Goal: Task Accomplishment & Management: Use online tool/utility

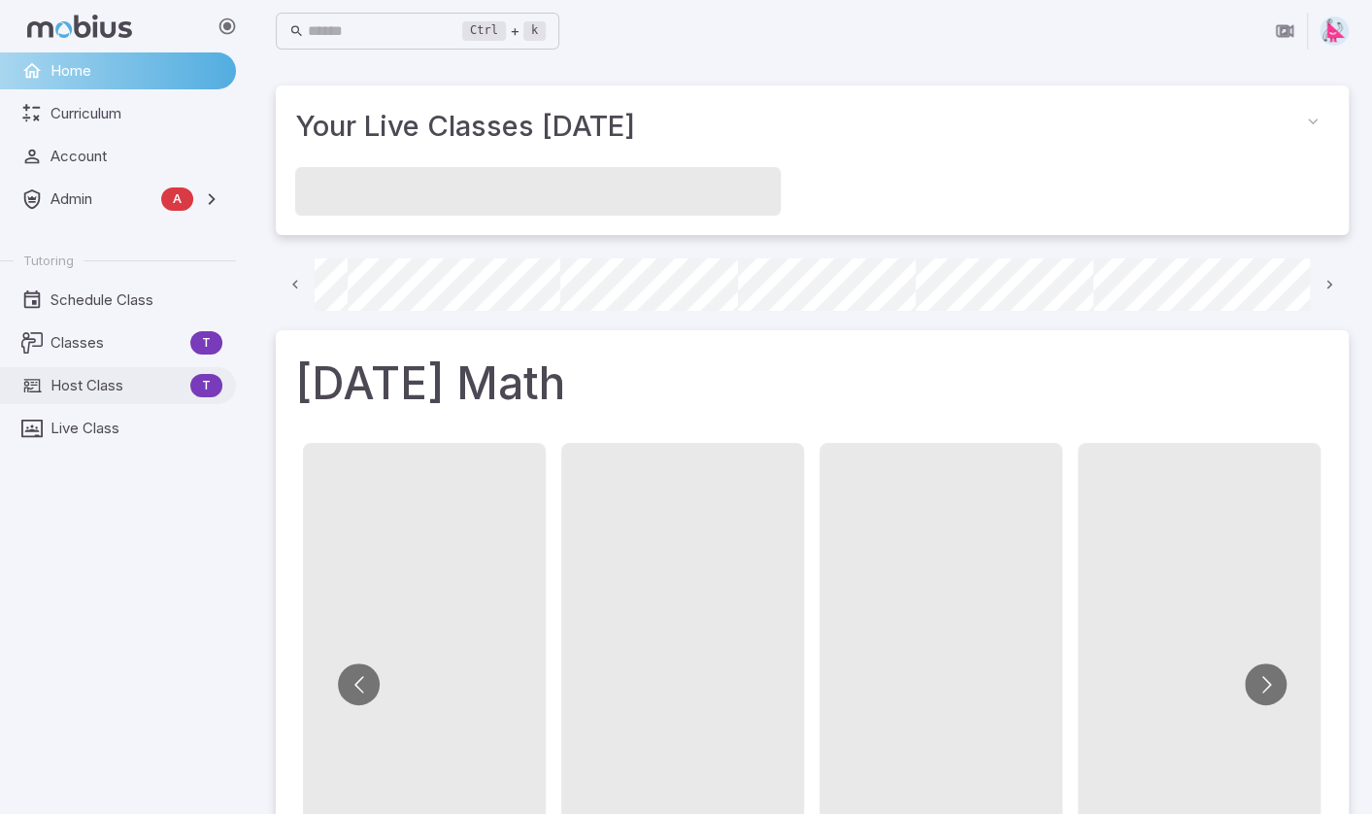
scroll to position [0, 1322]
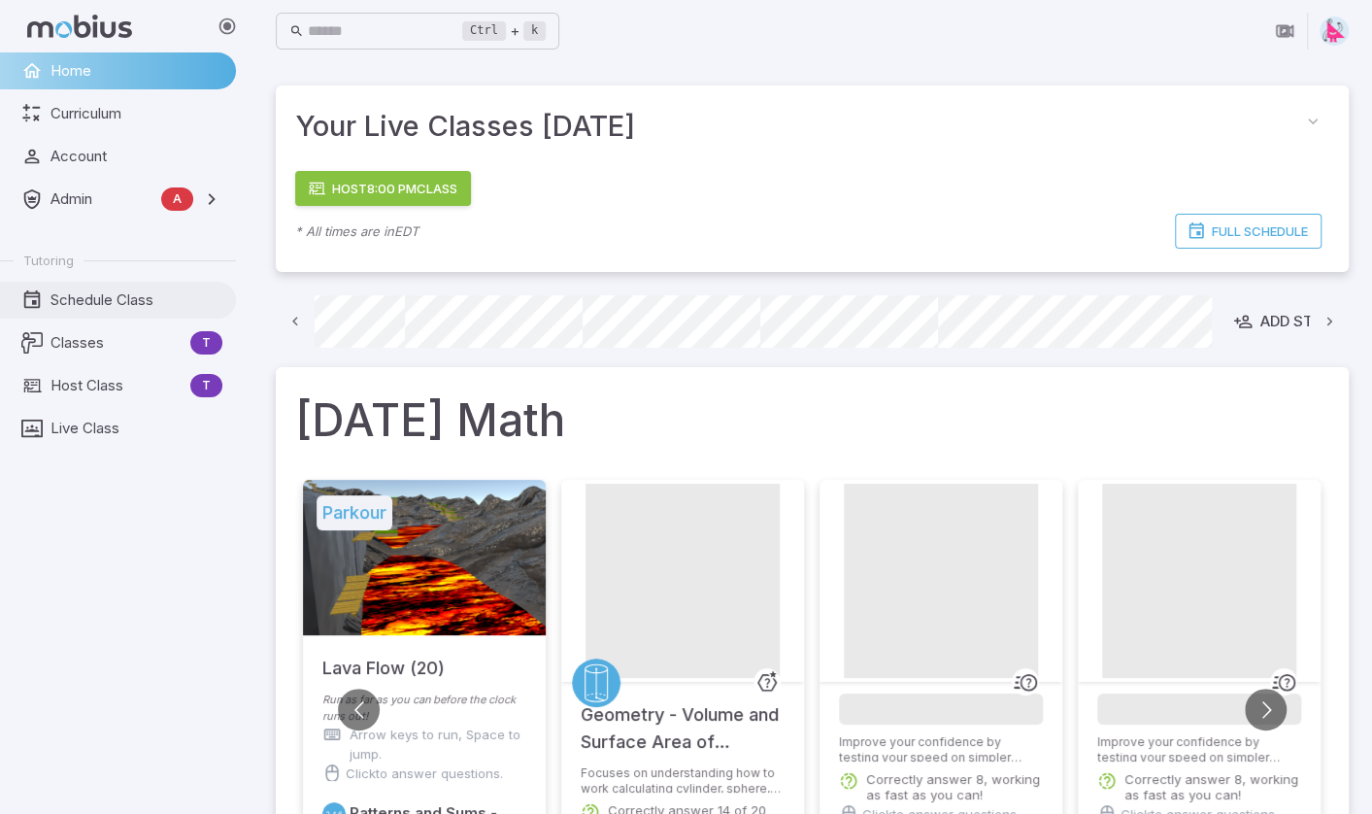
click at [78, 306] on span "Schedule Class" at bounding box center [136, 299] width 172 height 21
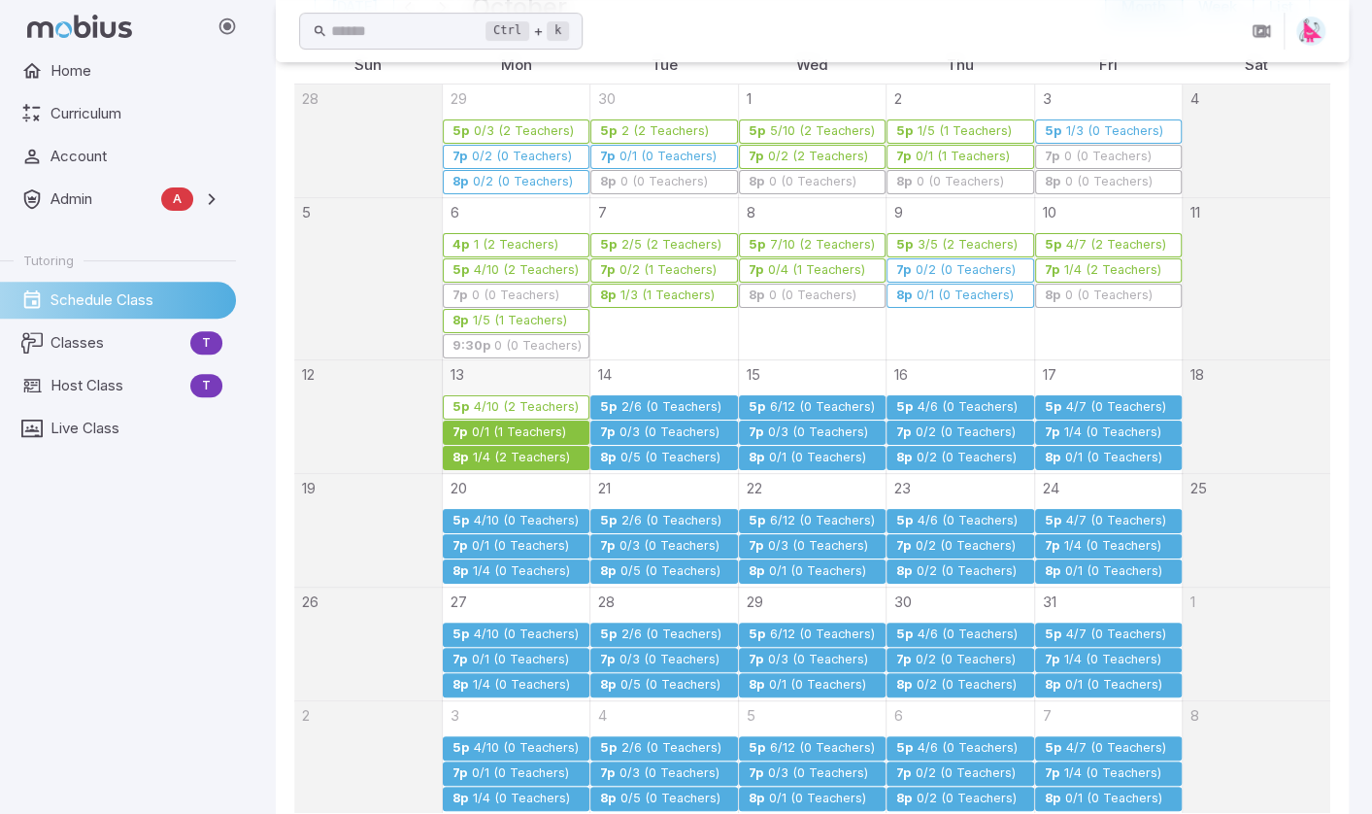
scroll to position [291, 0]
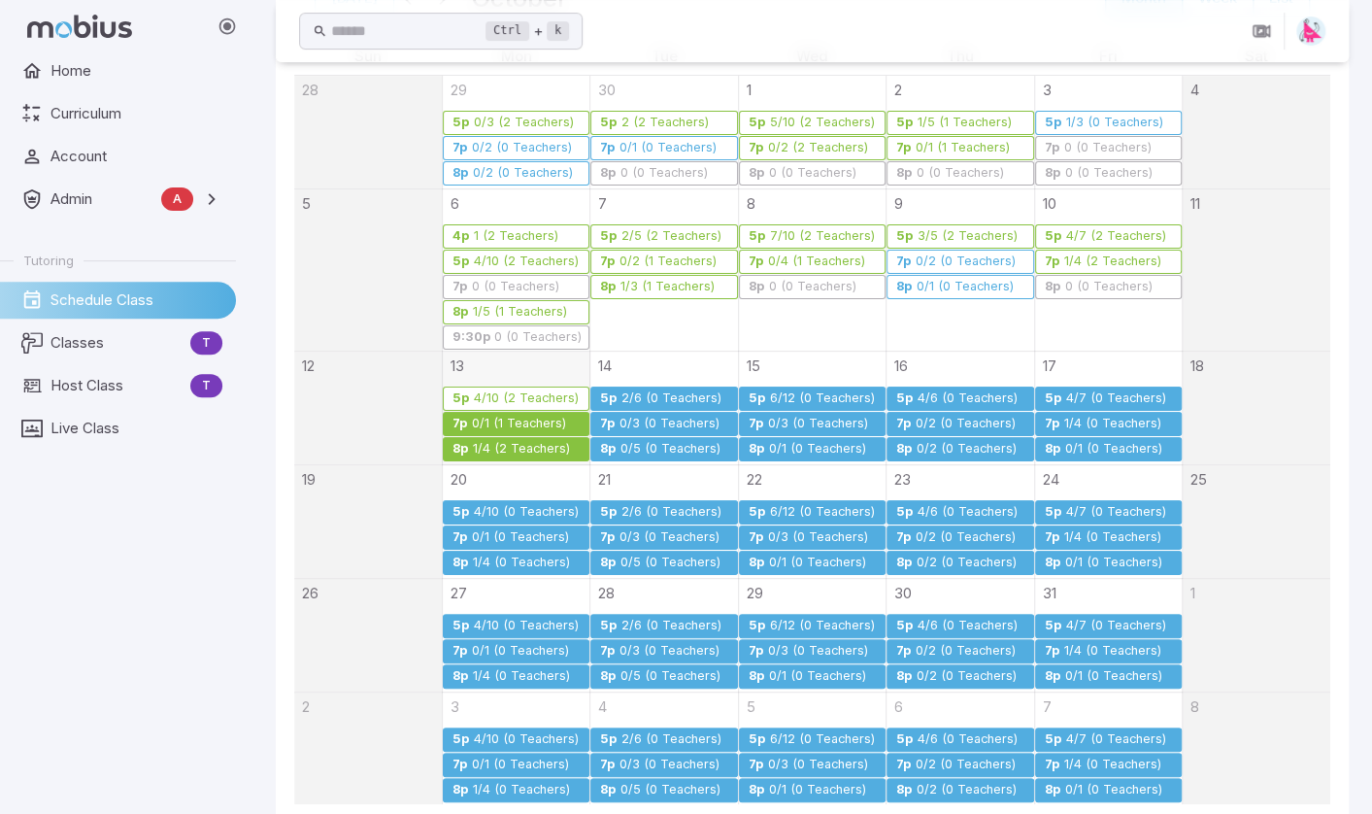
click at [496, 443] on div "1/4 (2 Teachers)" at bounding box center [521, 449] width 99 height 15
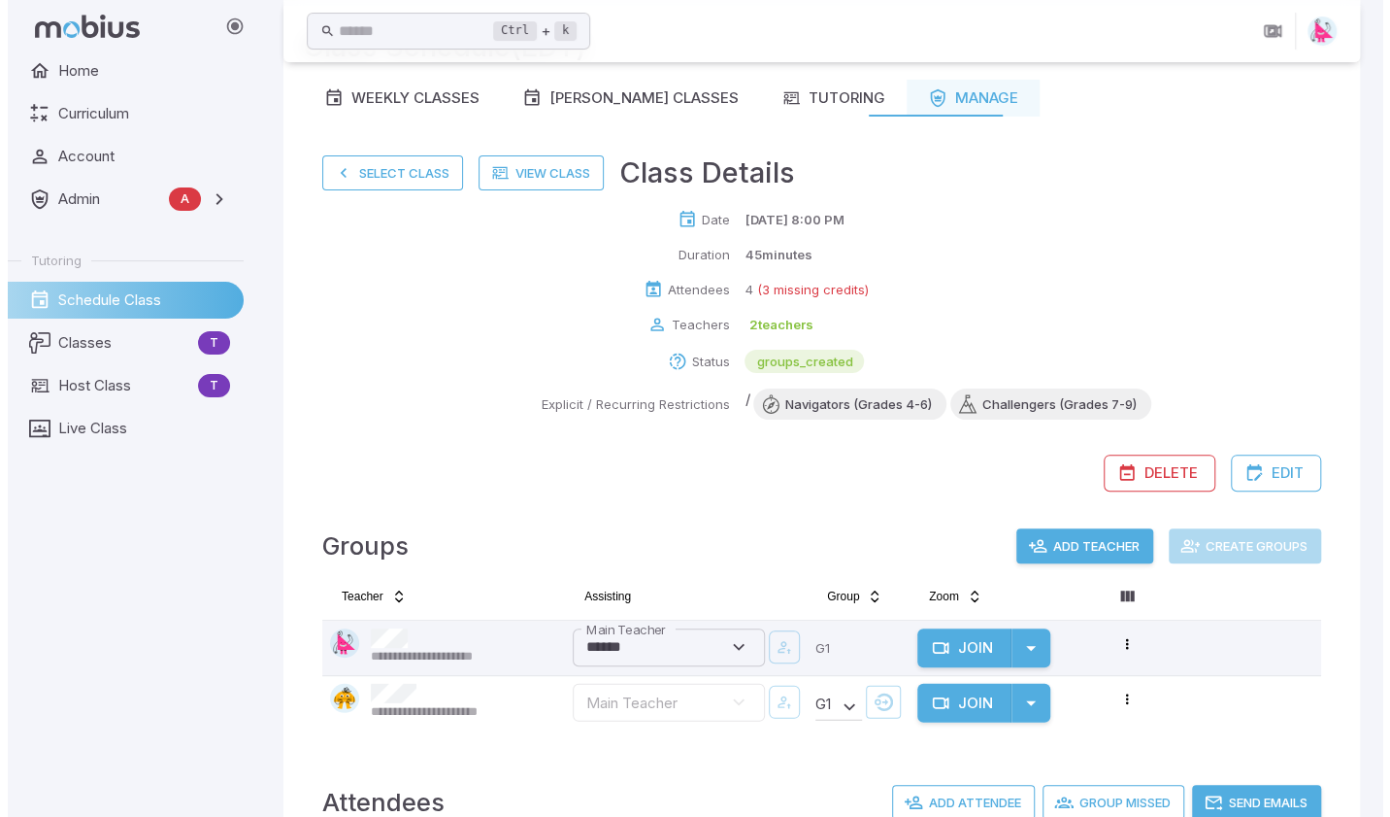
scroll to position [0, 0]
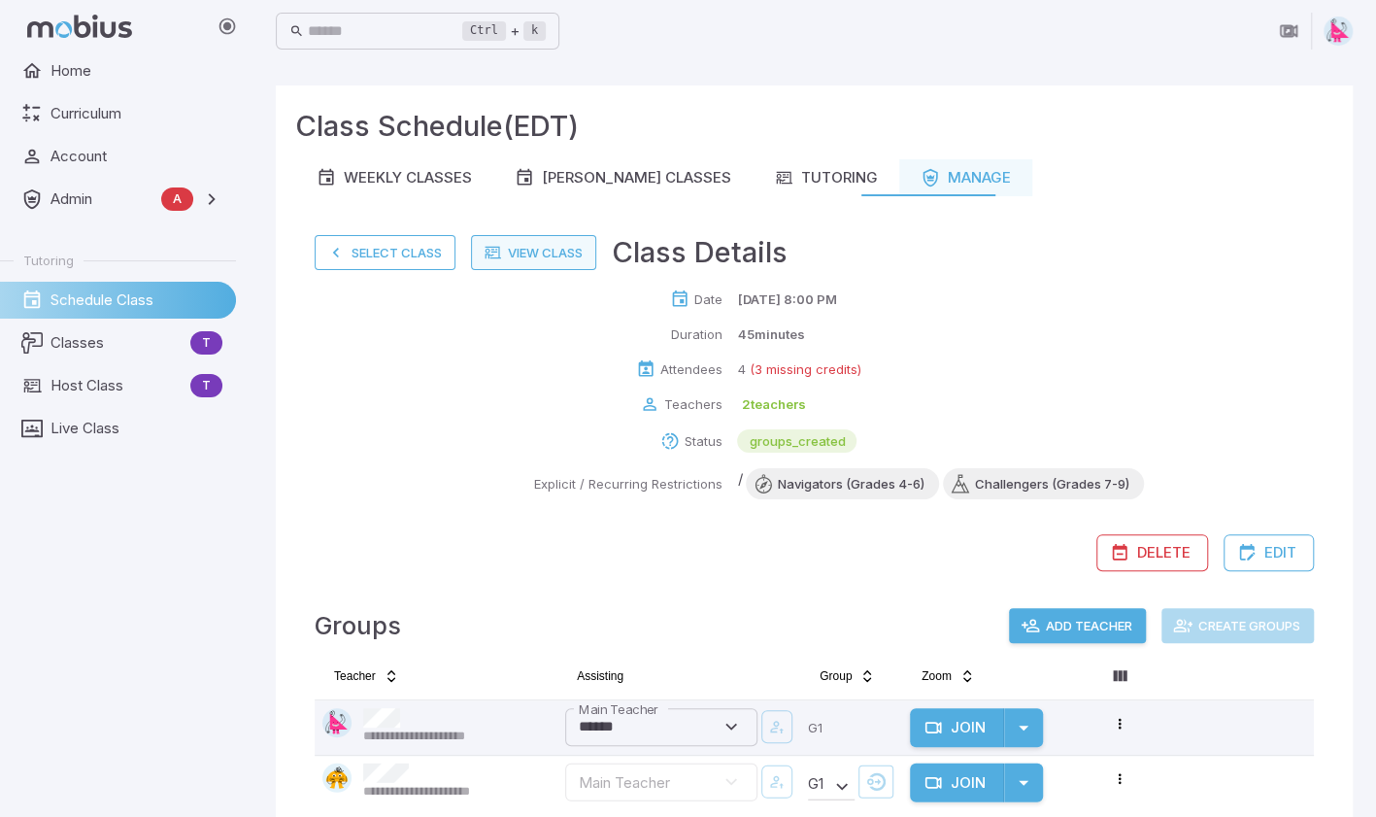
click at [527, 258] on link "View Class" at bounding box center [533, 252] width 125 height 35
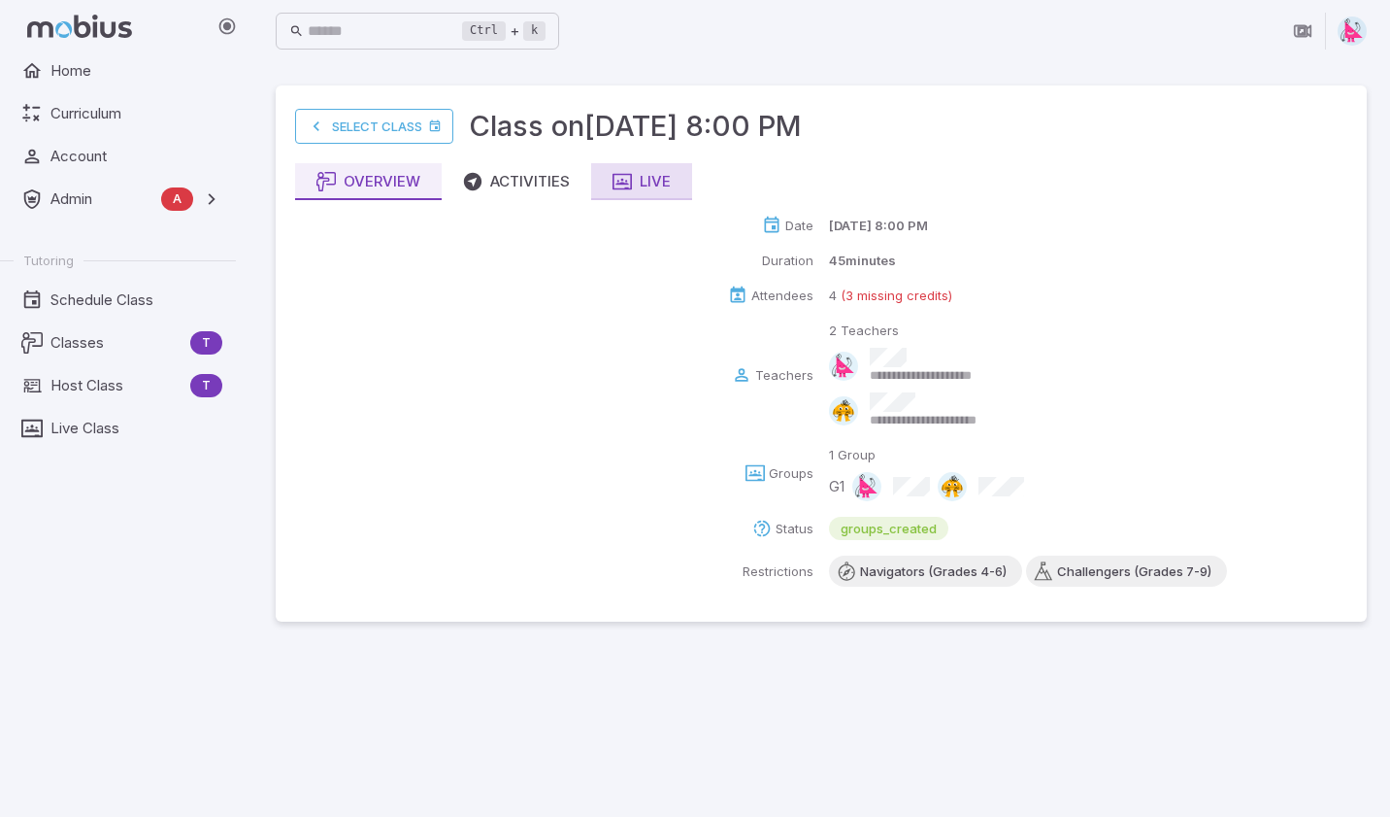
click at [647, 188] on div "Live" at bounding box center [642, 181] width 58 height 21
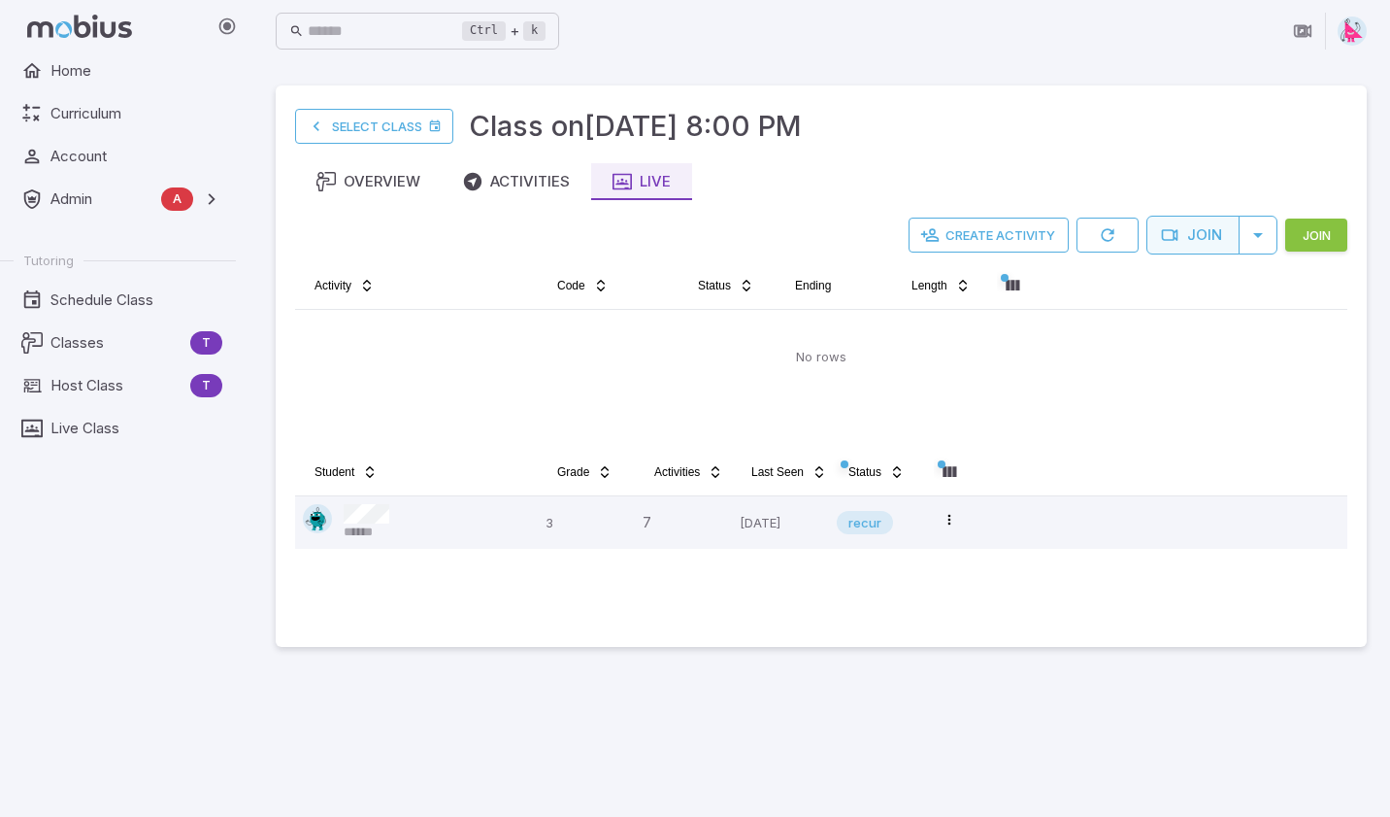
click at [1203, 234] on button "Join" at bounding box center [1193, 235] width 93 height 39
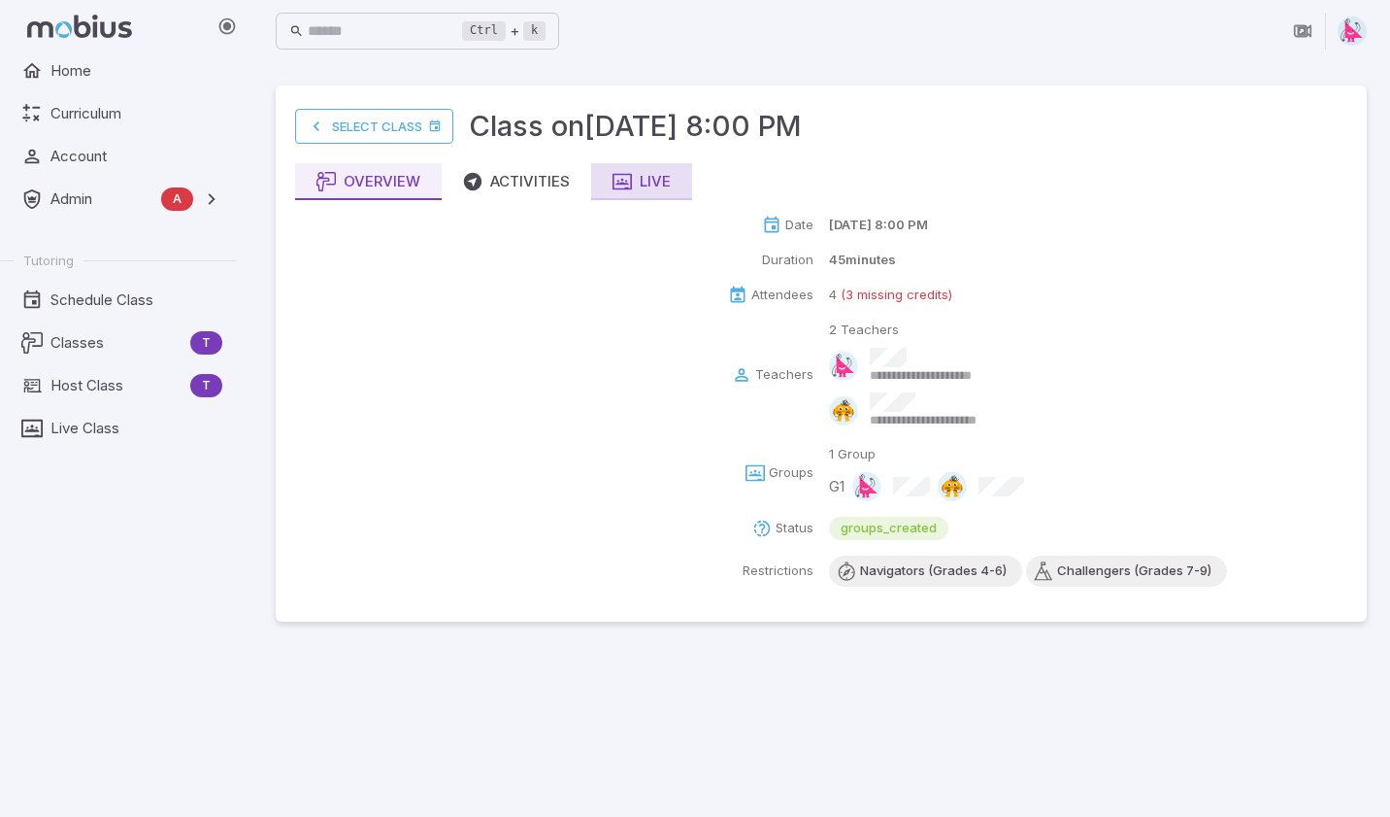
click at [643, 182] on div "Live" at bounding box center [642, 181] width 58 height 21
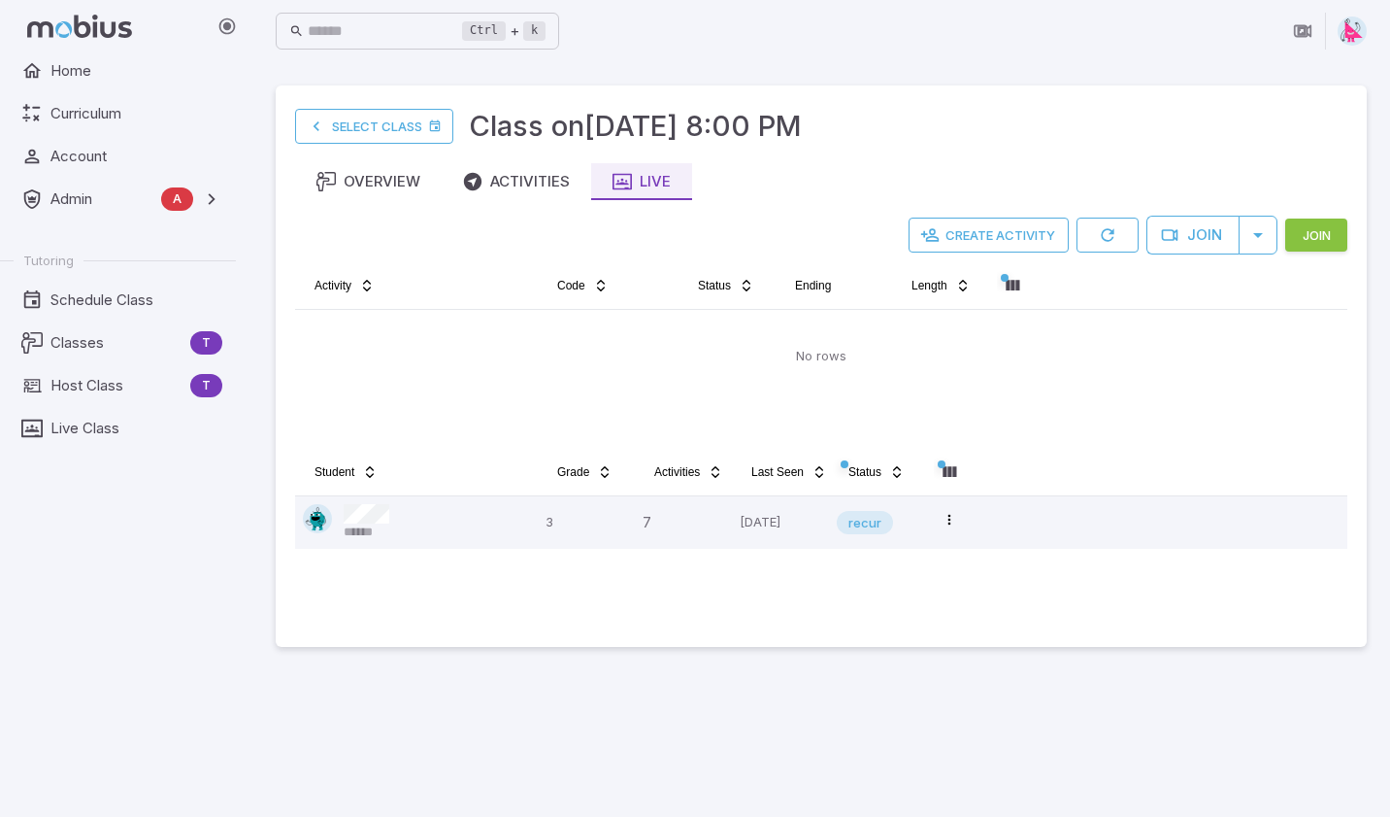
click at [1330, 240] on button "Join" at bounding box center [1317, 234] width 62 height 33
click at [965, 238] on button "Create Activity" at bounding box center [987, 234] width 160 height 35
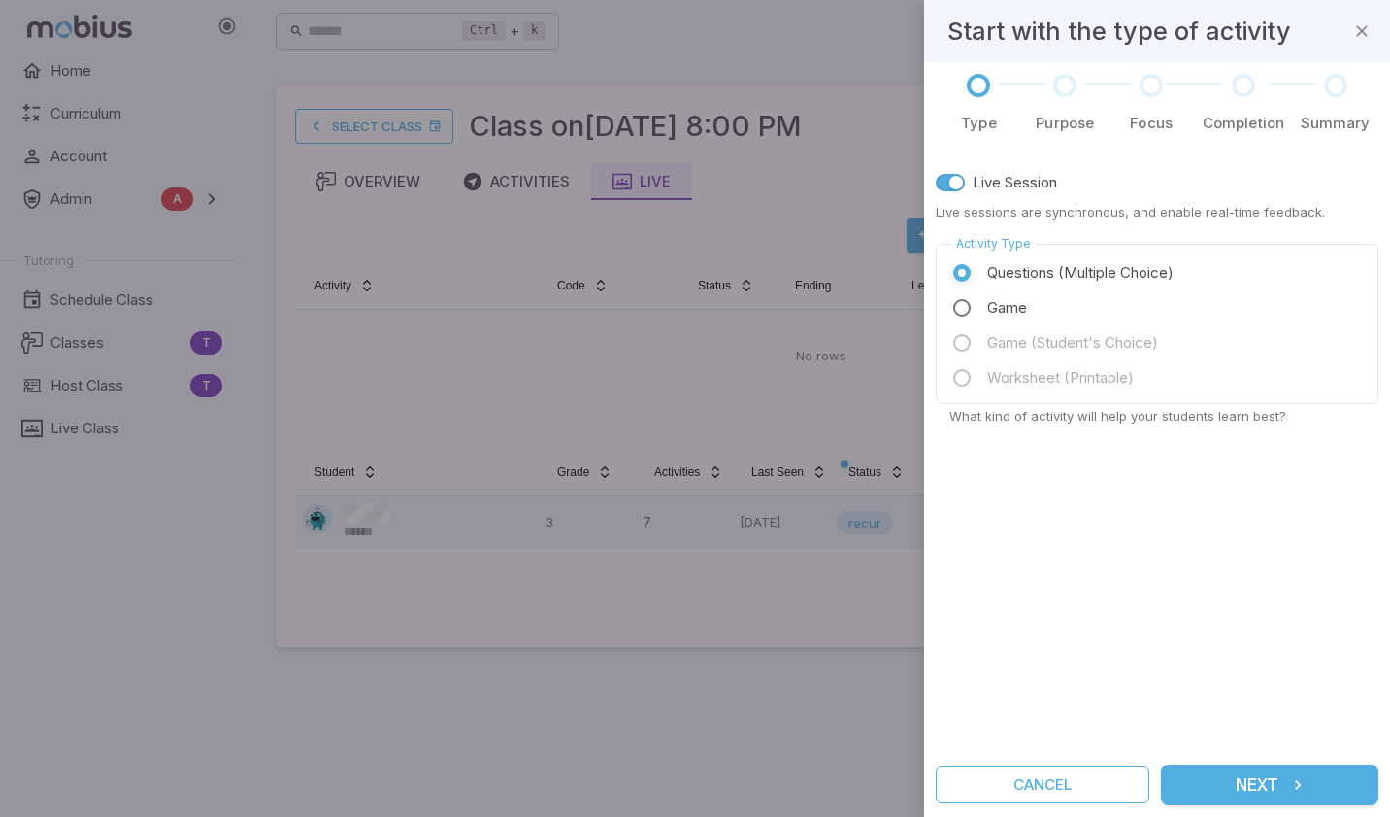
click at [1266, 784] on button "Next" at bounding box center [1269, 784] width 217 height 41
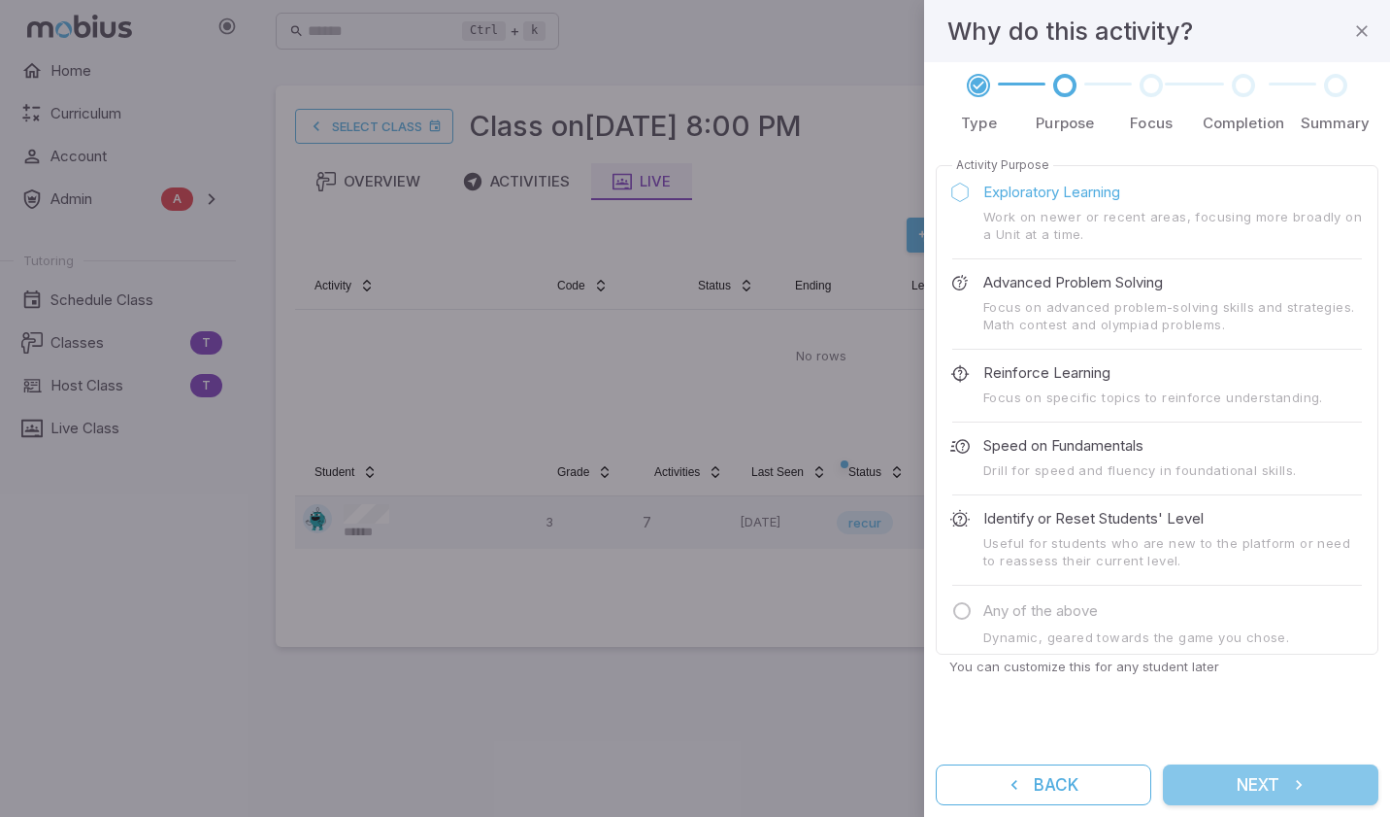
click at [1266, 783] on button "Next" at bounding box center [1271, 784] width 216 height 41
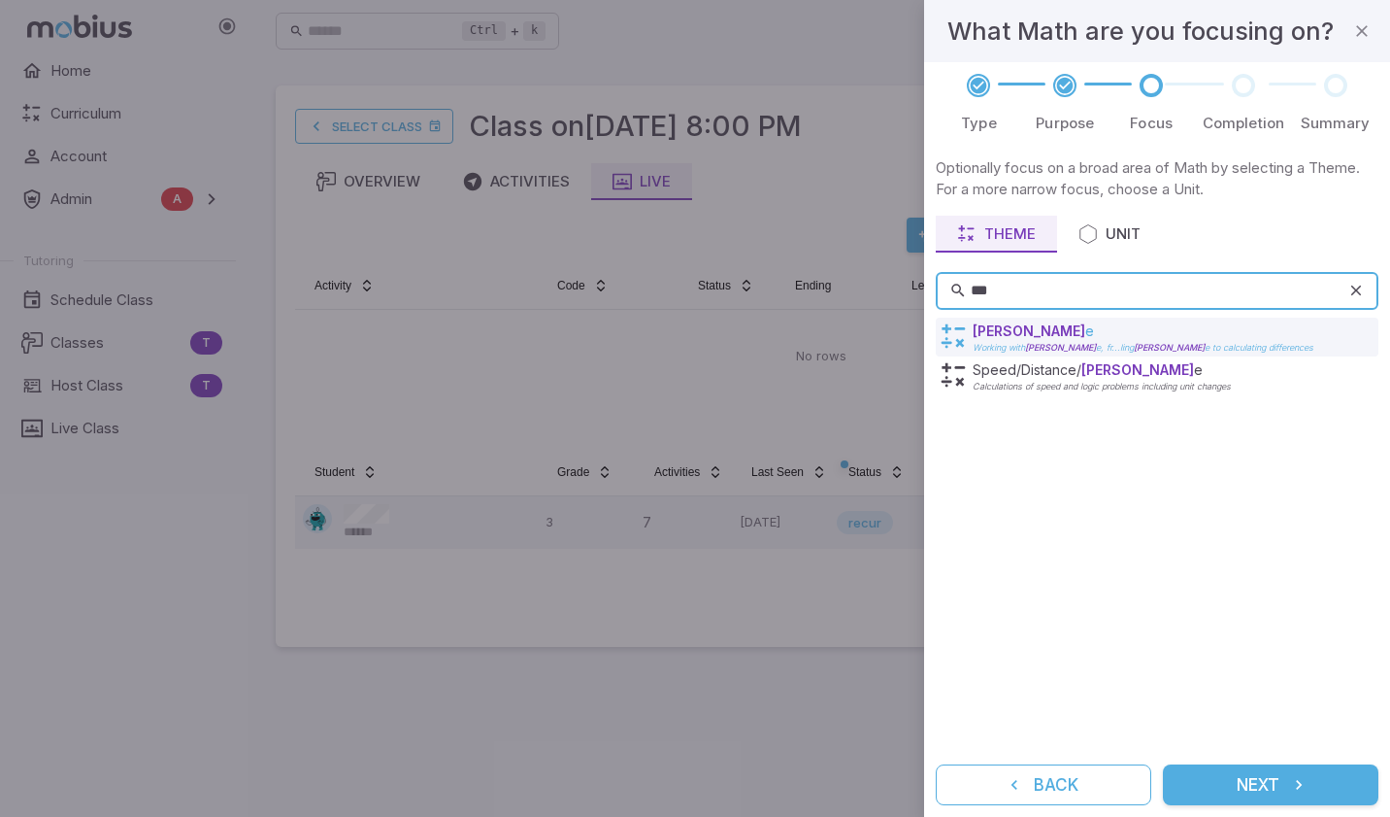
type input "***"
click at [1051, 339] on p "Tim e" at bounding box center [1143, 330] width 341 height 19
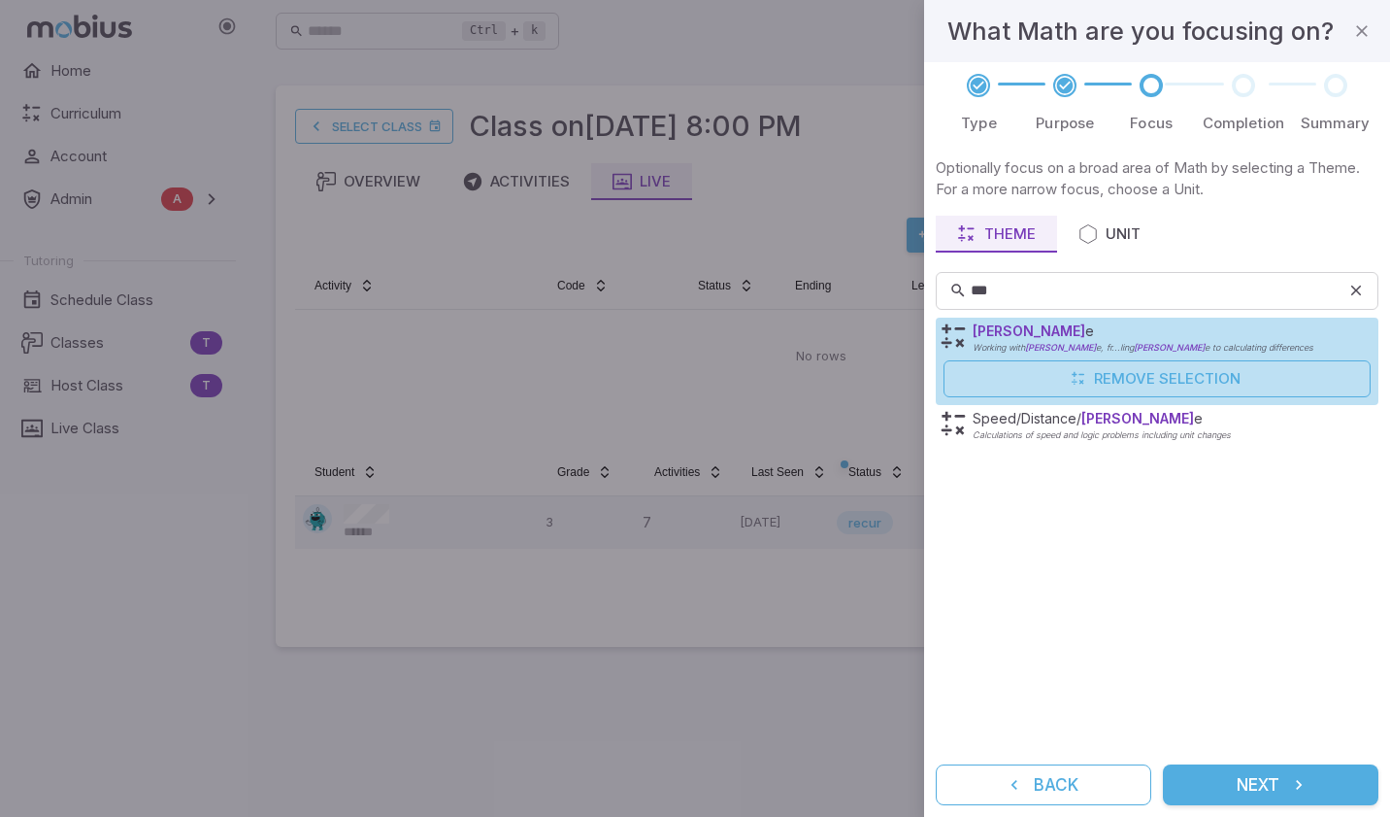
click at [1277, 784] on button "Next" at bounding box center [1271, 784] width 216 height 41
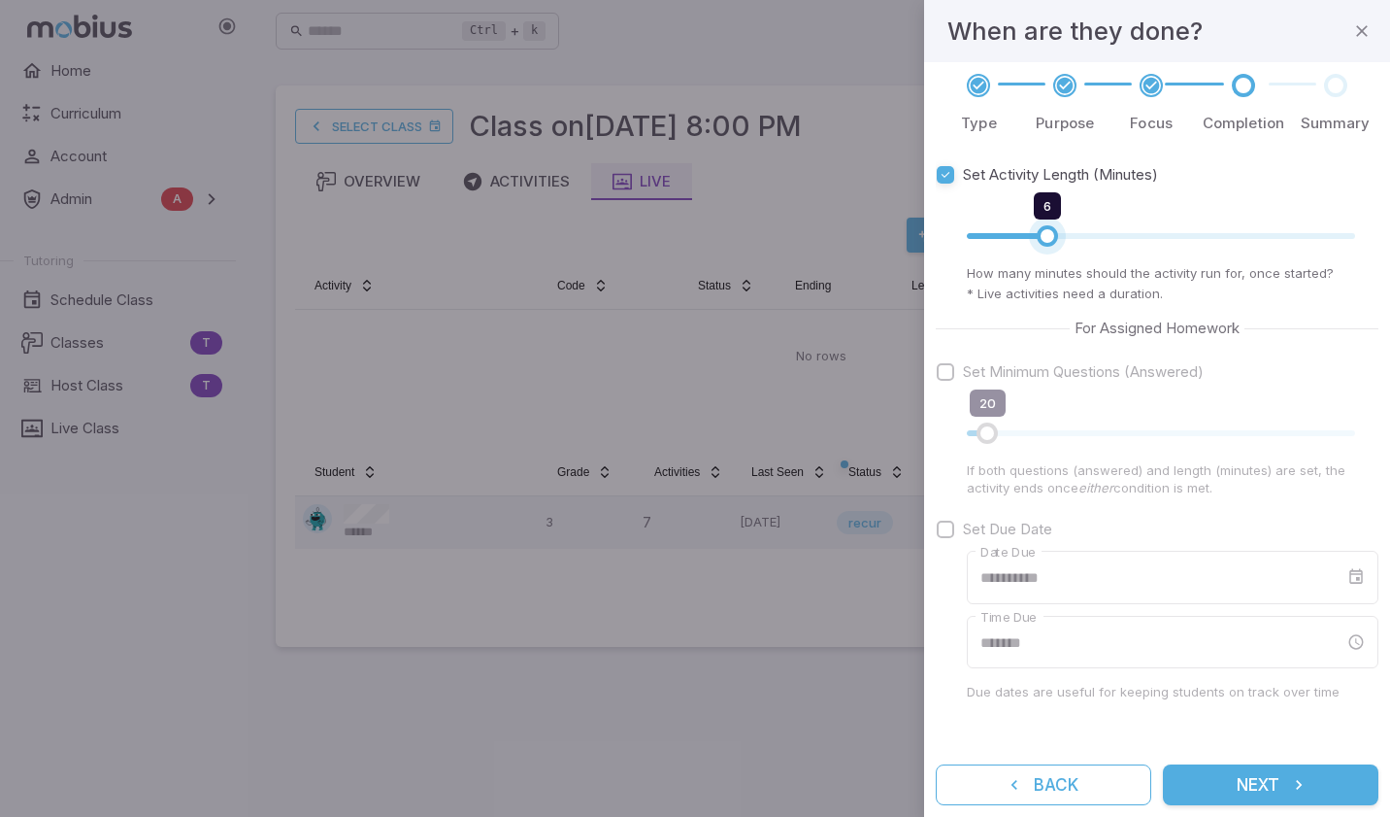
type input "*"
drag, startPoint x: 1115, startPoint y: 228, endPoint x: 1058, endPoint y: 227, distance: 56.3
click at [1058, 225] on span "7" at bounding box center [1064, 235] width 21 height 21
click at [1272, 795] on button "Next" at bounding box center [1271, 784] width 216 height 41
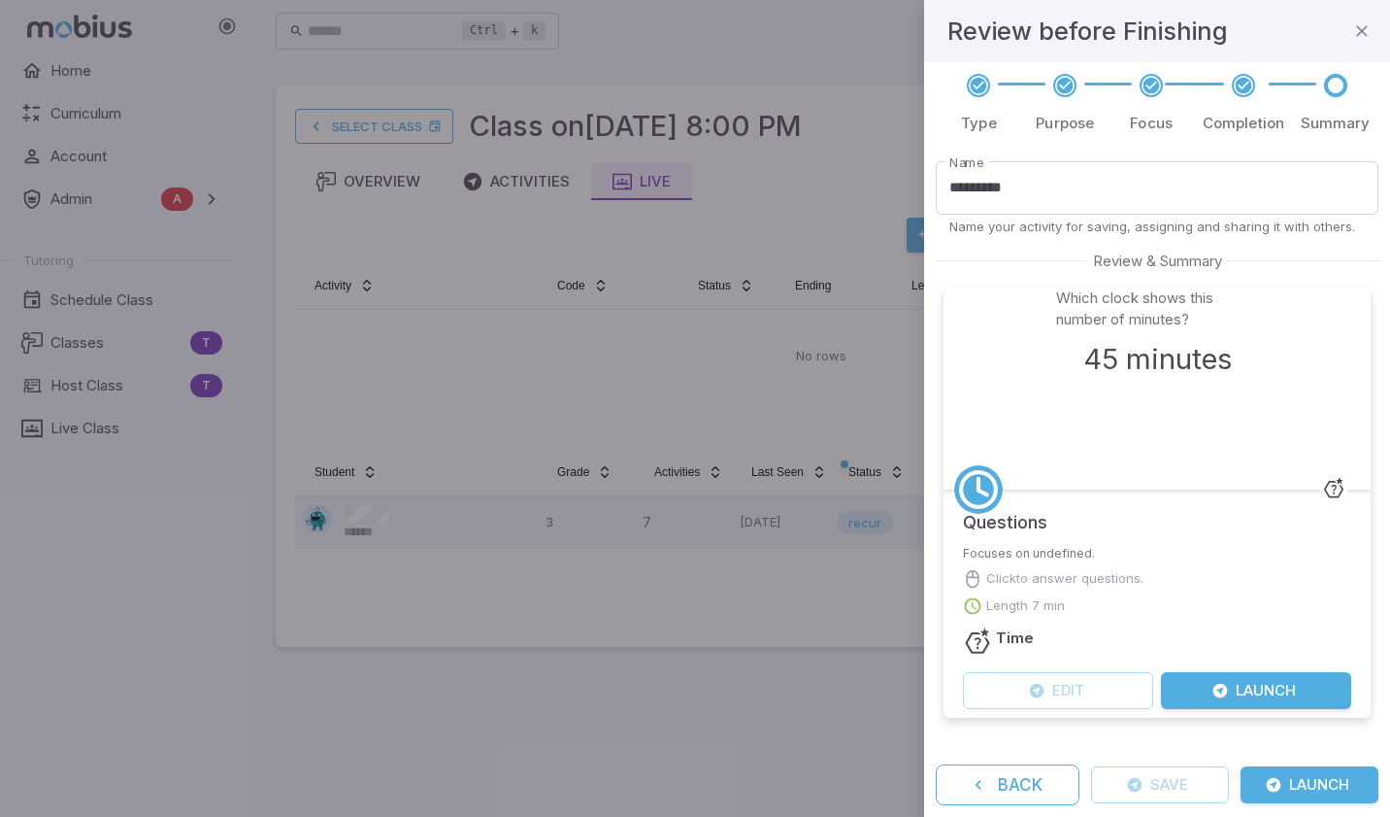
click at [1319, 786] on button "Launch" at bounding box center [1310, 784] width 138 height 37
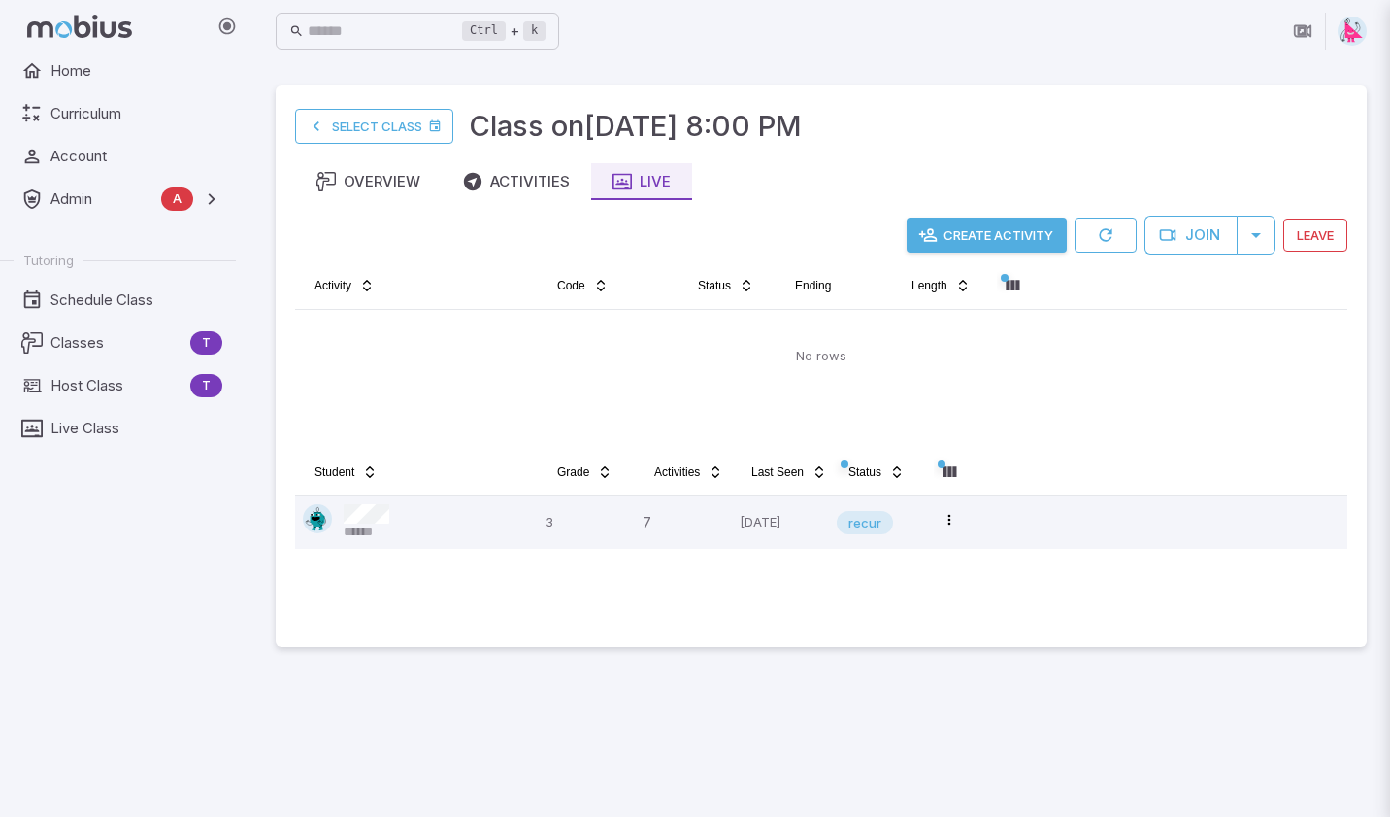
click at [1319, 786] on body "Home Curriculum Account Admin A Accounts Finance Testing Tutoring Schedule Clas…" at bounding box center [695, 408] width 1390 height 817
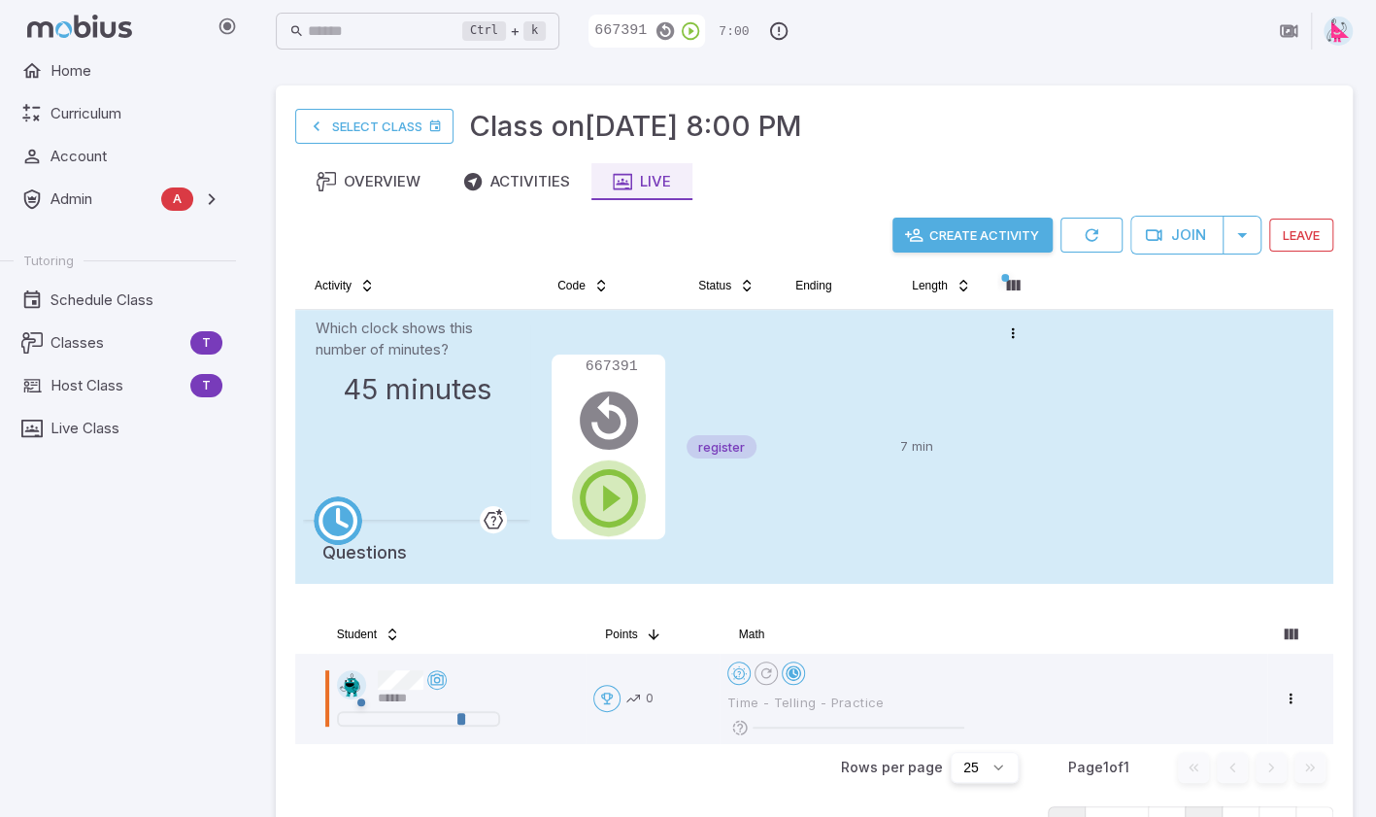
click at [604, 504] on icon "button" at bounding box center [609, 498] width 70 height 70
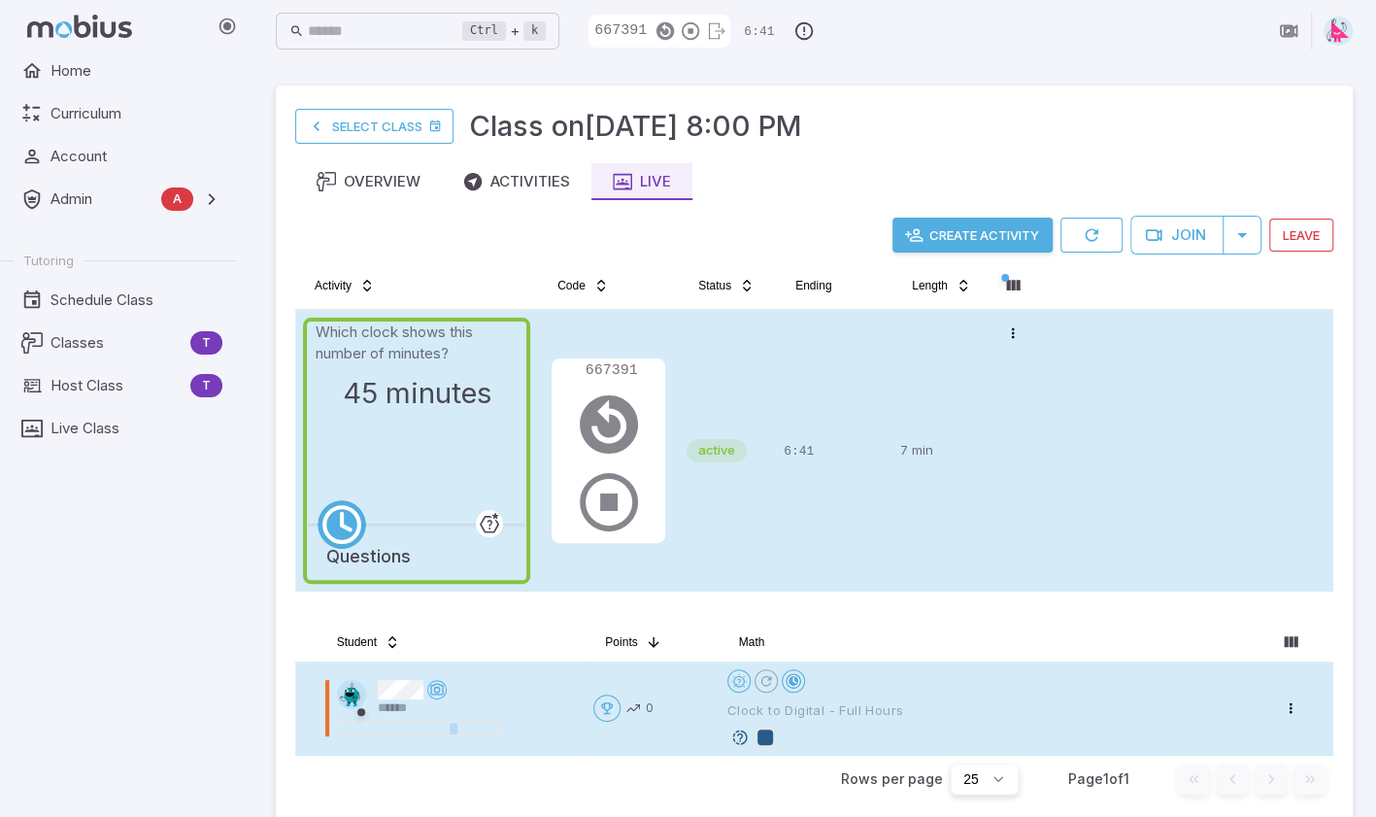
click at [738, 736] on icon at bounding box center [739, 736] width 17 height 17
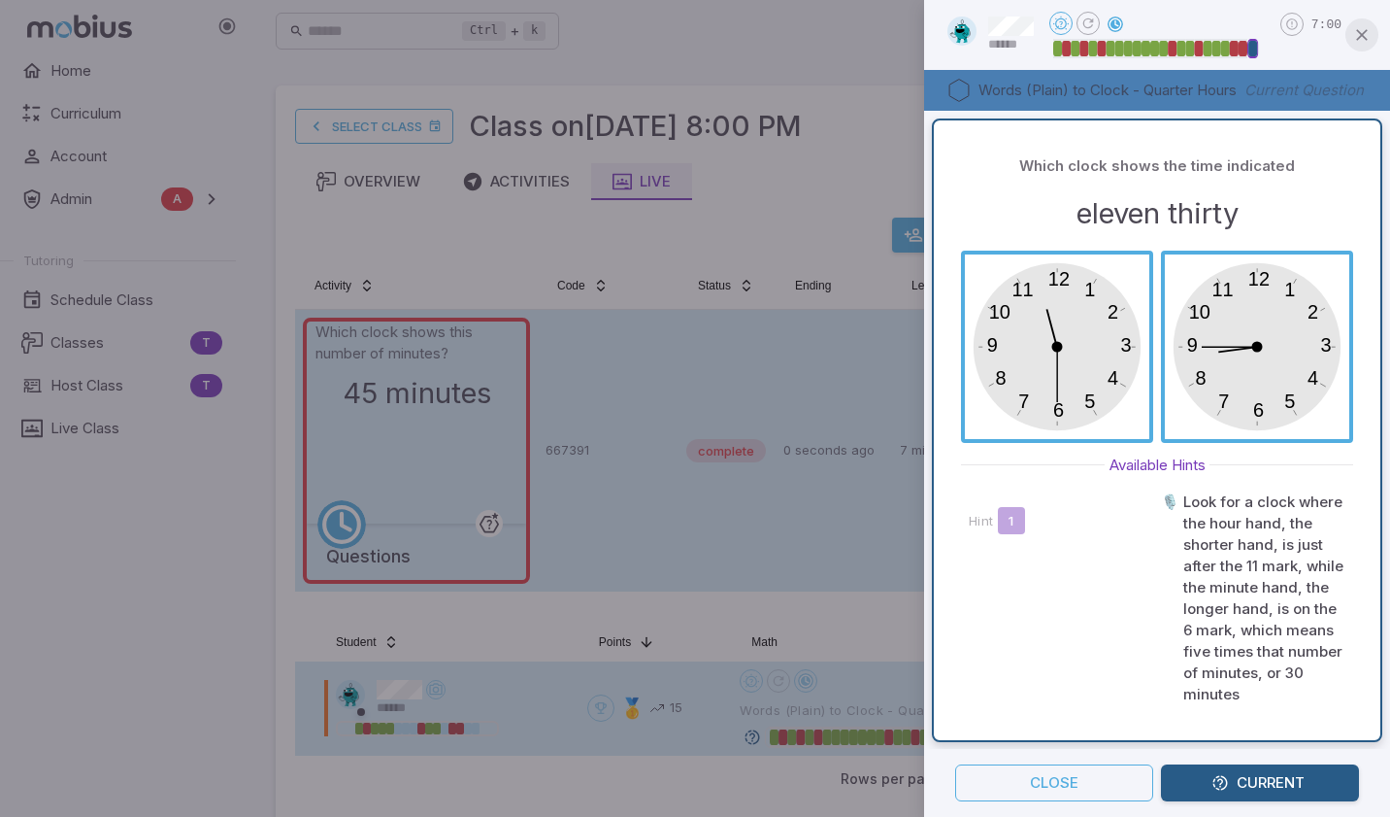
click at [1369, 30] on icon "button" at bounding box center [1362, 34] width 19 height 19
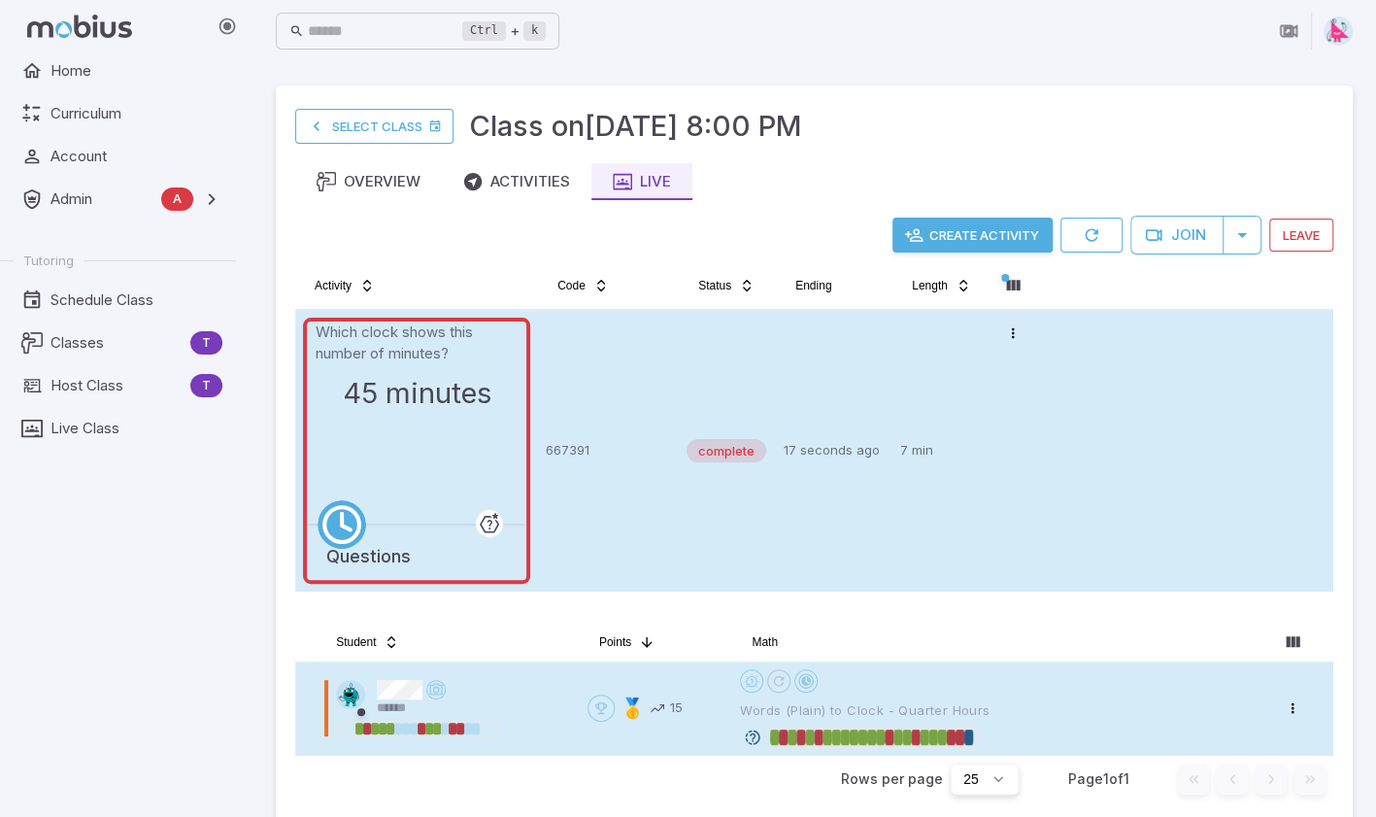
click at [938, 229] on button "Create Activity" at bounding box center [972, 234] width 160 height 35
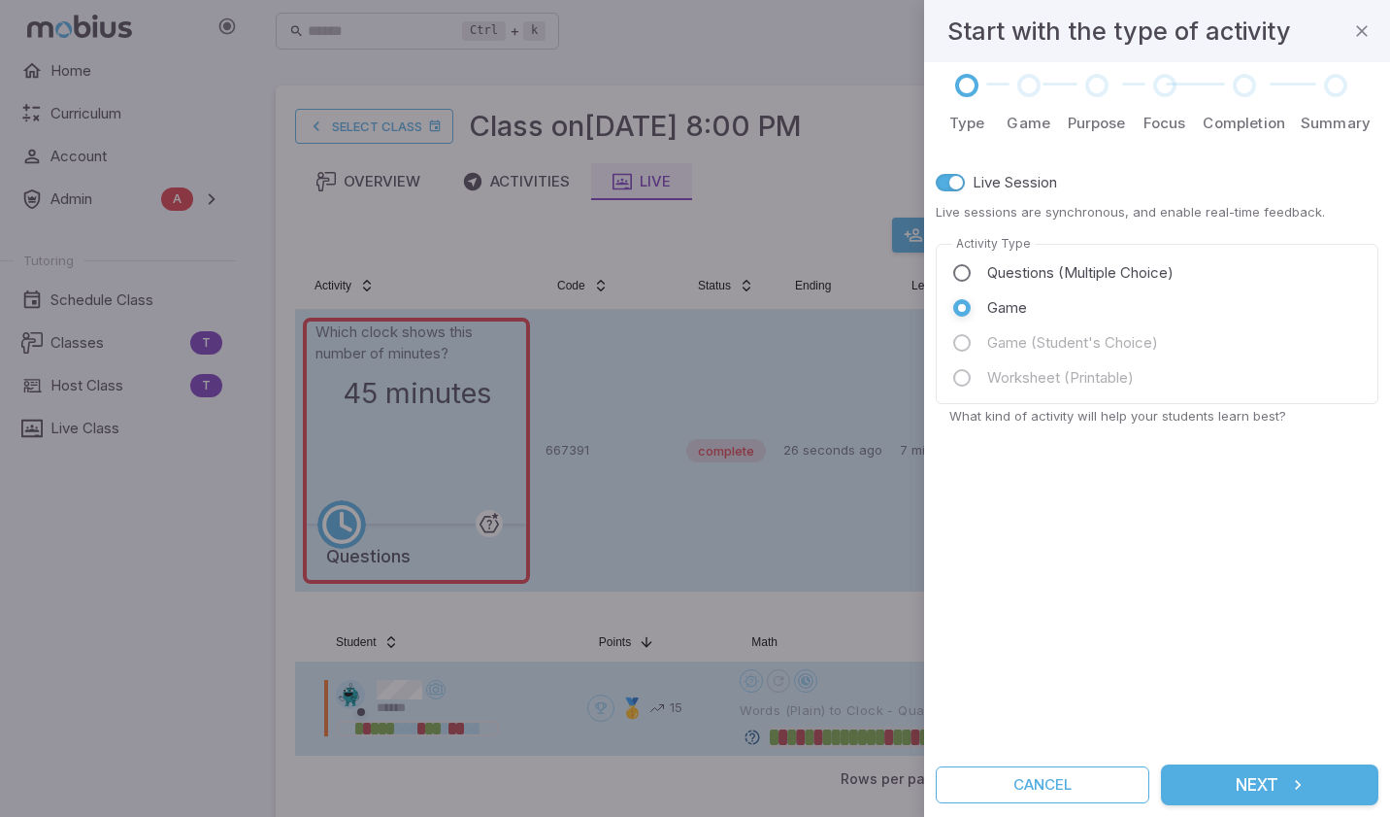
click at [1276, 787] on button "Next" at bounding box center [1269, 784] width 217 height 41
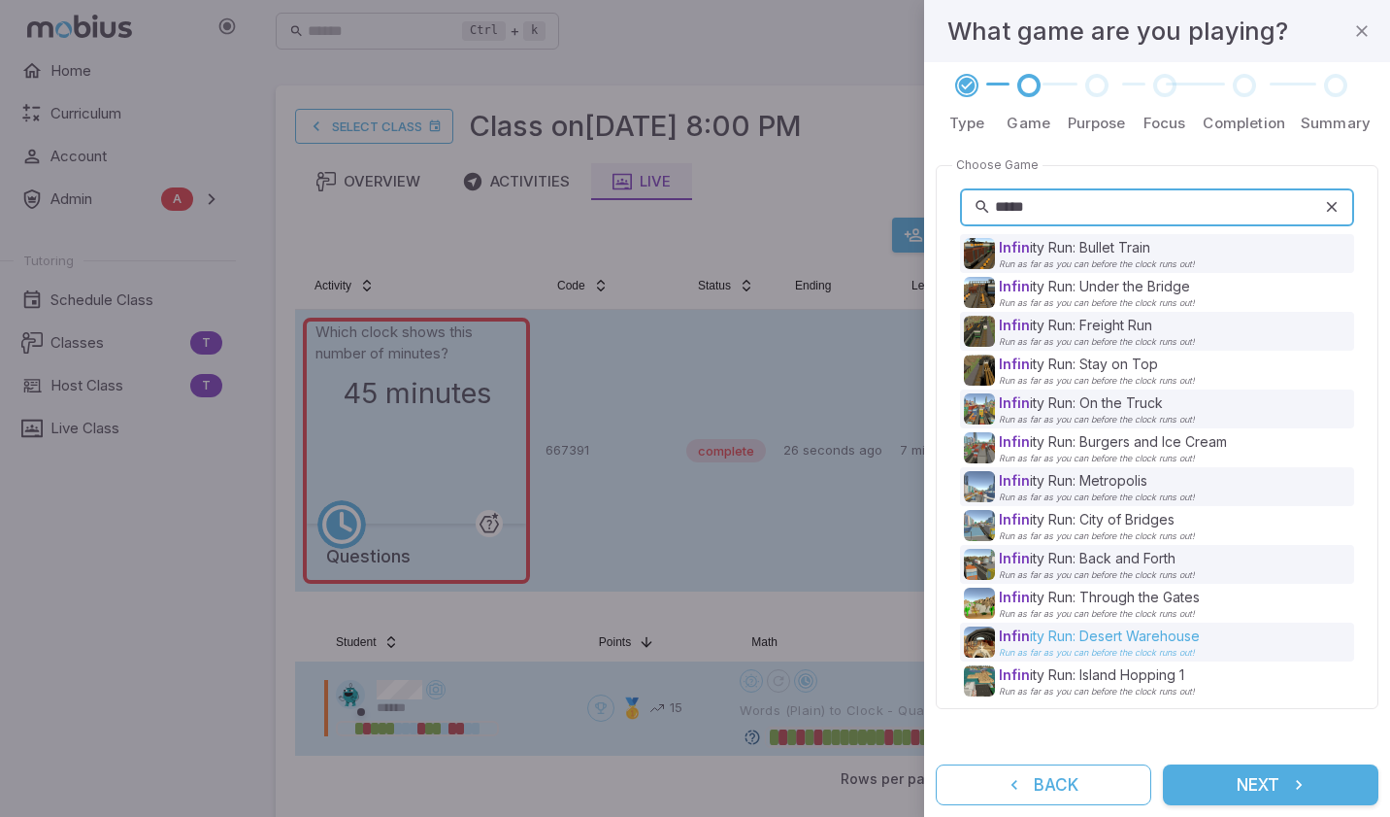
type input "*****"
click at [1109, 636] on p "Infin ity Run: Desert Warehouse" at bounding box center [1099, 635] width 201 height 19
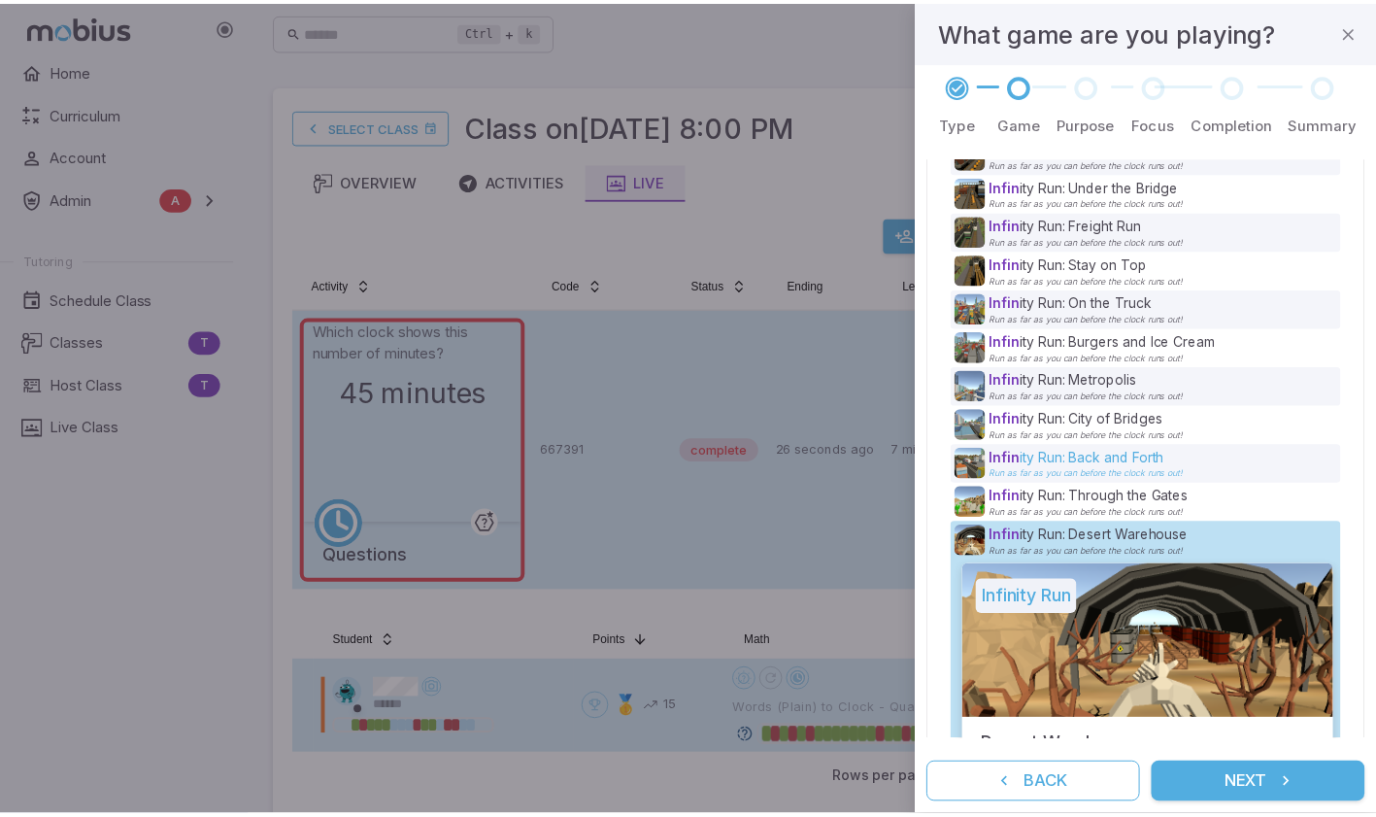
scroll to position [194, 0]
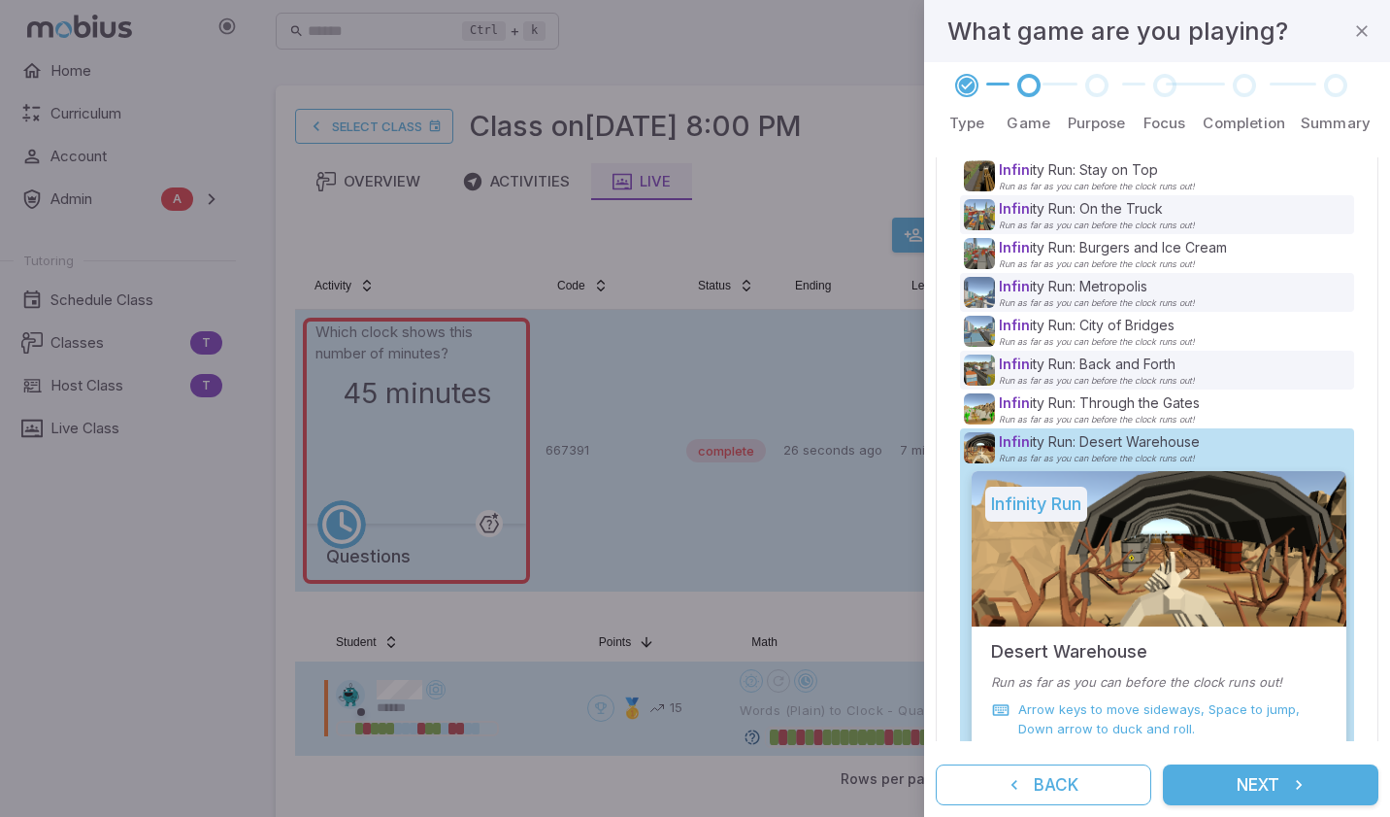
click at [1255, 785] on button "Next" at bounding box center [1271, 784] width 216 height 41
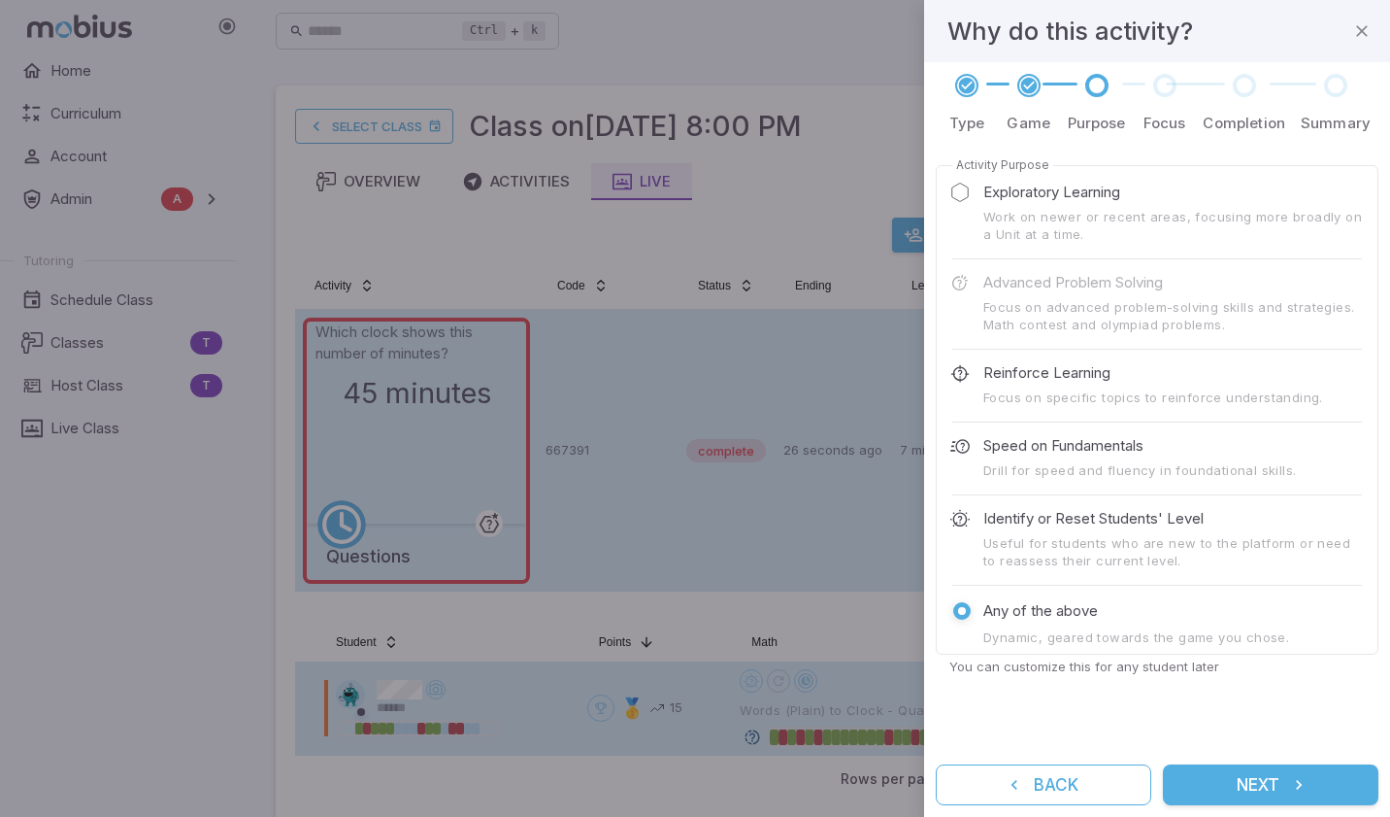
click at [1272, 783] on button "Next" at bounding box center [1271, 784] width 216 height 41
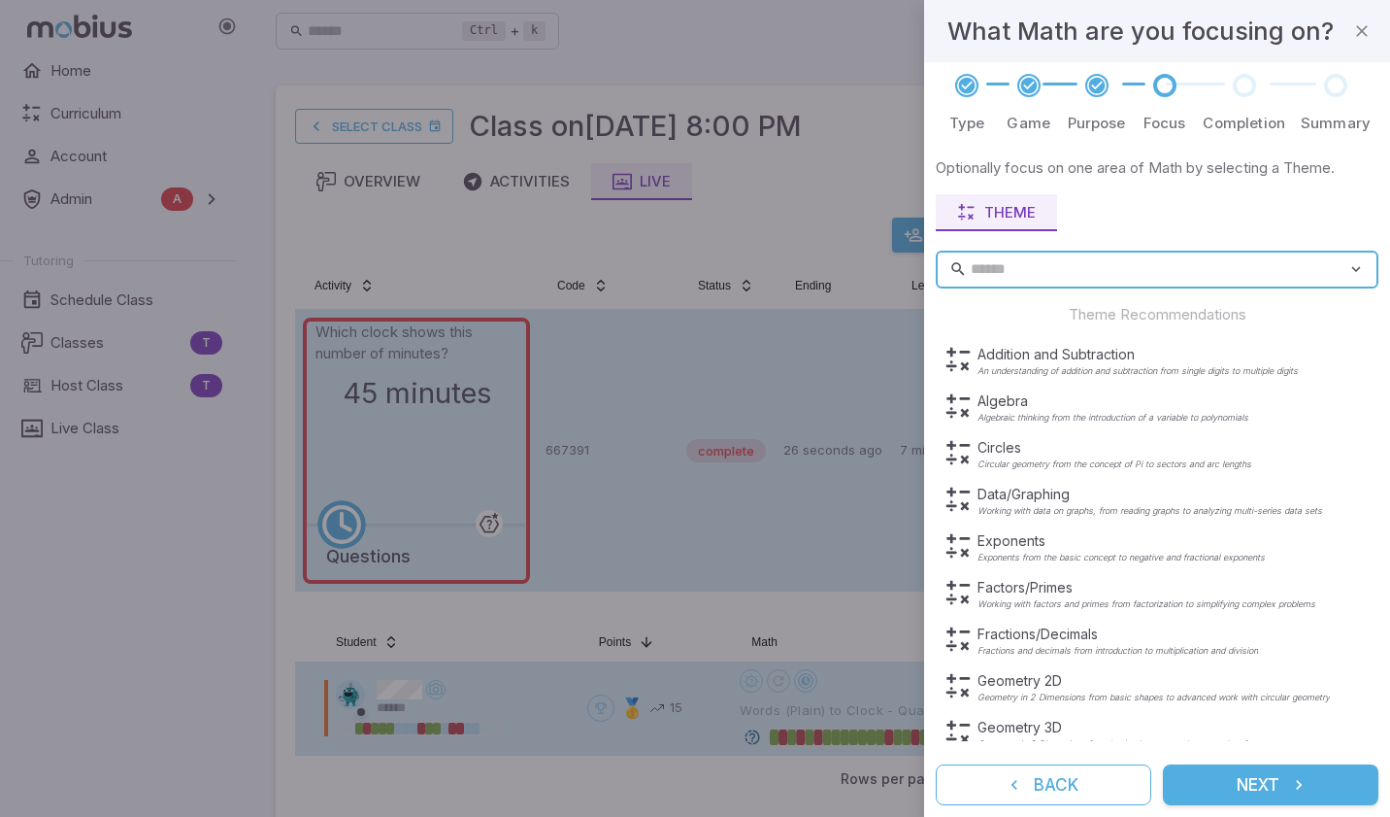
click at [1280, 782] on button "Next" at bounding box center [1271, 784] width 216 height 41
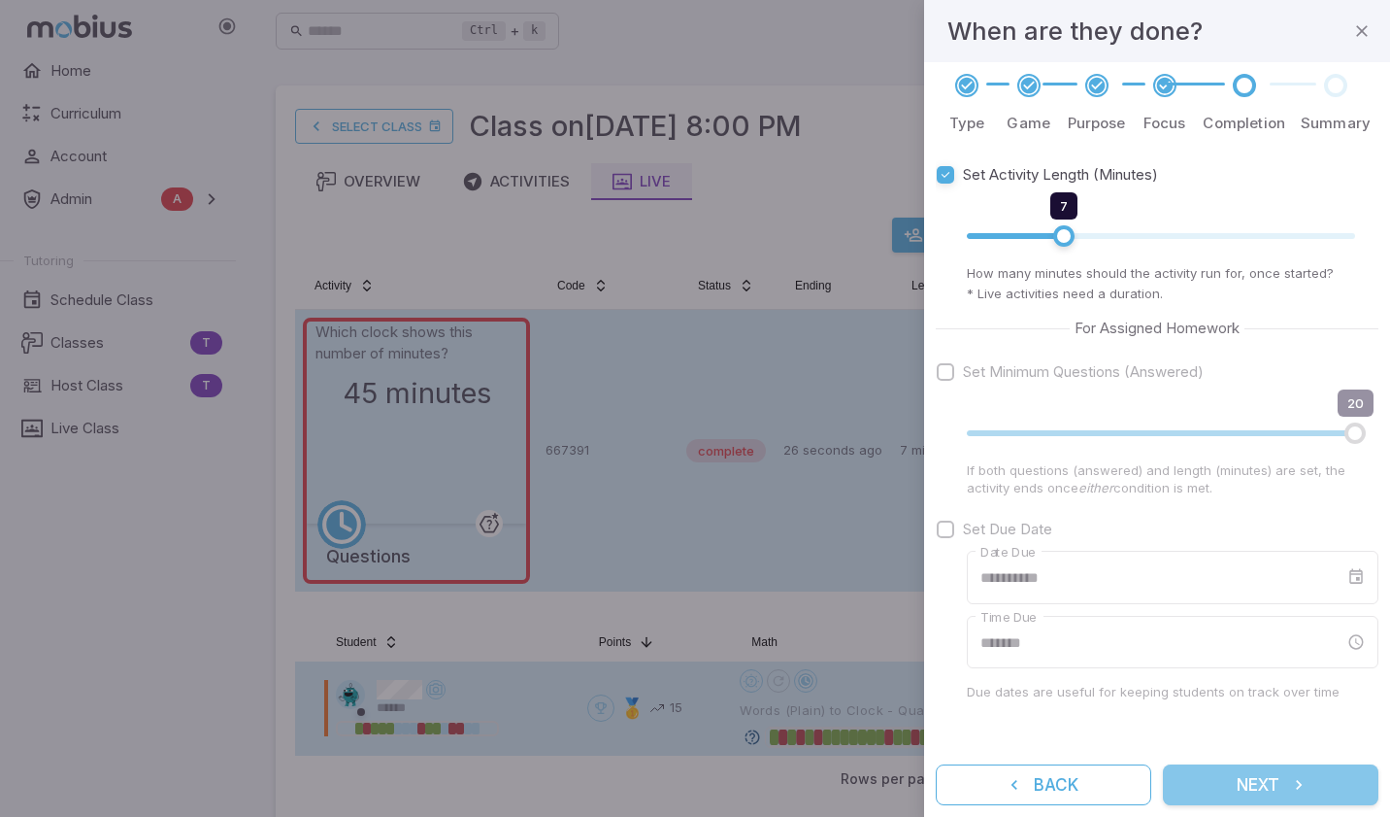
click at [1264, 774] on button "Next" at bounding box center [1271, 784] width 216 height 41
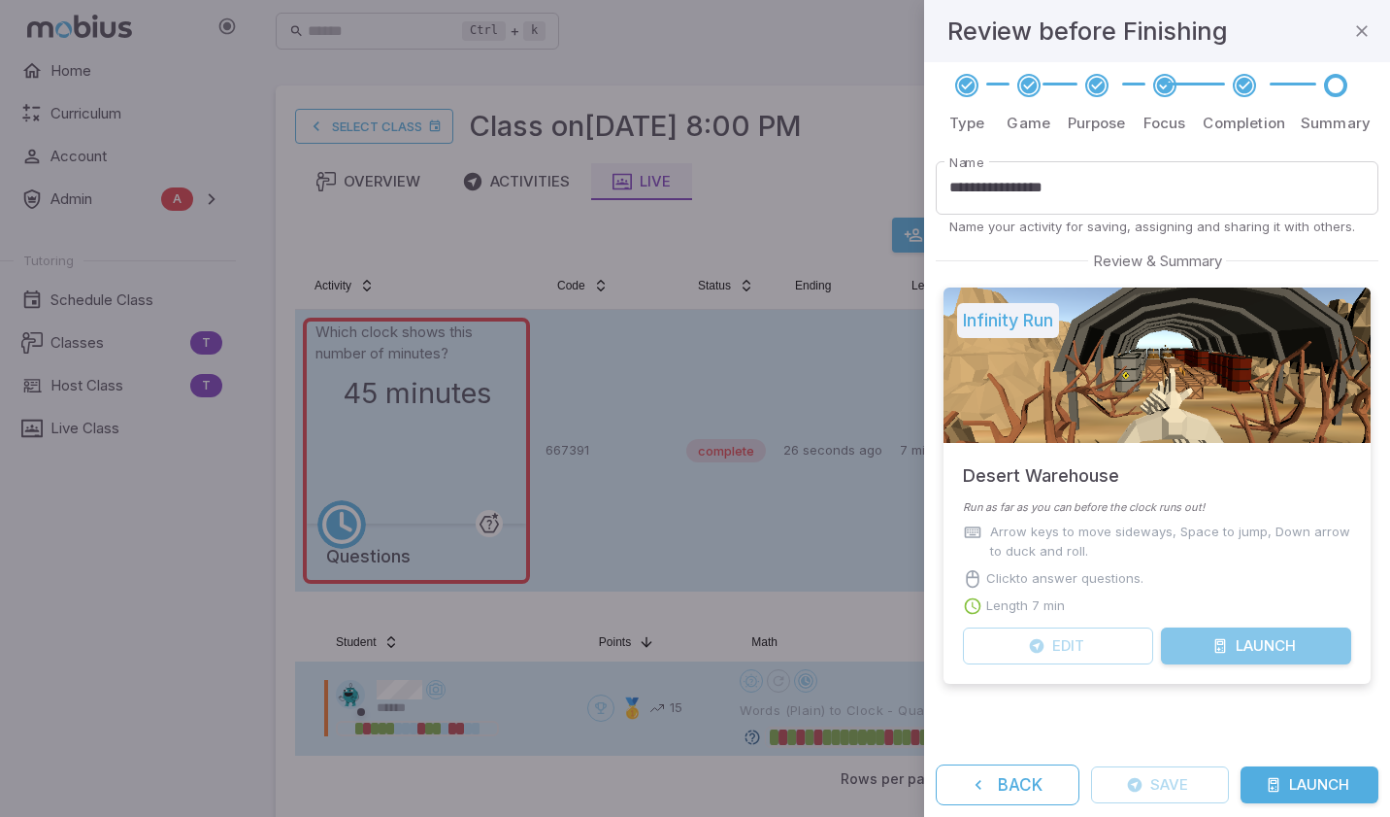
click at [1256, 657] on button "Launch" at bounding box center [1256, 645] width 190 height 37
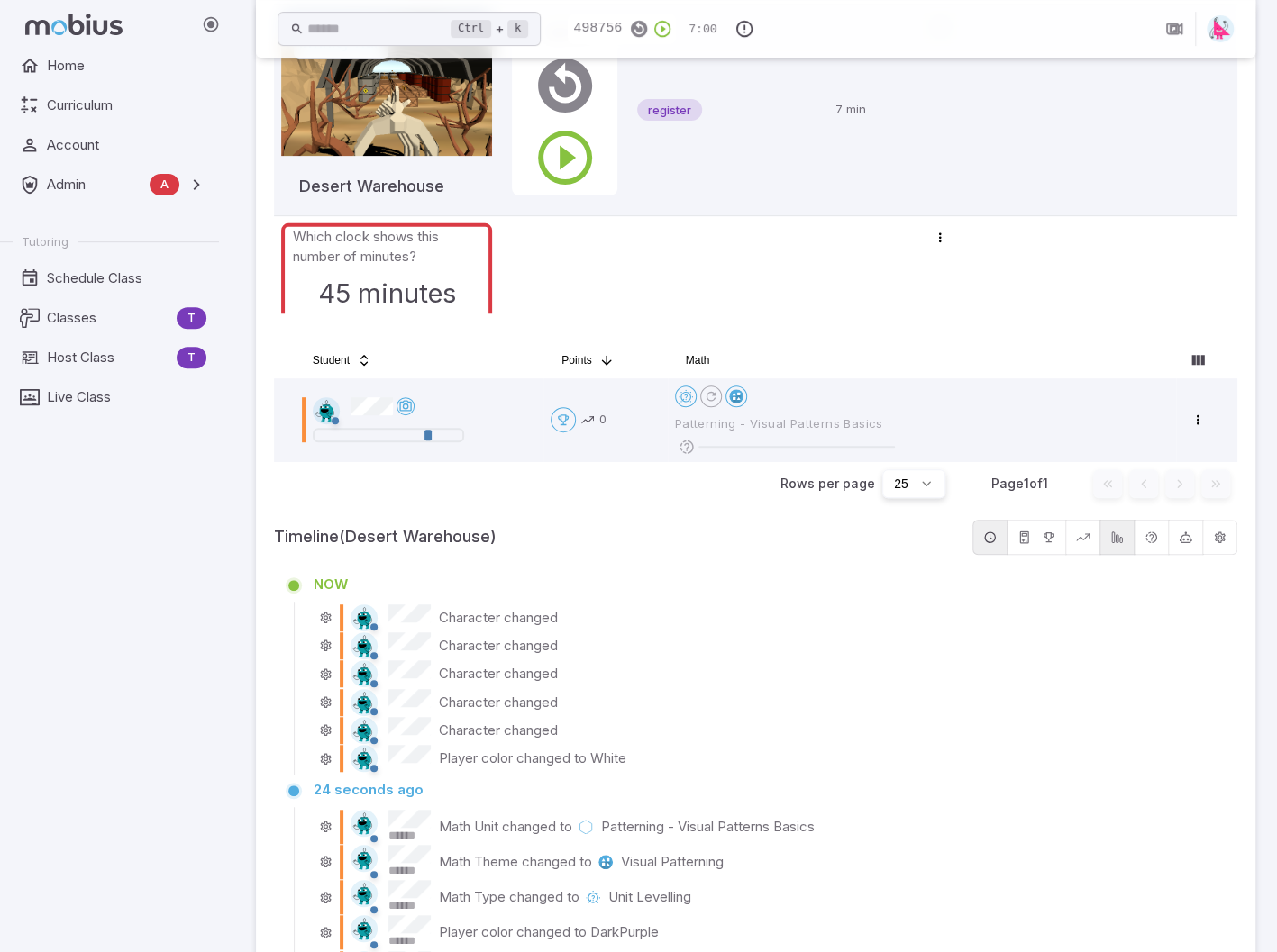
scroll to position [0, 0]
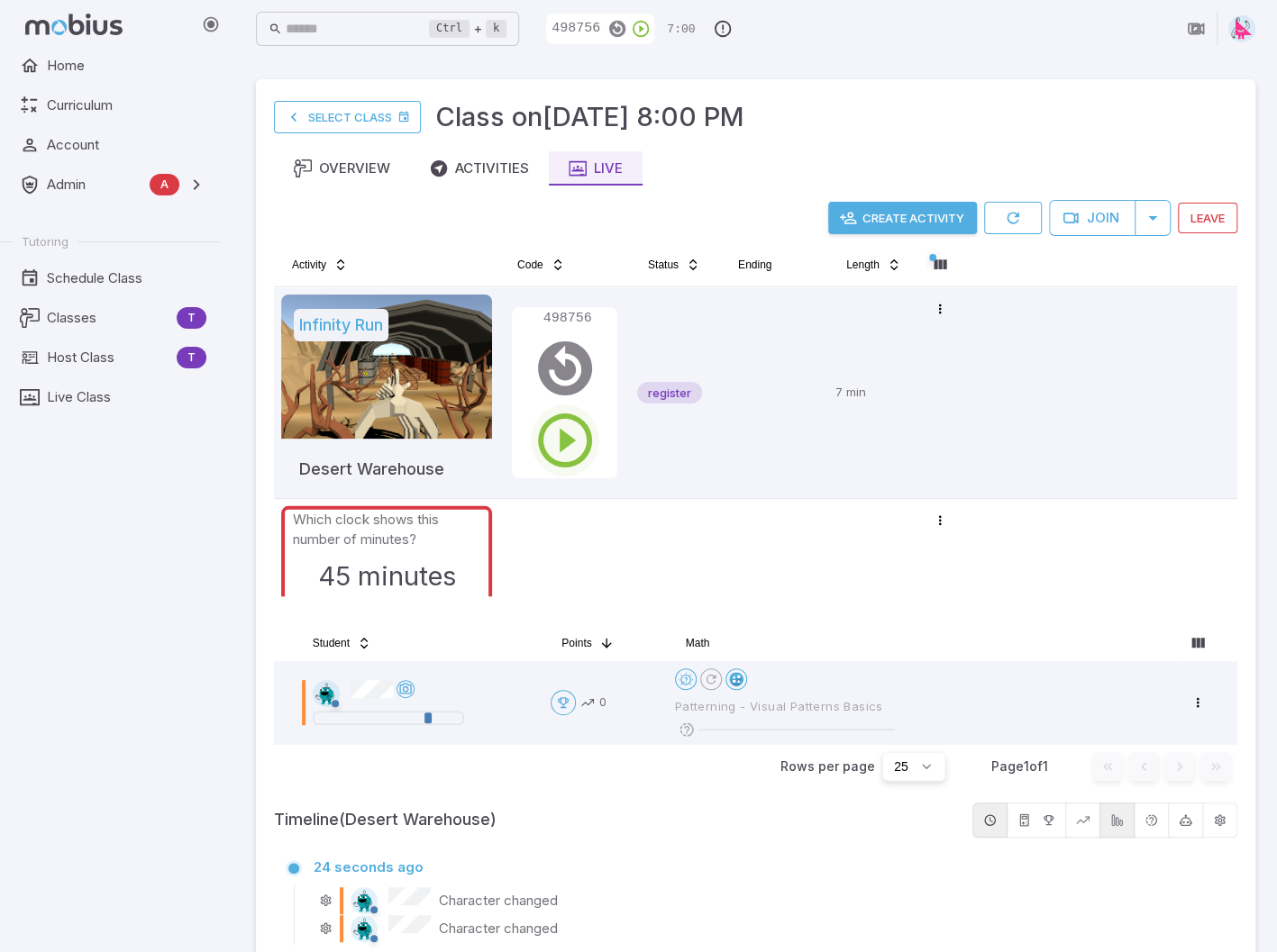
click at [570, 445] on icon "button" at bounding box center [565, 441] width 65 height 65
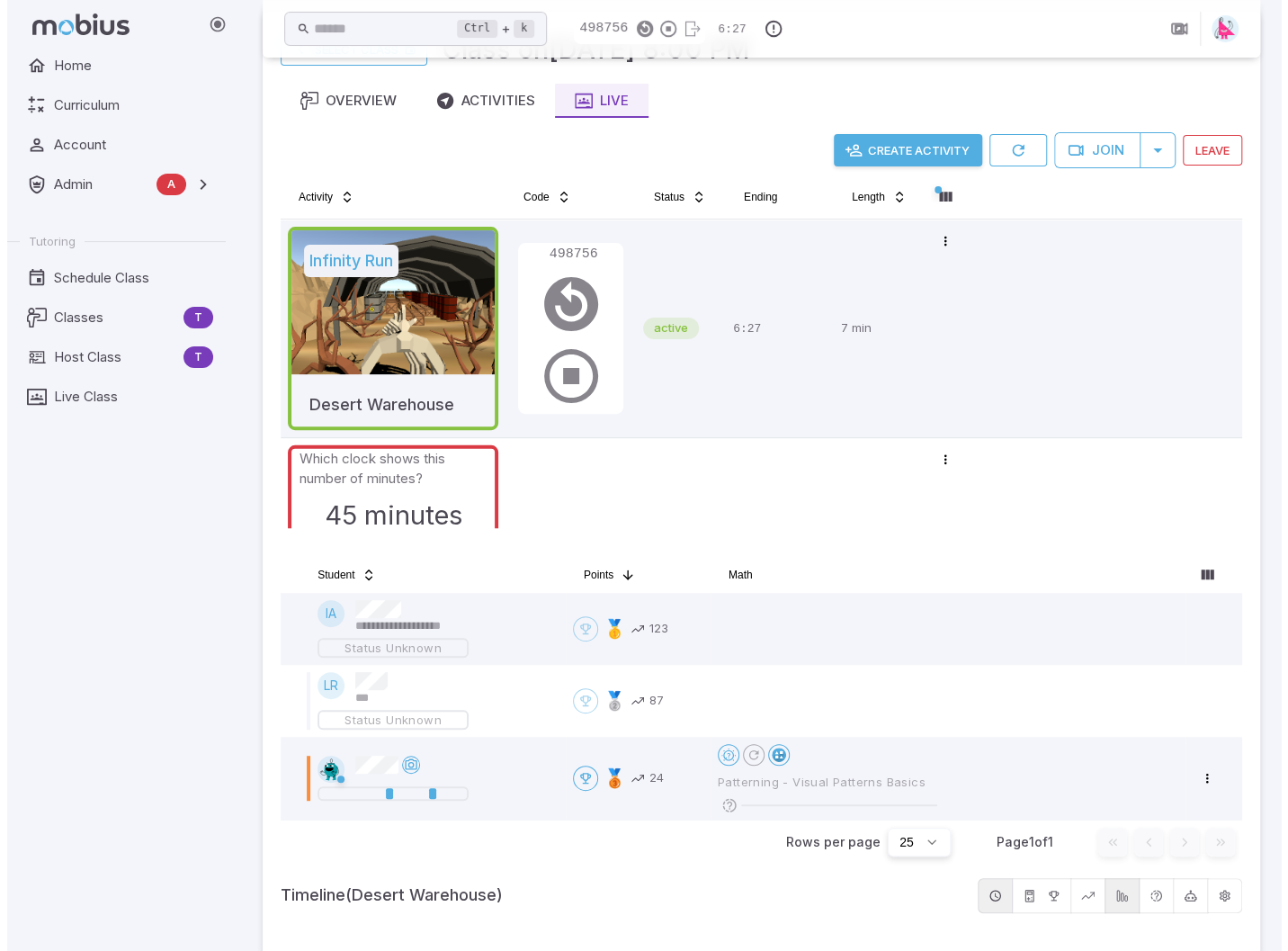
scroll to position [180, 0]
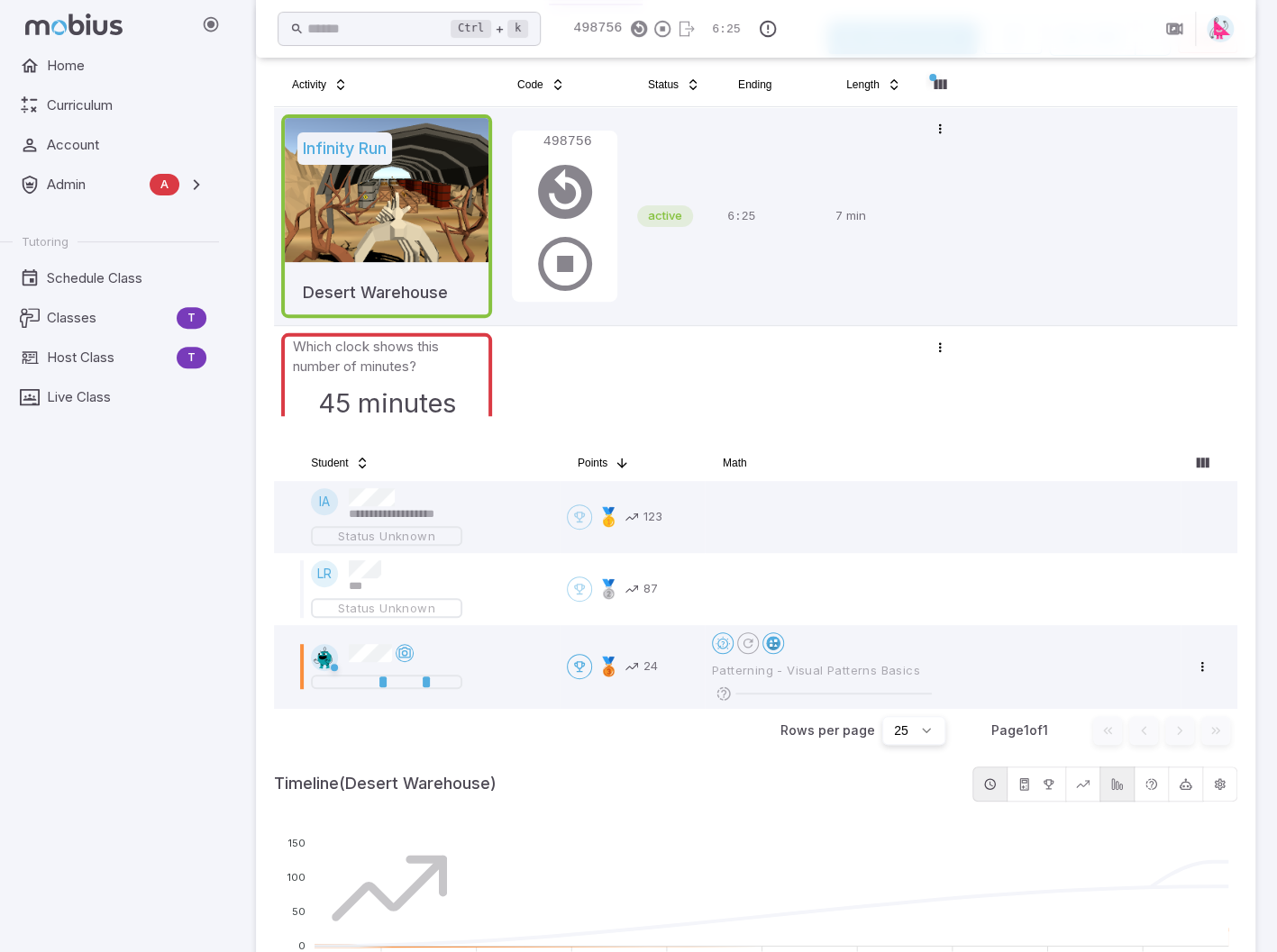
click at [1191, 757] on icon "button" at bounding box center [1185, 784] width 14 height 14
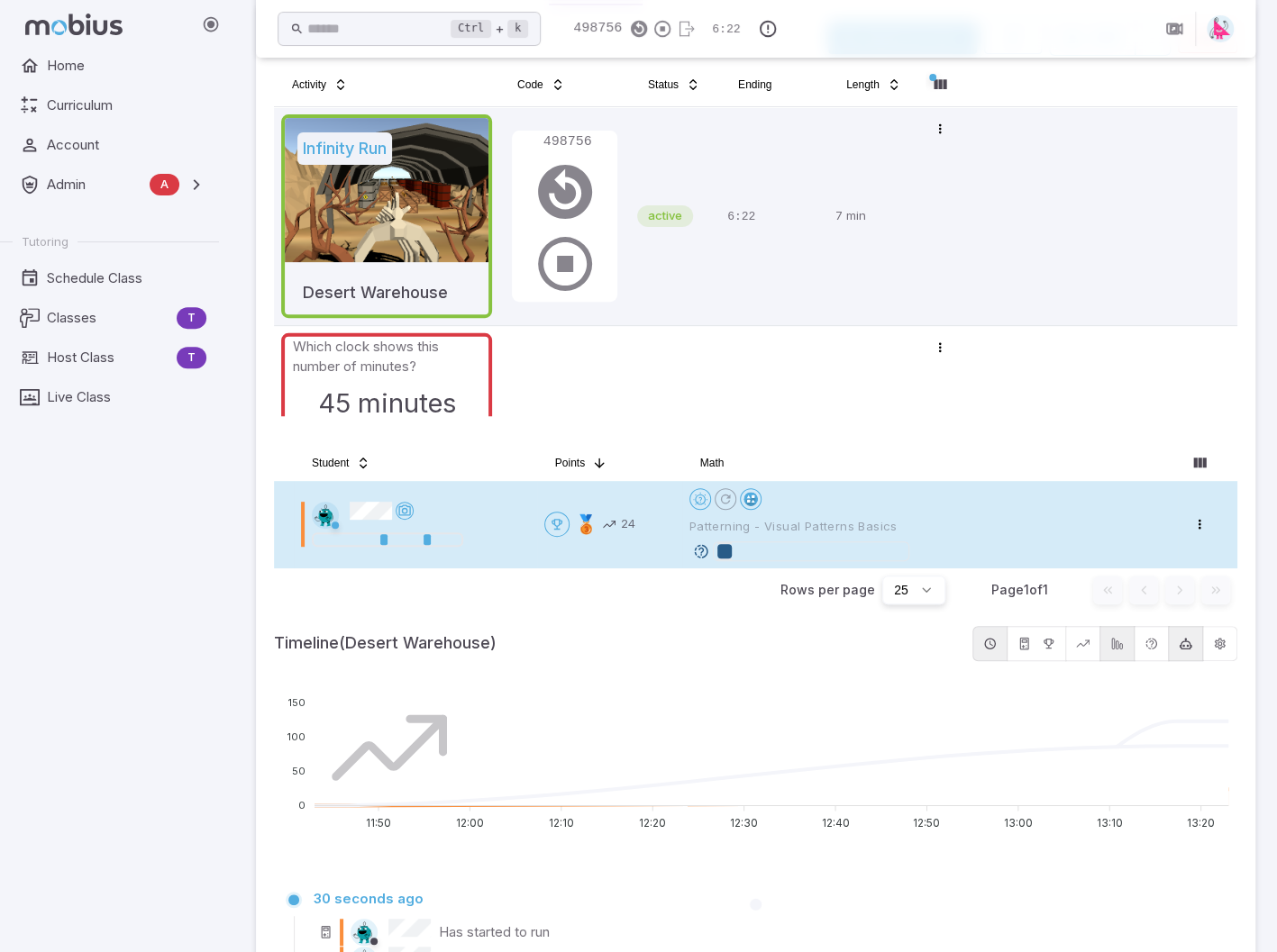
click at [702, 550] on icon at bounding box center [701, 551] width 16 height 16
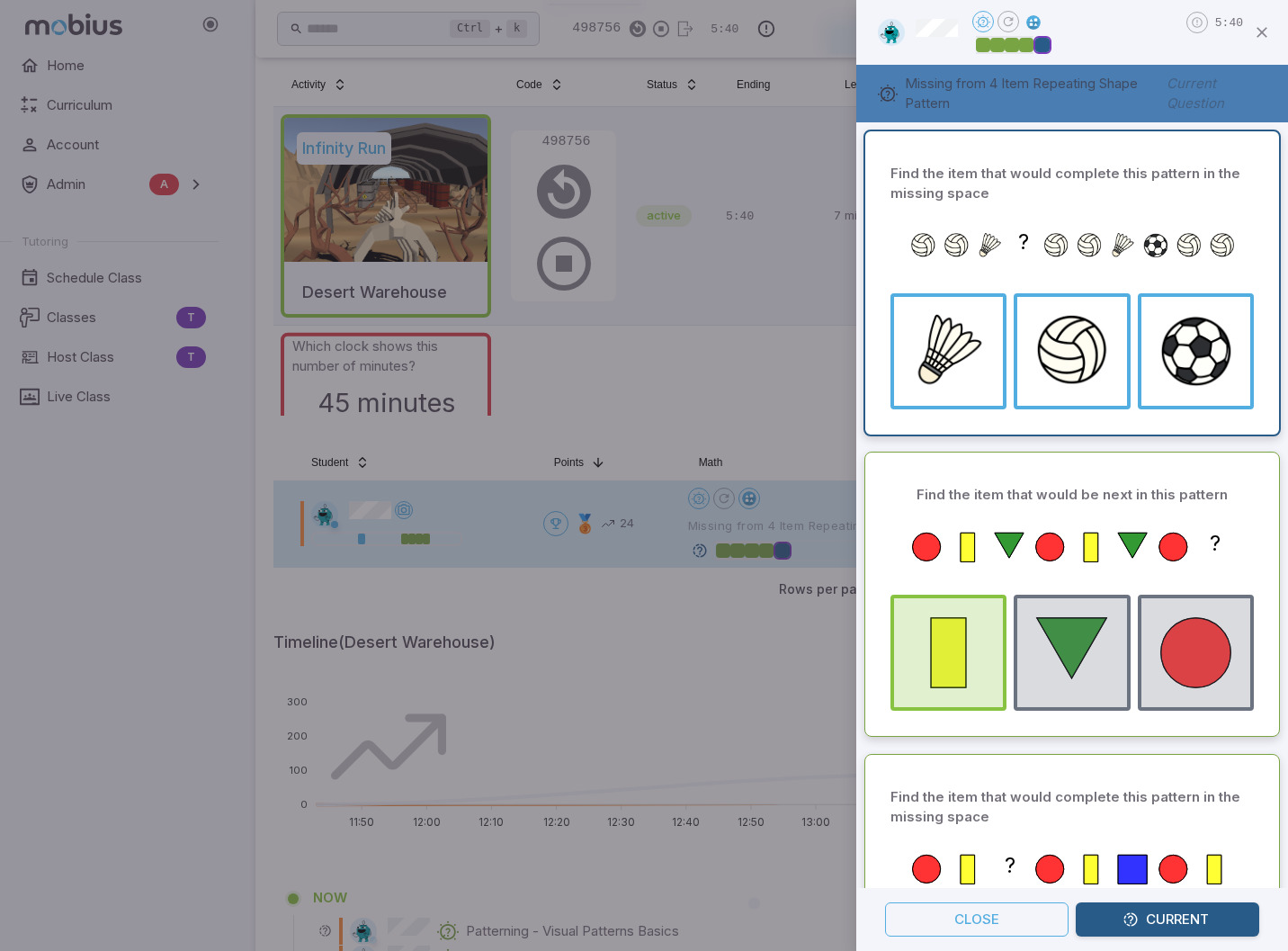
click at [671, 374] on div at bounding box center [644, 476] width 1288 height 951
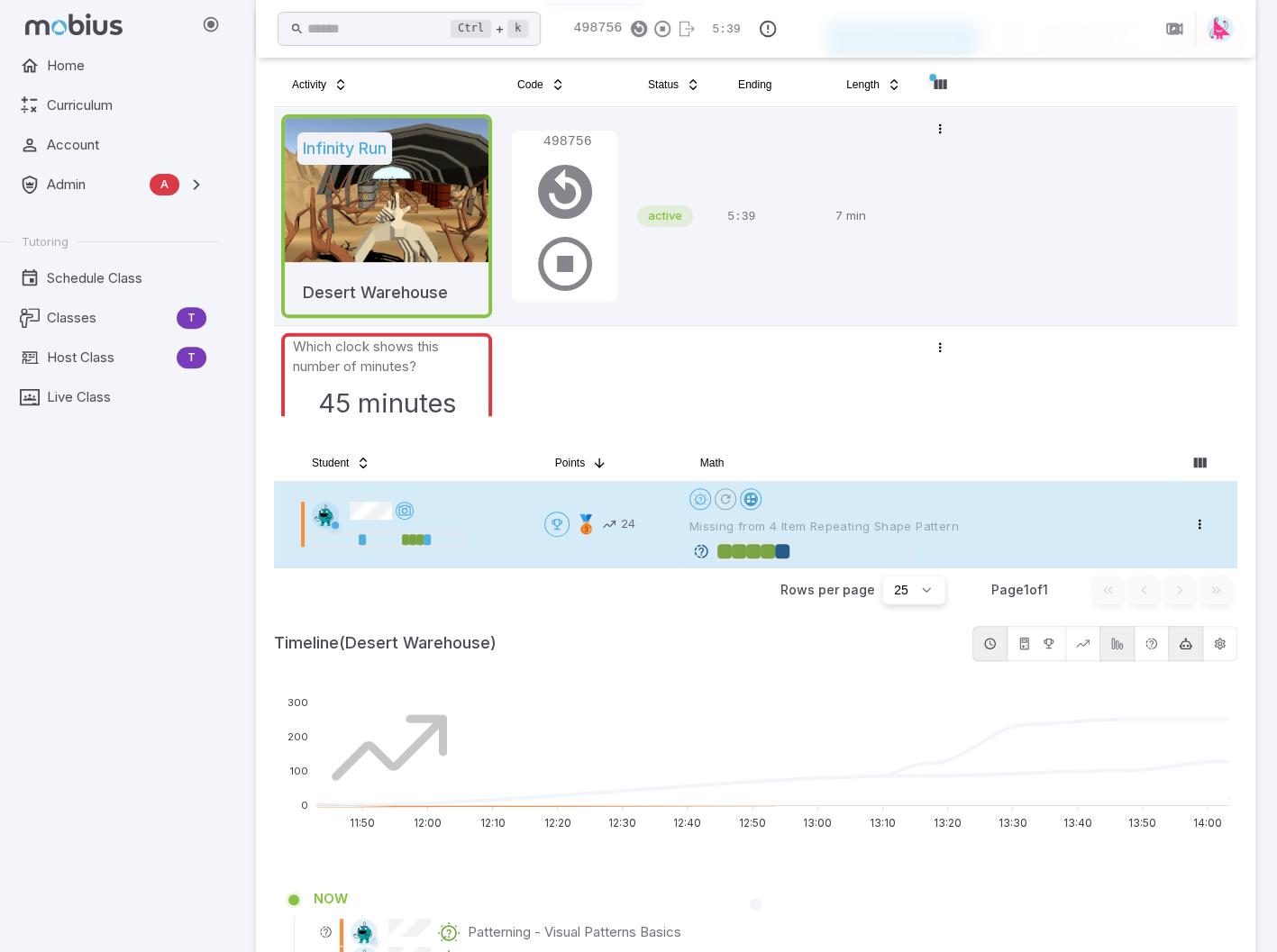
click at [699, 547] on icon at bounding box center [701, 551] width 16 height 16
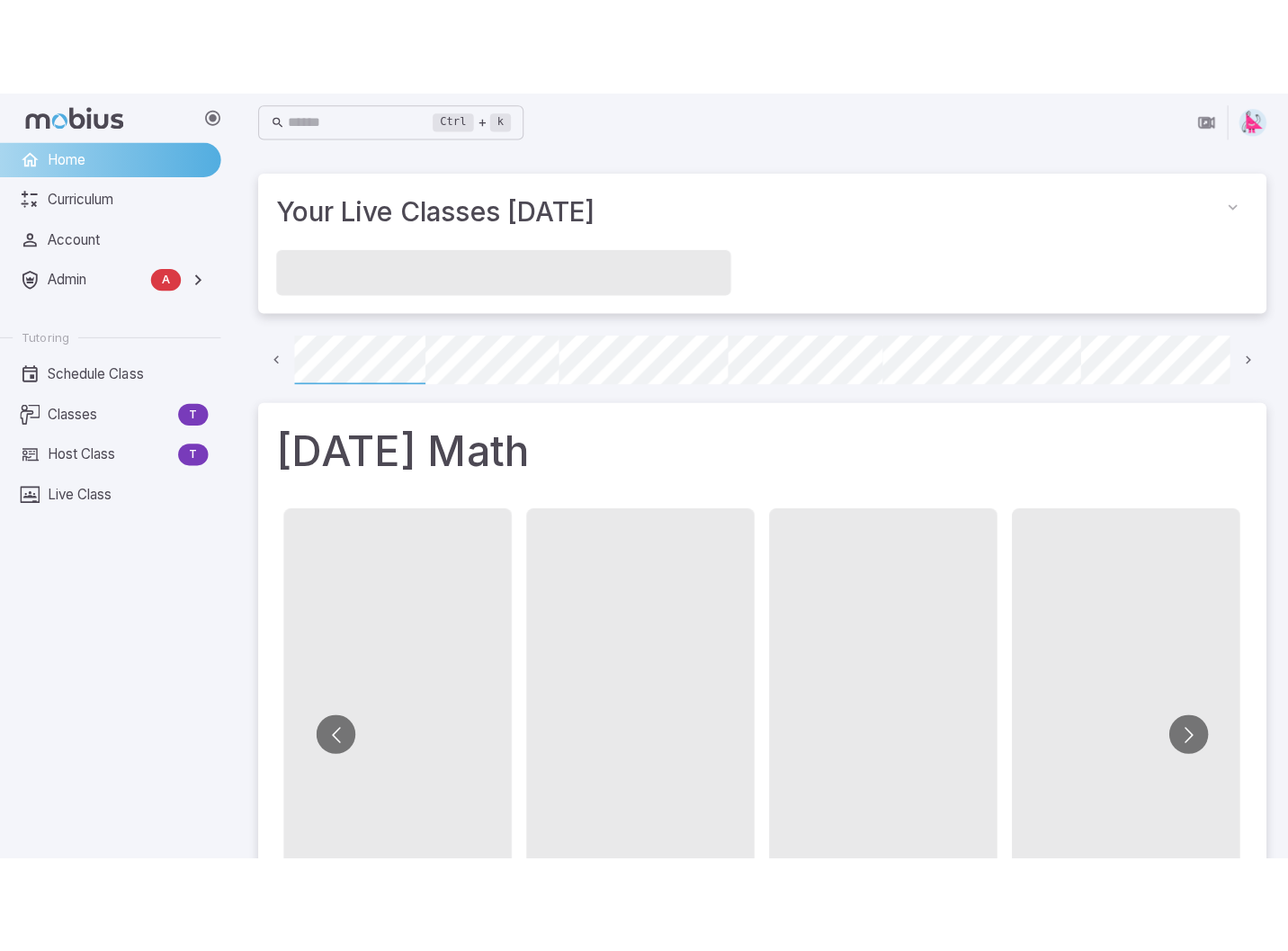
scroll to position [0, 129]
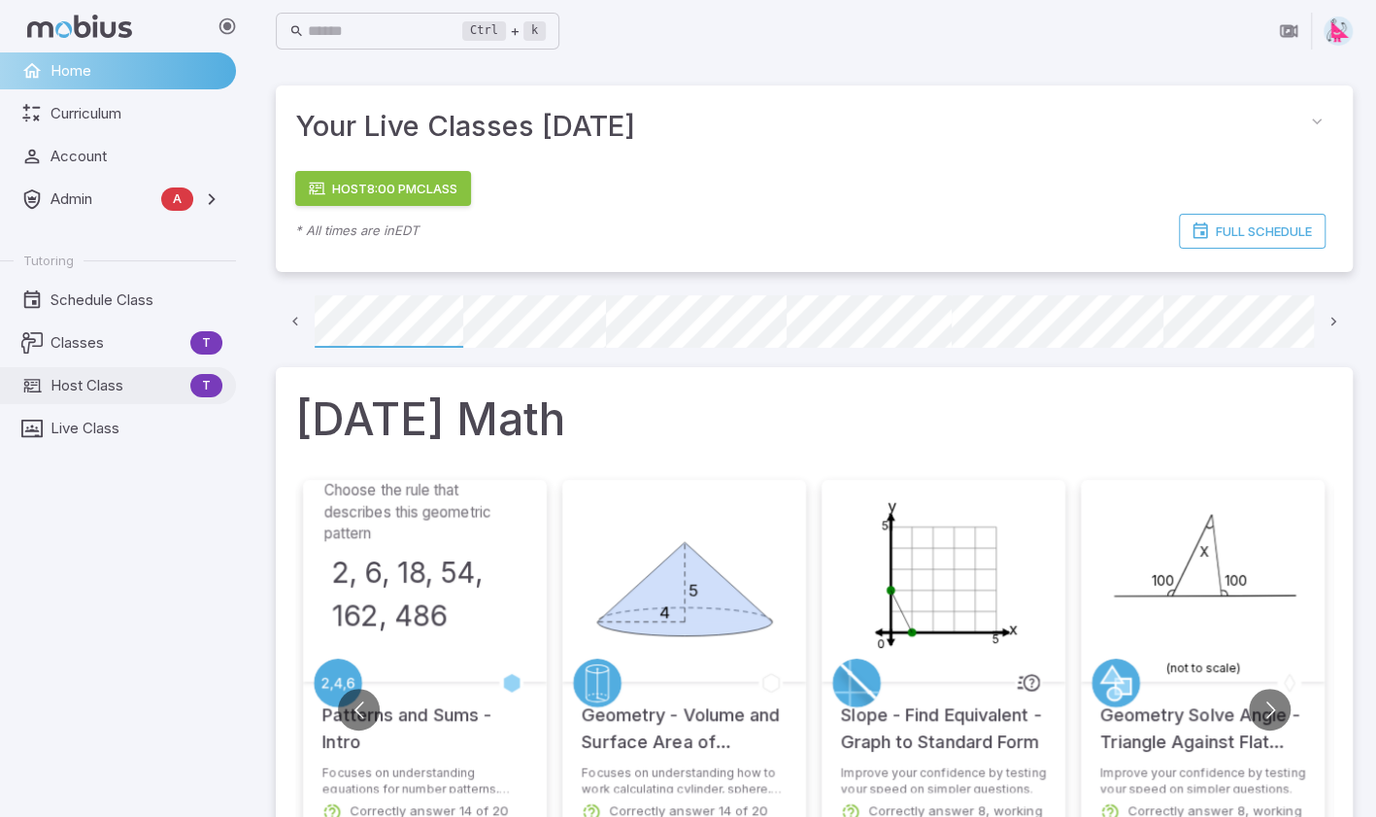
click at [93, 389] on span "Host Class" at bounding box center [116, 385] width 132 height 21
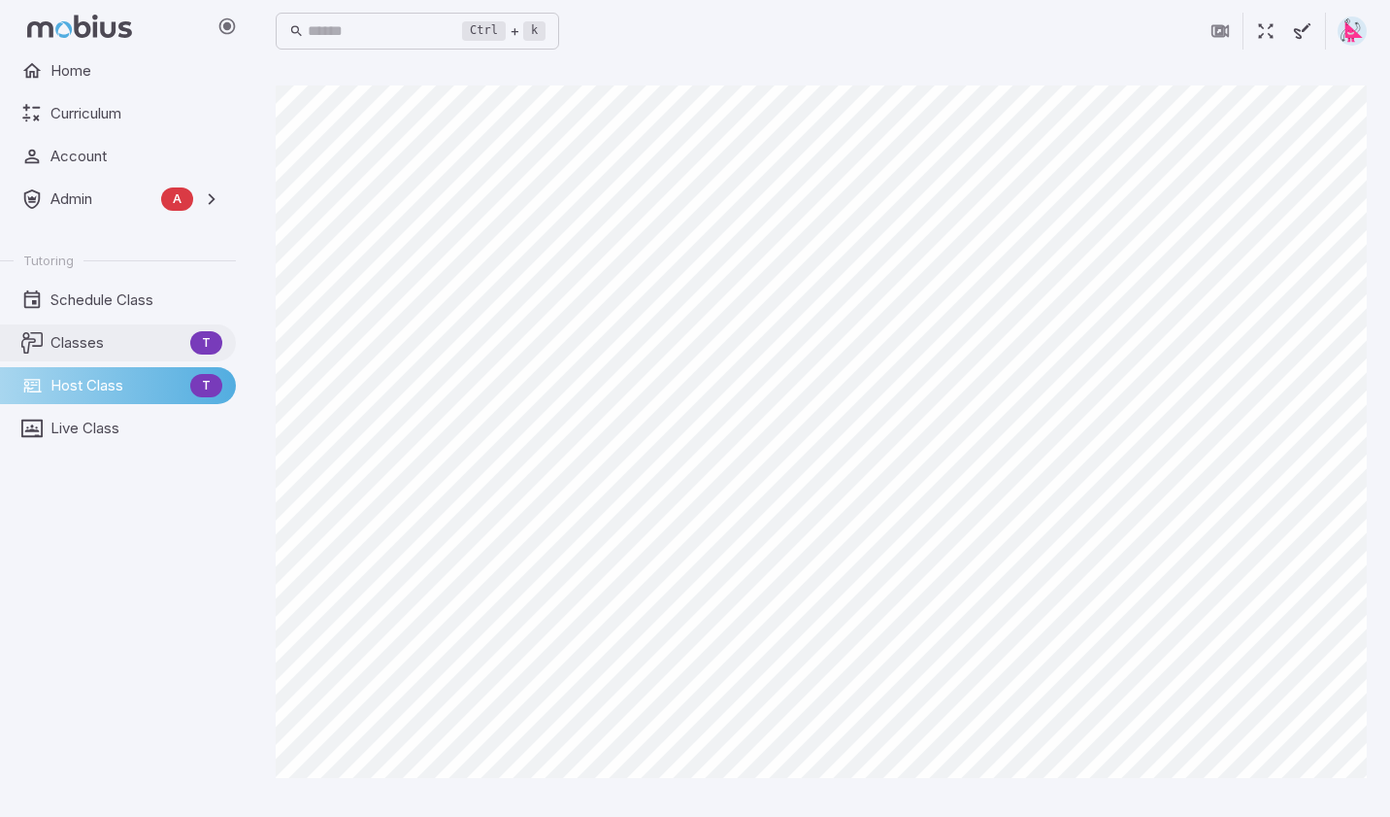
click at [80, 345] on span "Classes" at bounding box center [116, 342] width 132 height 21
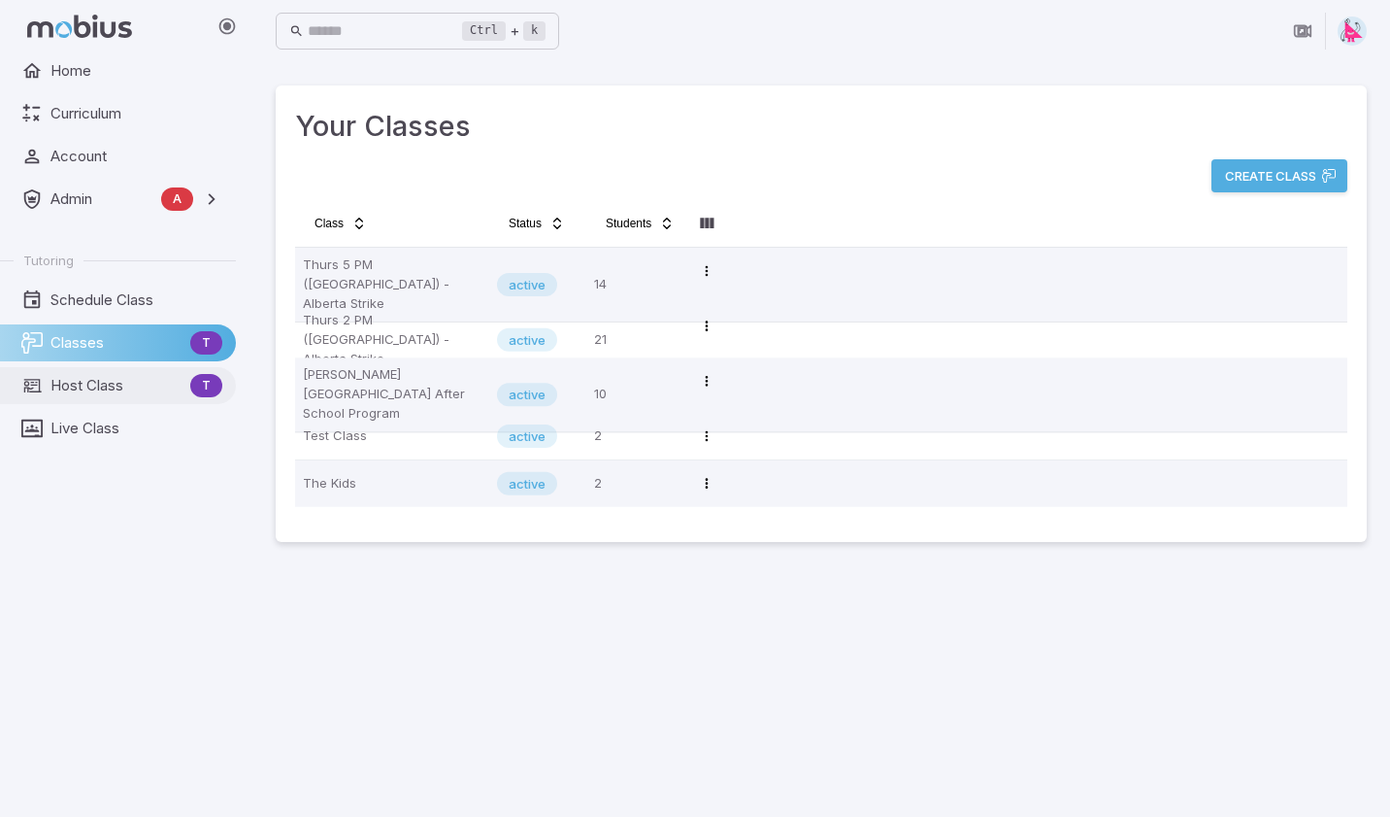
click at [93, 381] on span "Host Class" at bounding box center [116, 385] width 132 height 21
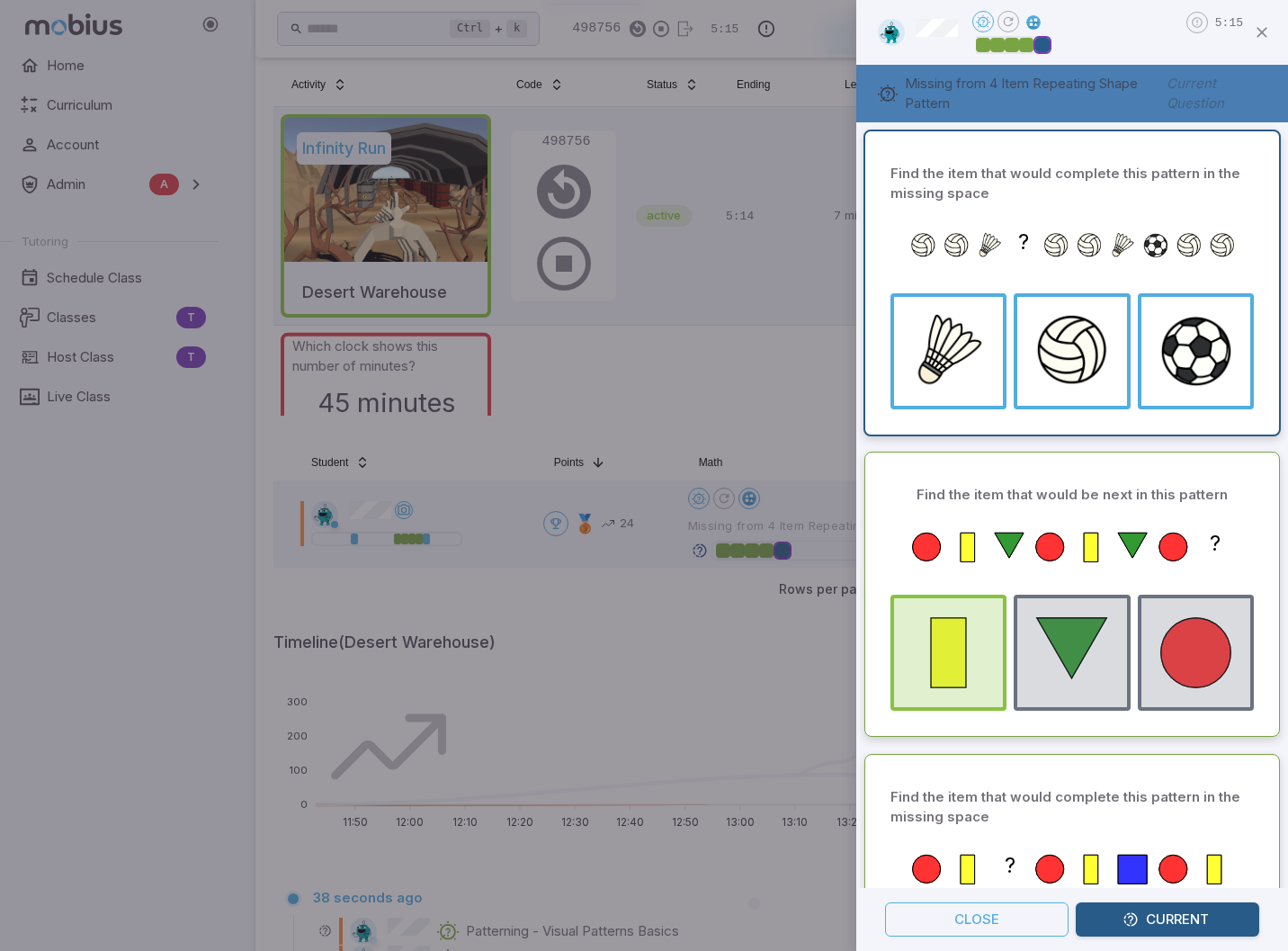
click at [801, 384] on div at bounding box center [644, 476] width 1288 height 951
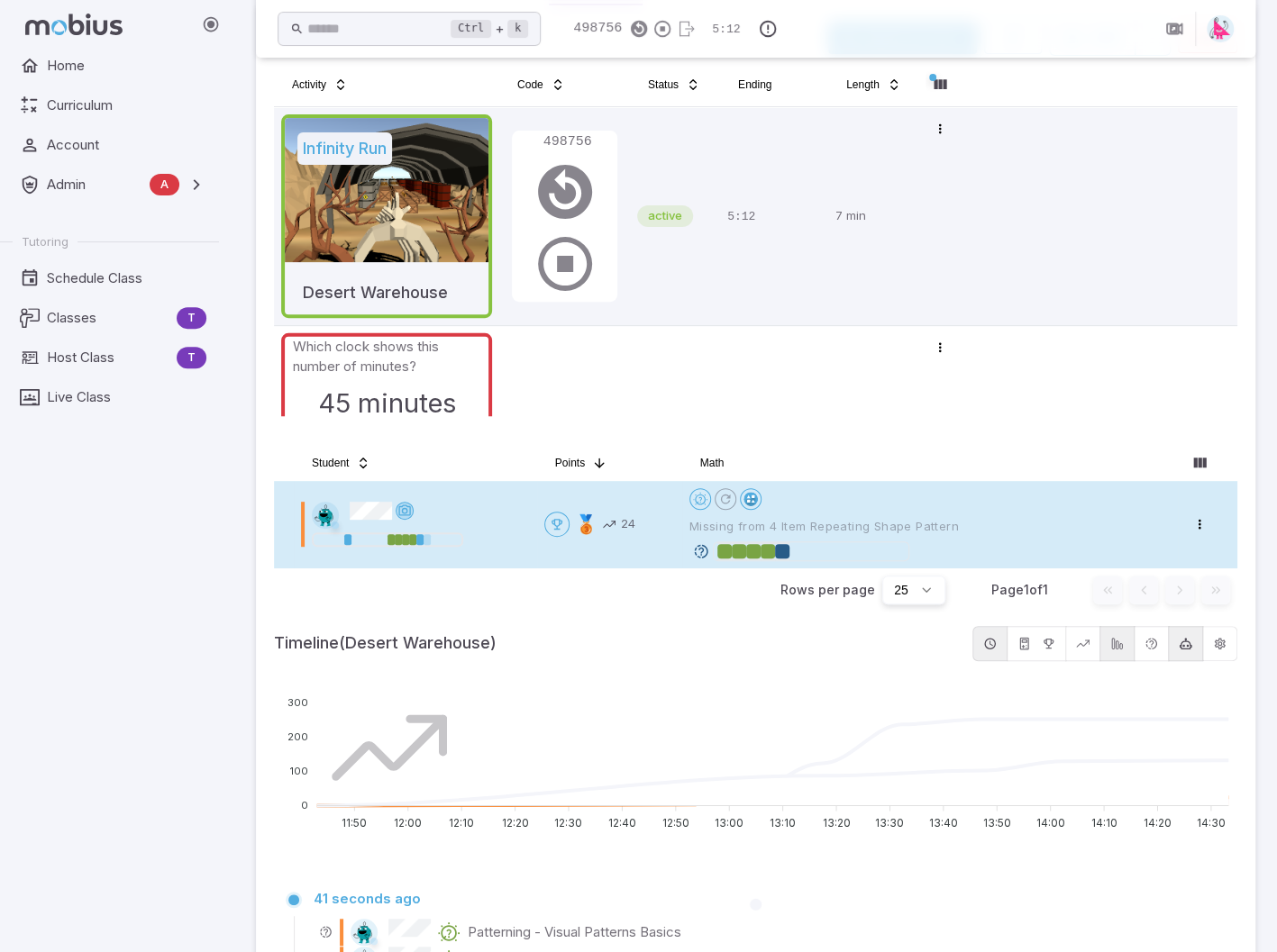
click at [407, 508] on icon at bounding box center [405, 511] width 15 height 15
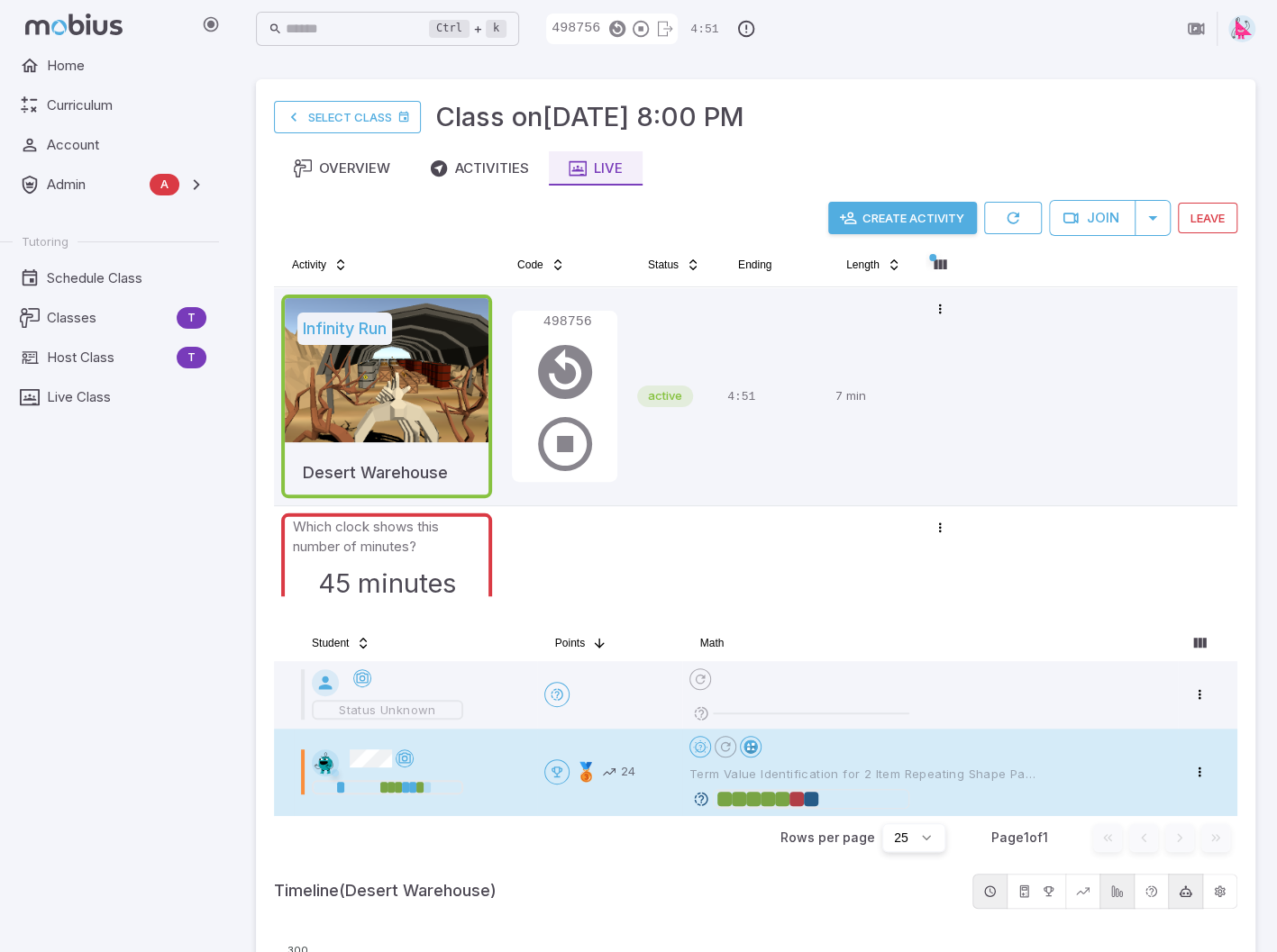
click at [699, 795] on icon at bounding box center [701, 799] width 16 height 16
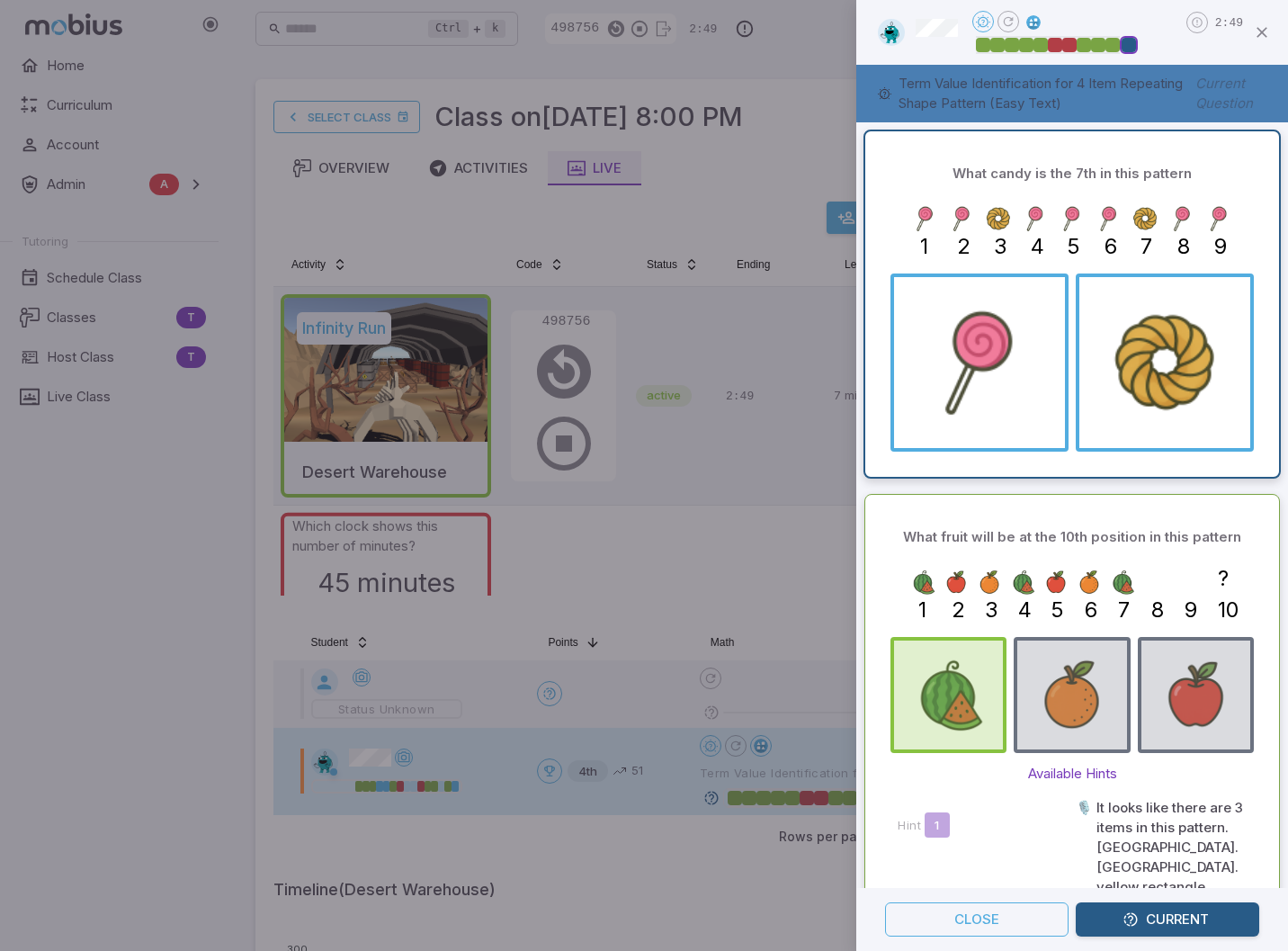
click at [810, 151] on div at bounding box center [644, 476] width 1288 height 951
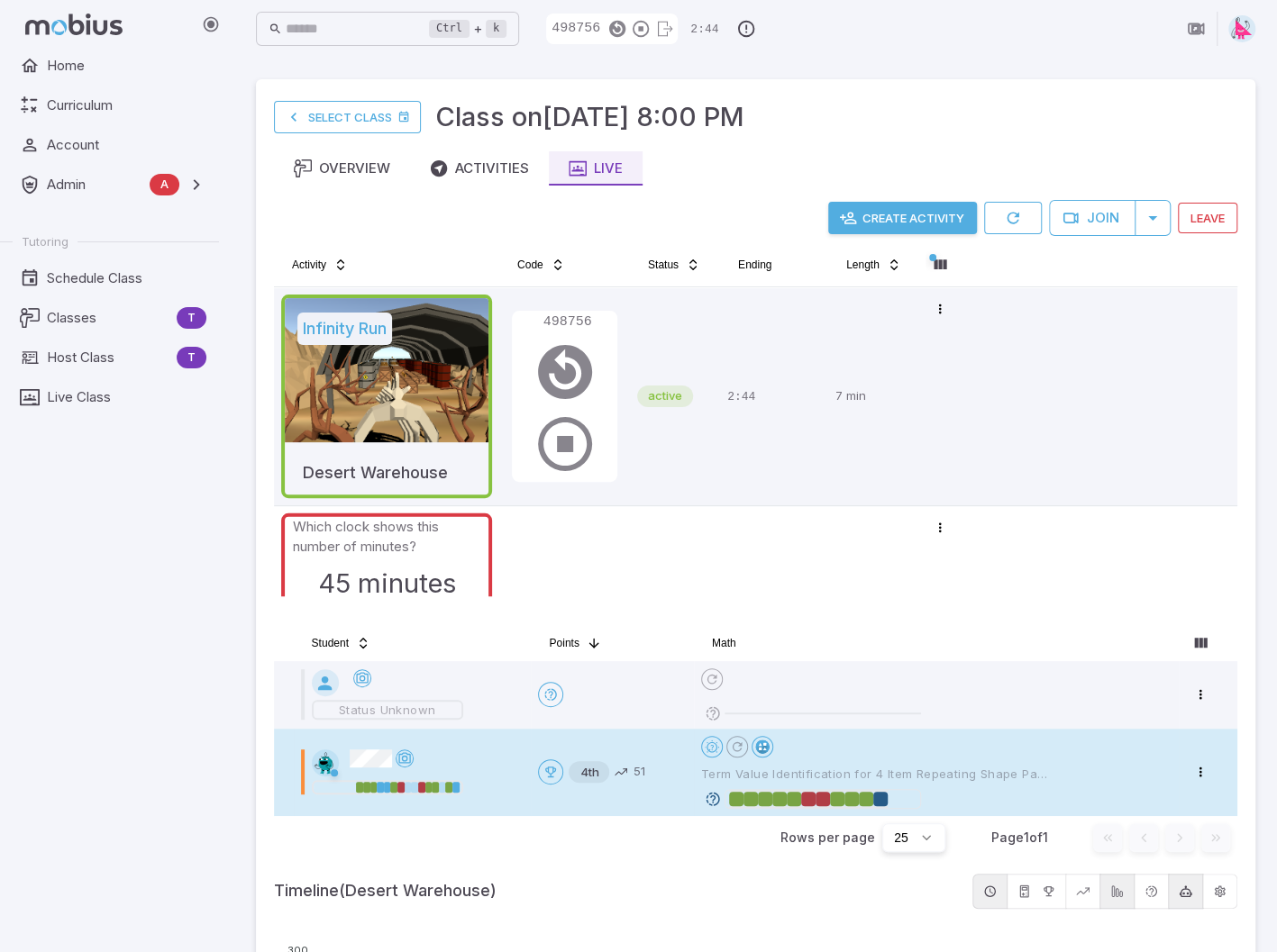
click at [712, 799] on icon at bounding box center [712, 799] width 16 height 16
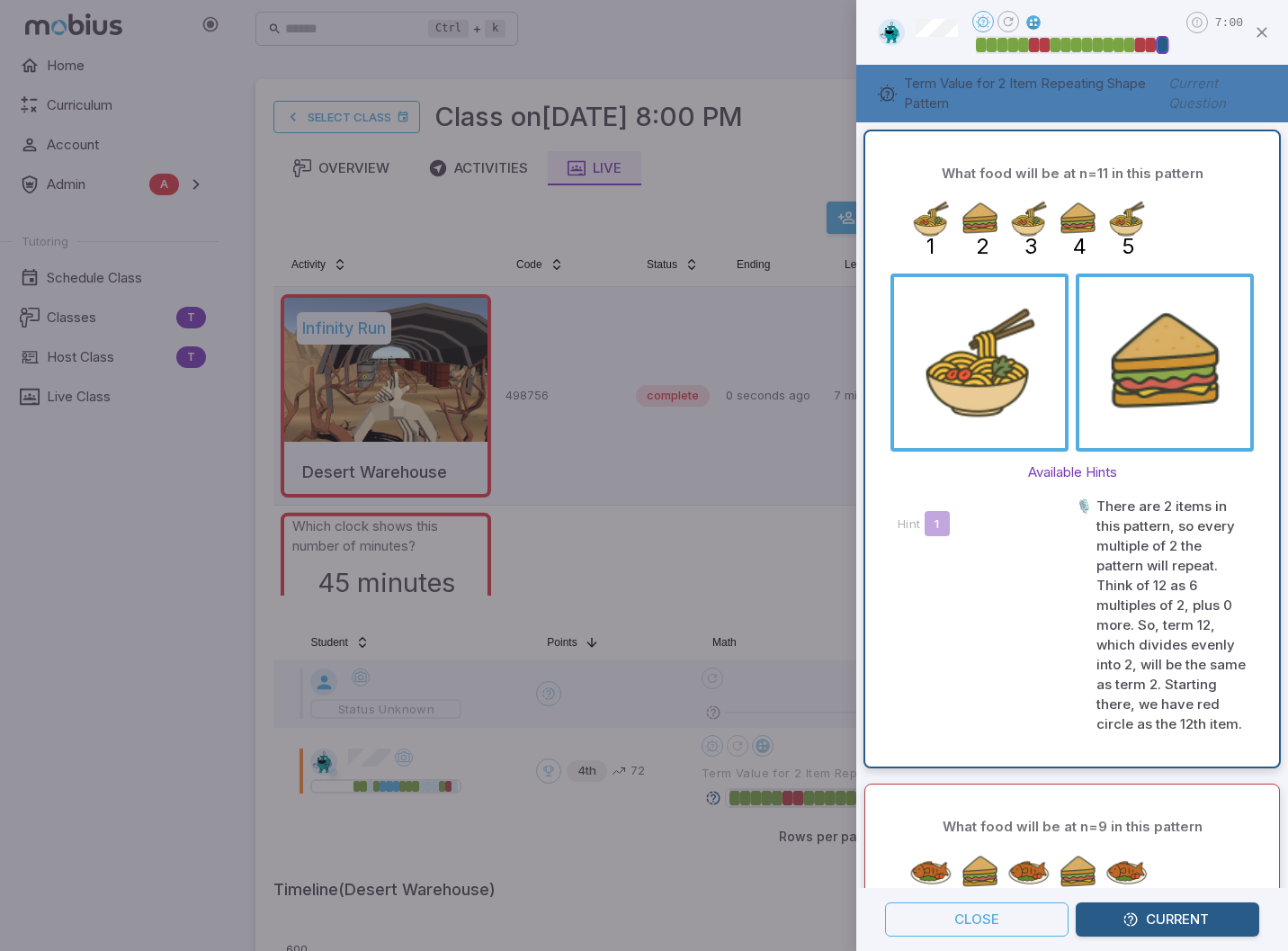
click at [1267, 29] on icon "button" at bounding box center [1262, 32] width 18 height 18
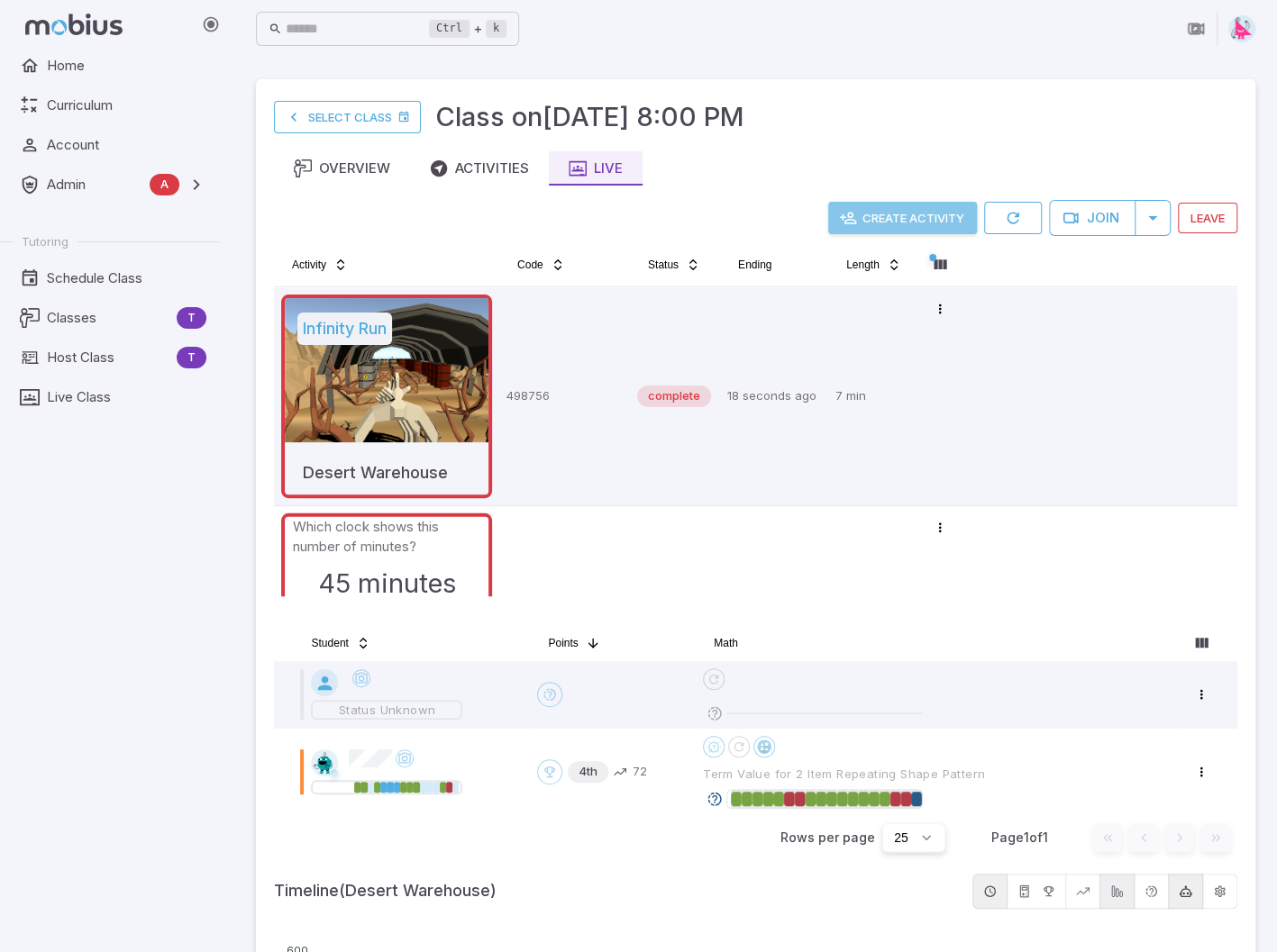
click at [888, 217] on button "Create Activity" at bounding box center [902, 217] width 148 height 32
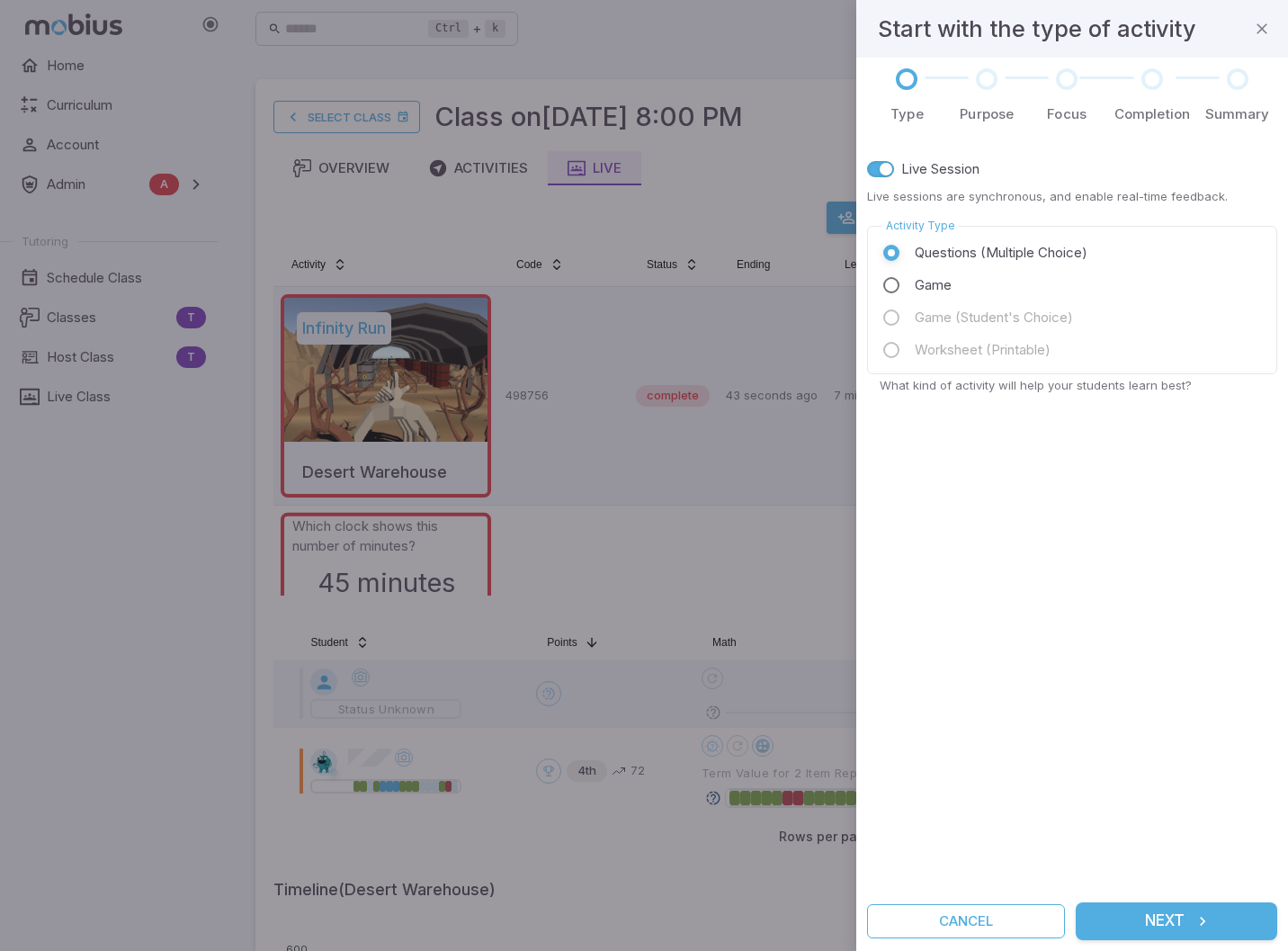
click at [1202, 927] on icon "submit" at bounding box center [1202, 921] width 18 height 18
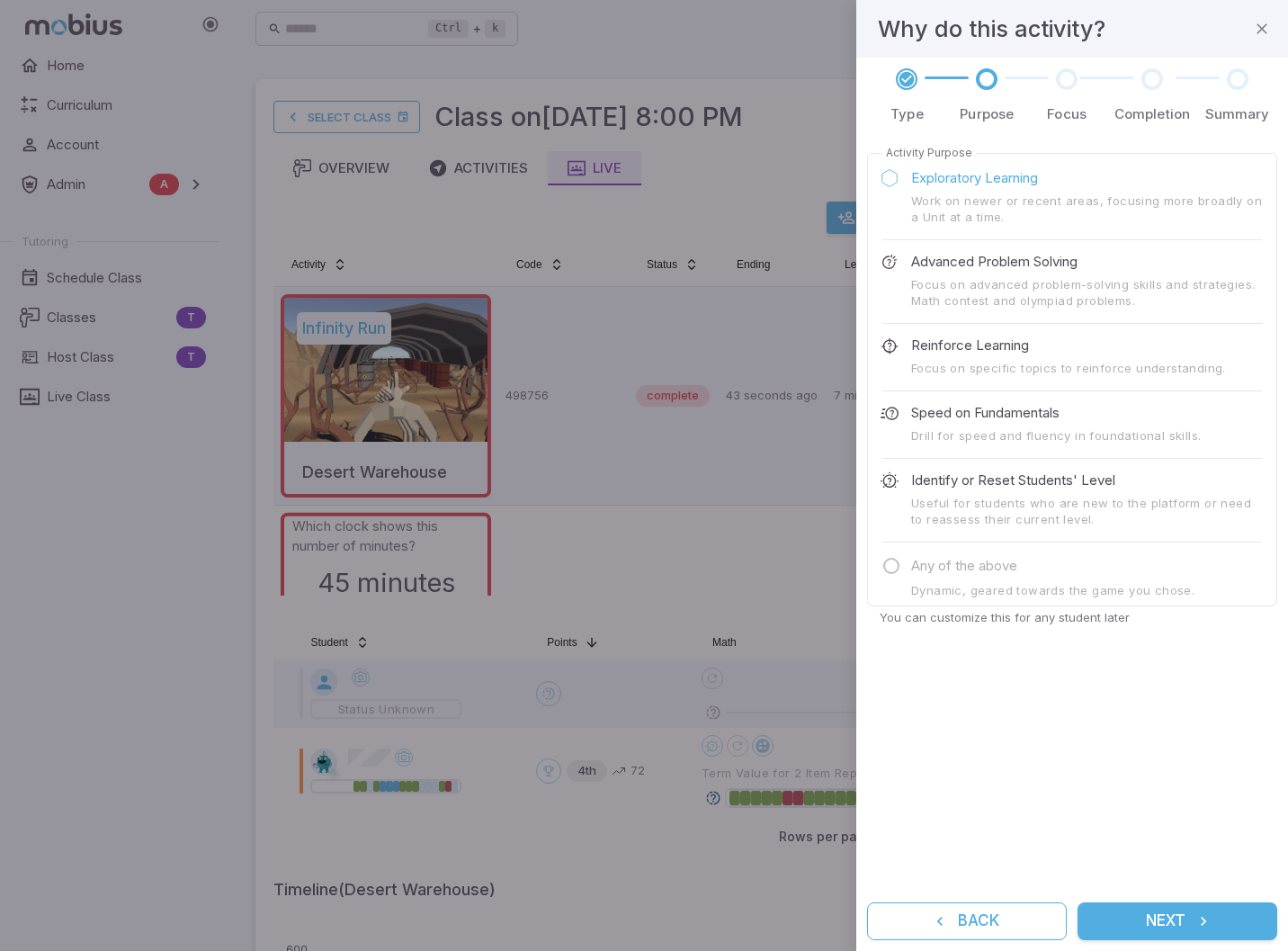
click at [1181, 922] on button "Next" at bounding box center [1178, 921] width 200 height 38
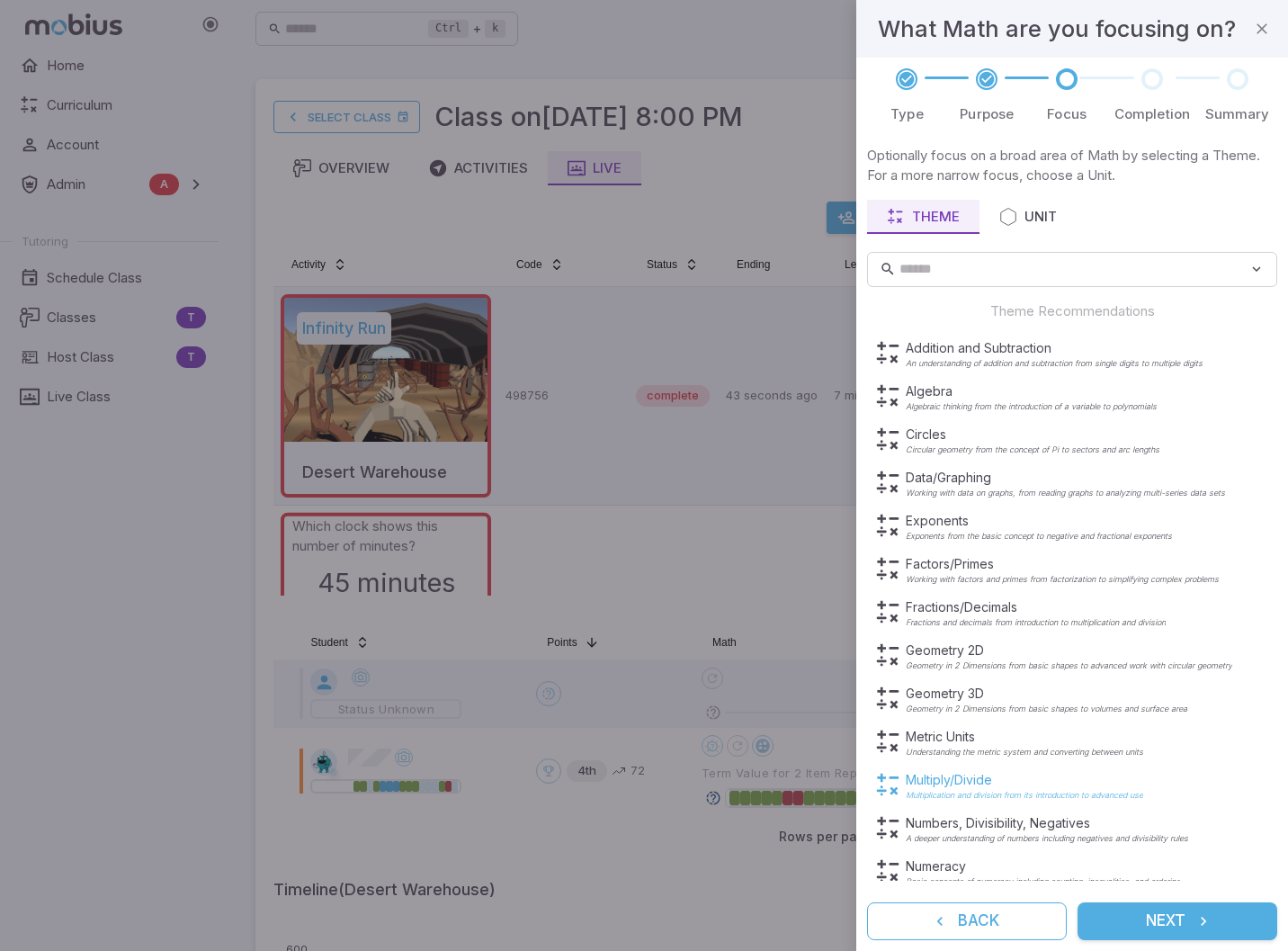
click at [938, 784] on p "Multiply/Divide" at bounding box center [1025, 780] width 237 height 18
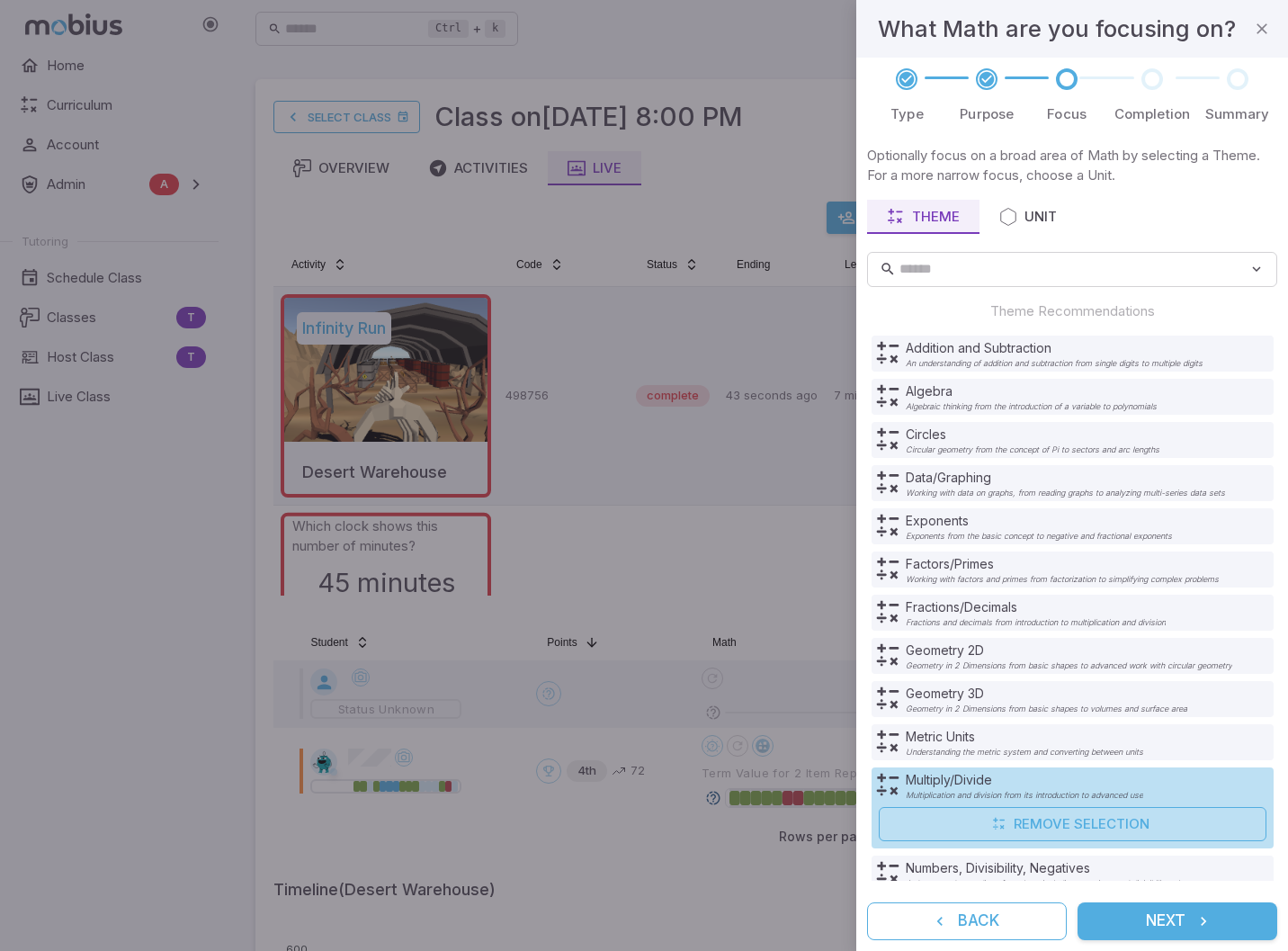
click at [1190, 920] on button "Next" at bounding box center [1178, 921] width 200 height 38
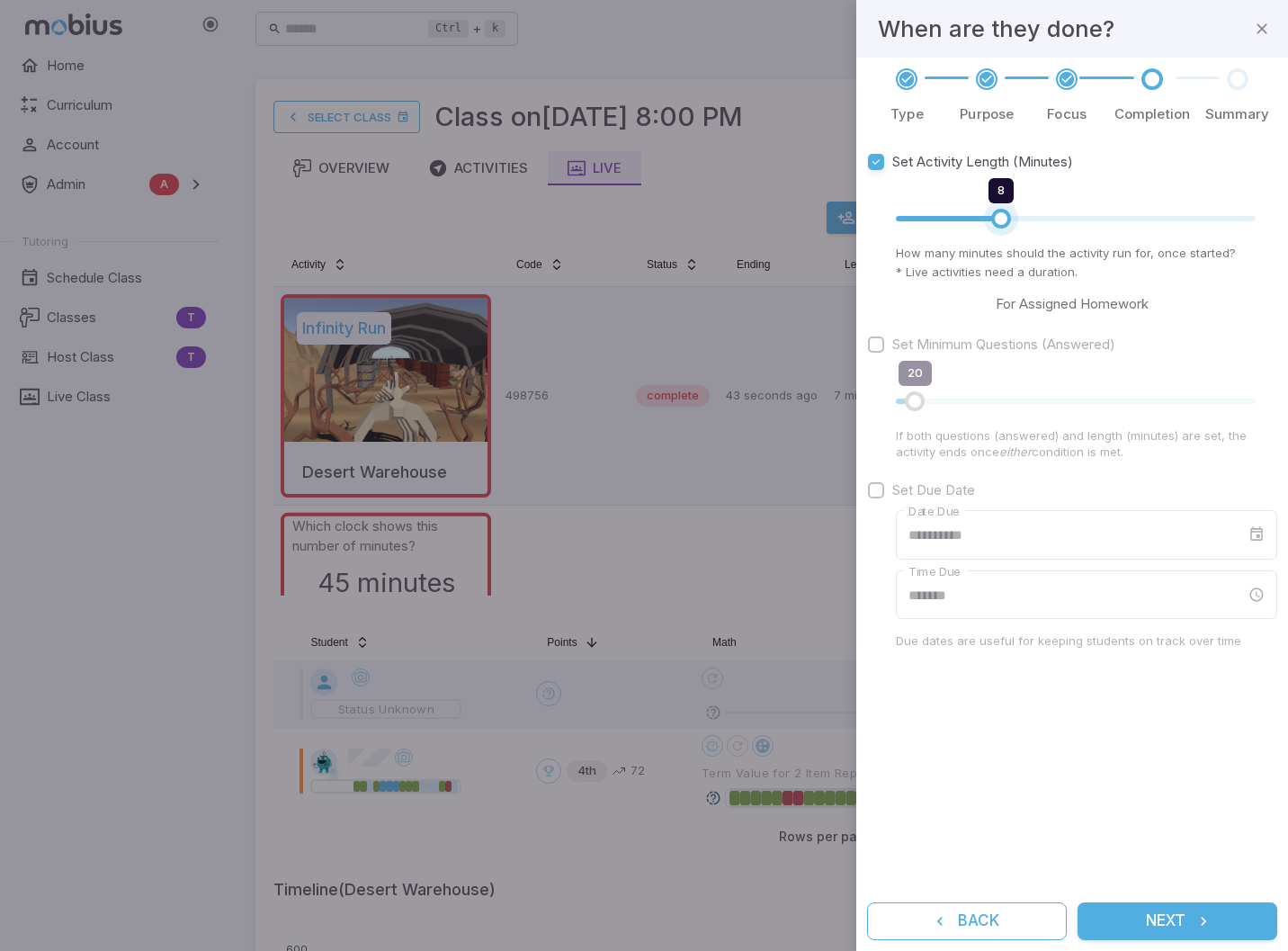
type input "*"
drag, startPoint x: 1033, startPoint y: 219, endPoint x: 988, endPoint y: 219, distance: 45.0
click at [988, 219] on span "7" at bounding box center [986, 218] width 19 height 19
click at [1184, 926] on button "Next" at bounding box center [1178, 921] width 200 height 38
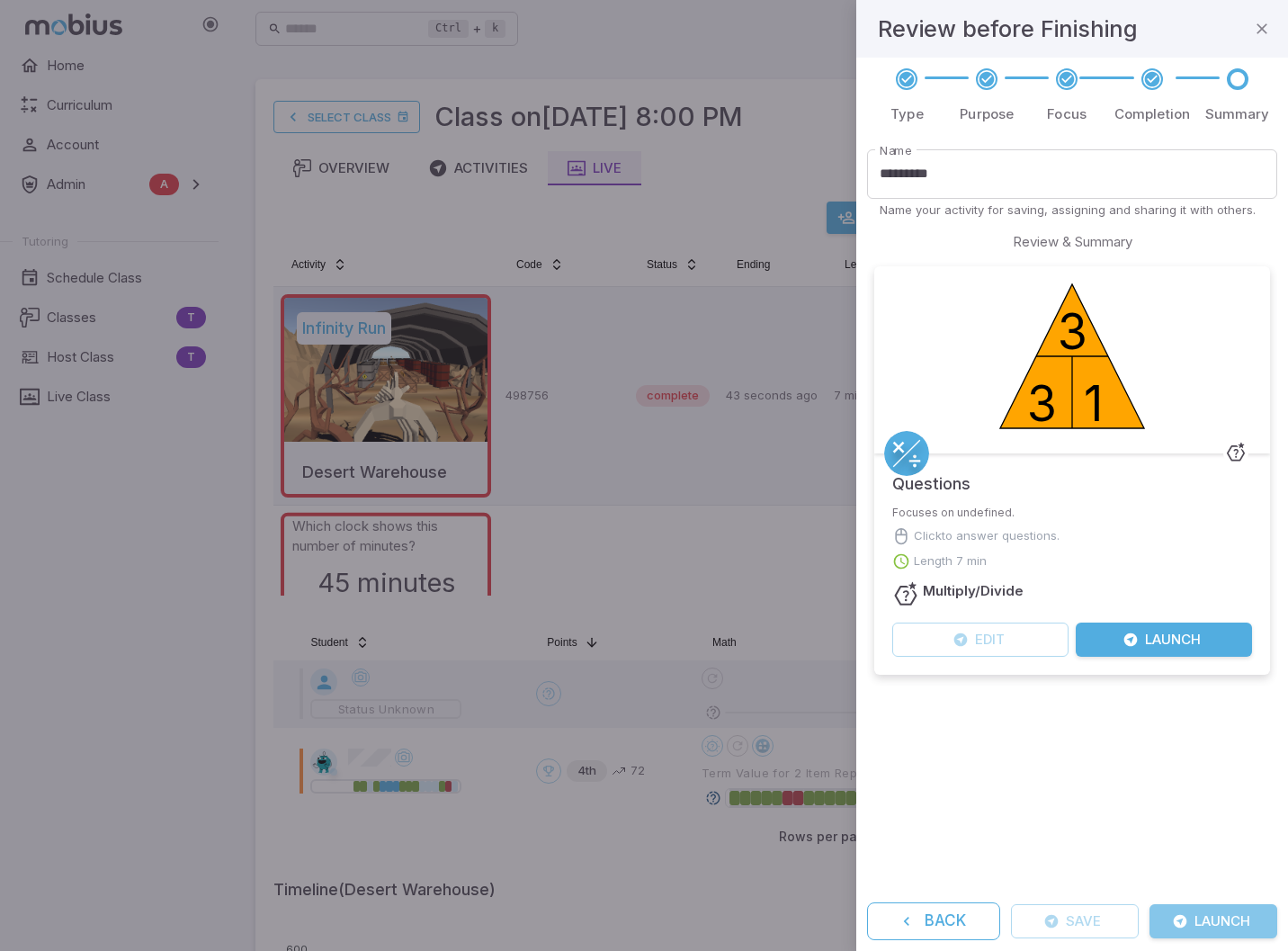
click at [1219, 924] on button "Launch" at bounding box center [1214, 921] width 128 height 34
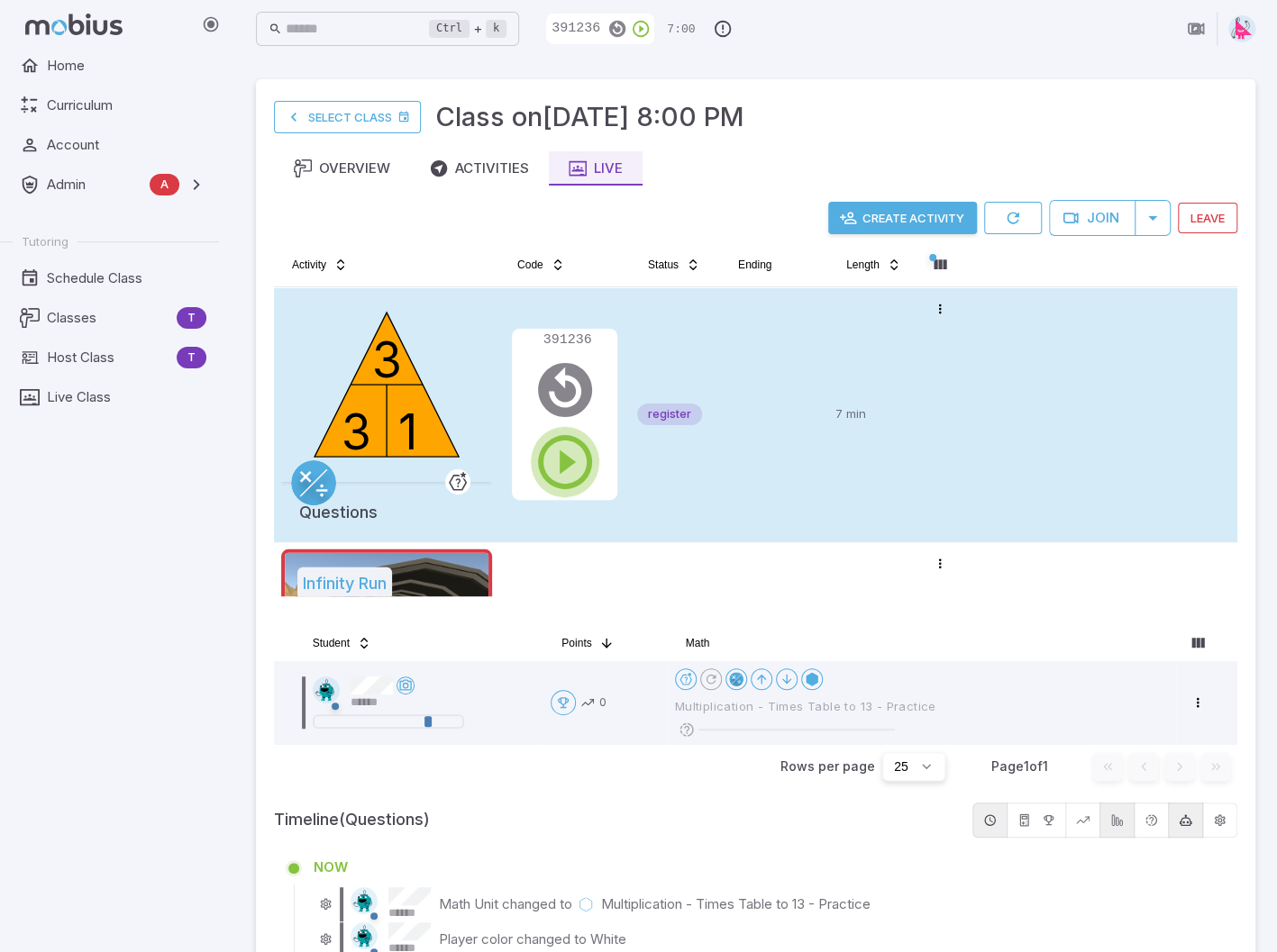
click at [572, 461] on icon "button" at bounding box center [565, 462] width 65 height 65
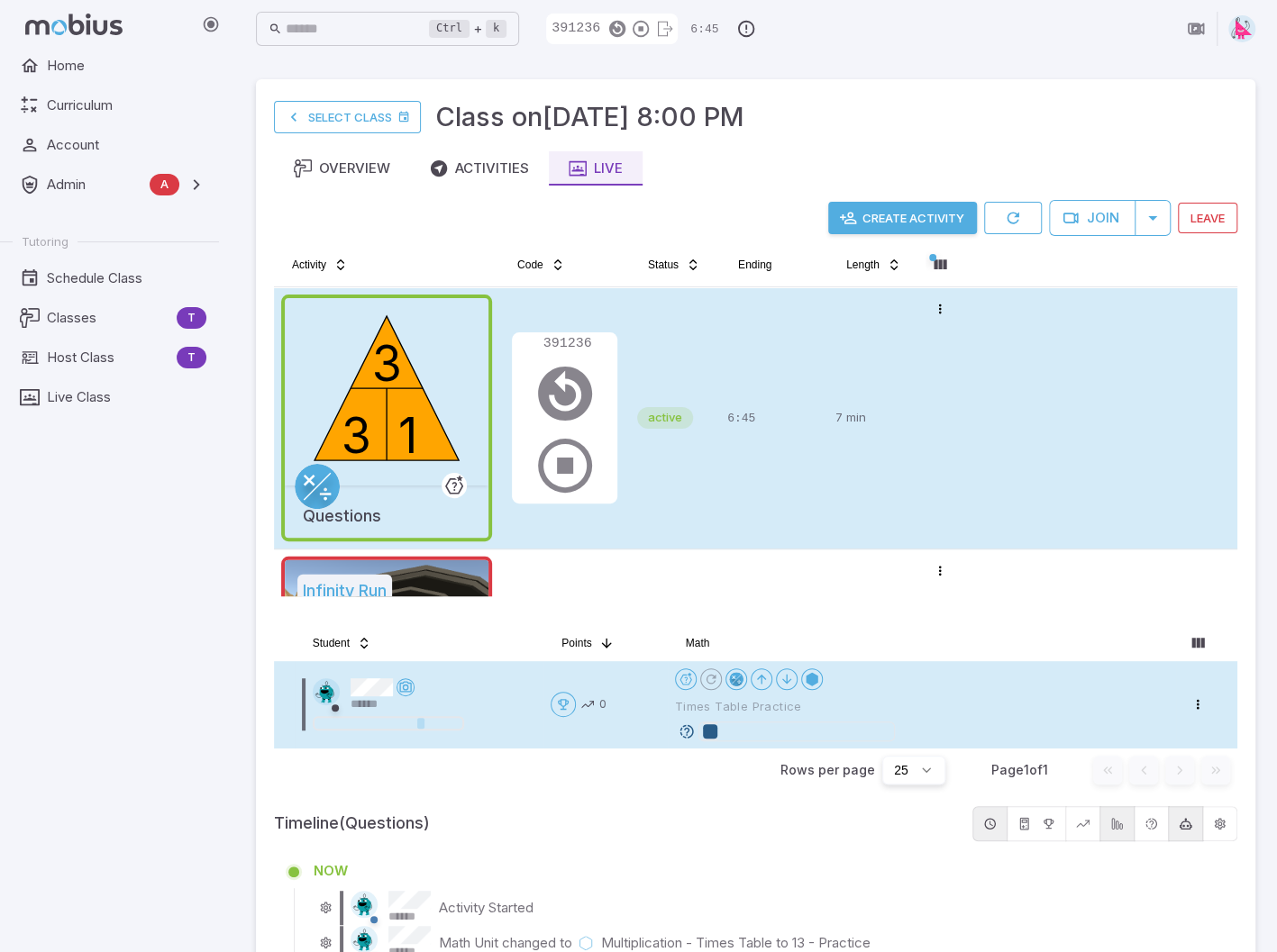
click at [681, 729] on icon at bounding box center [686, 731] width 16 height 16
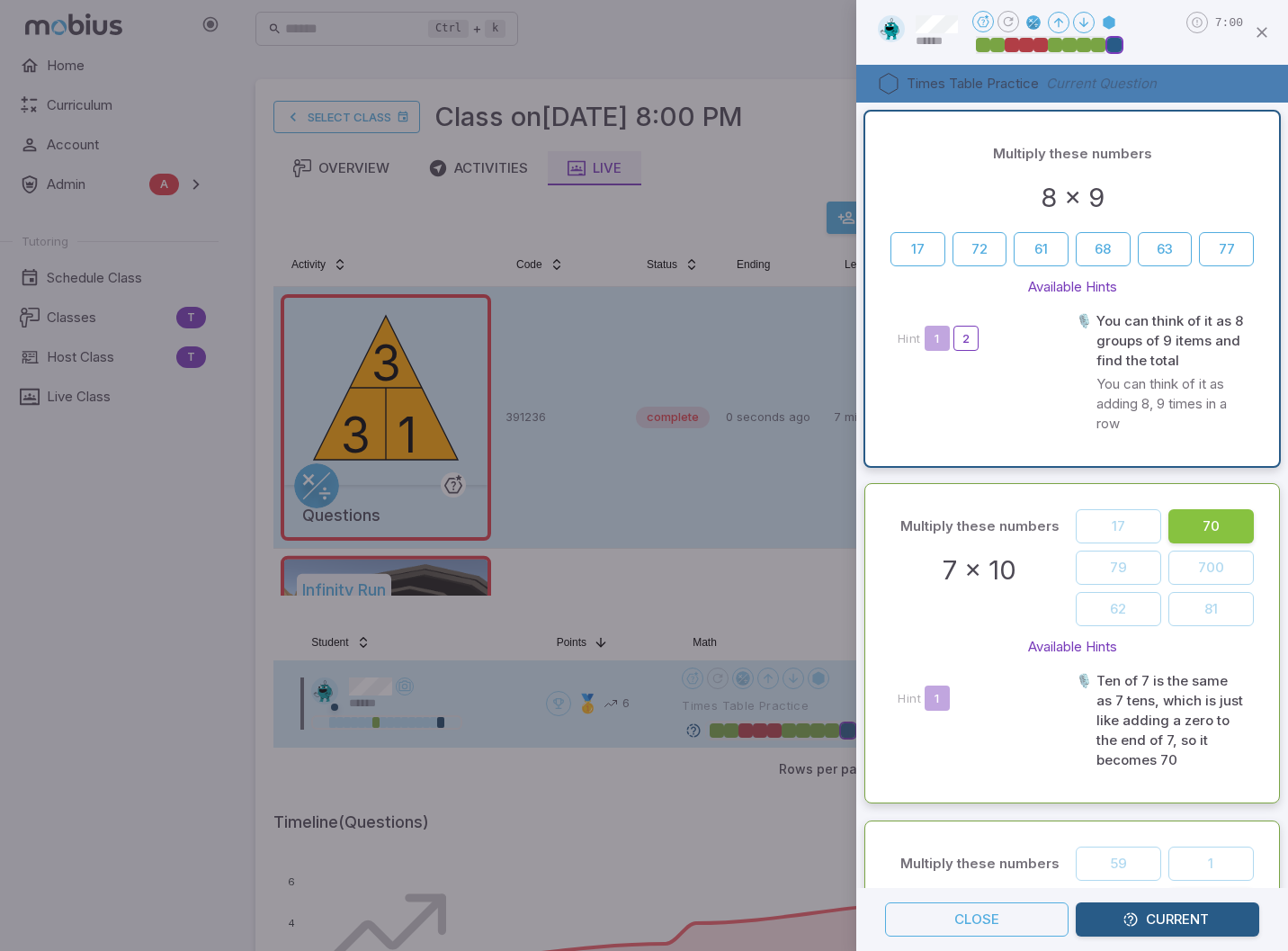
click at [692, 60] on div at bounding box center [644, 476] width 1288 height 951
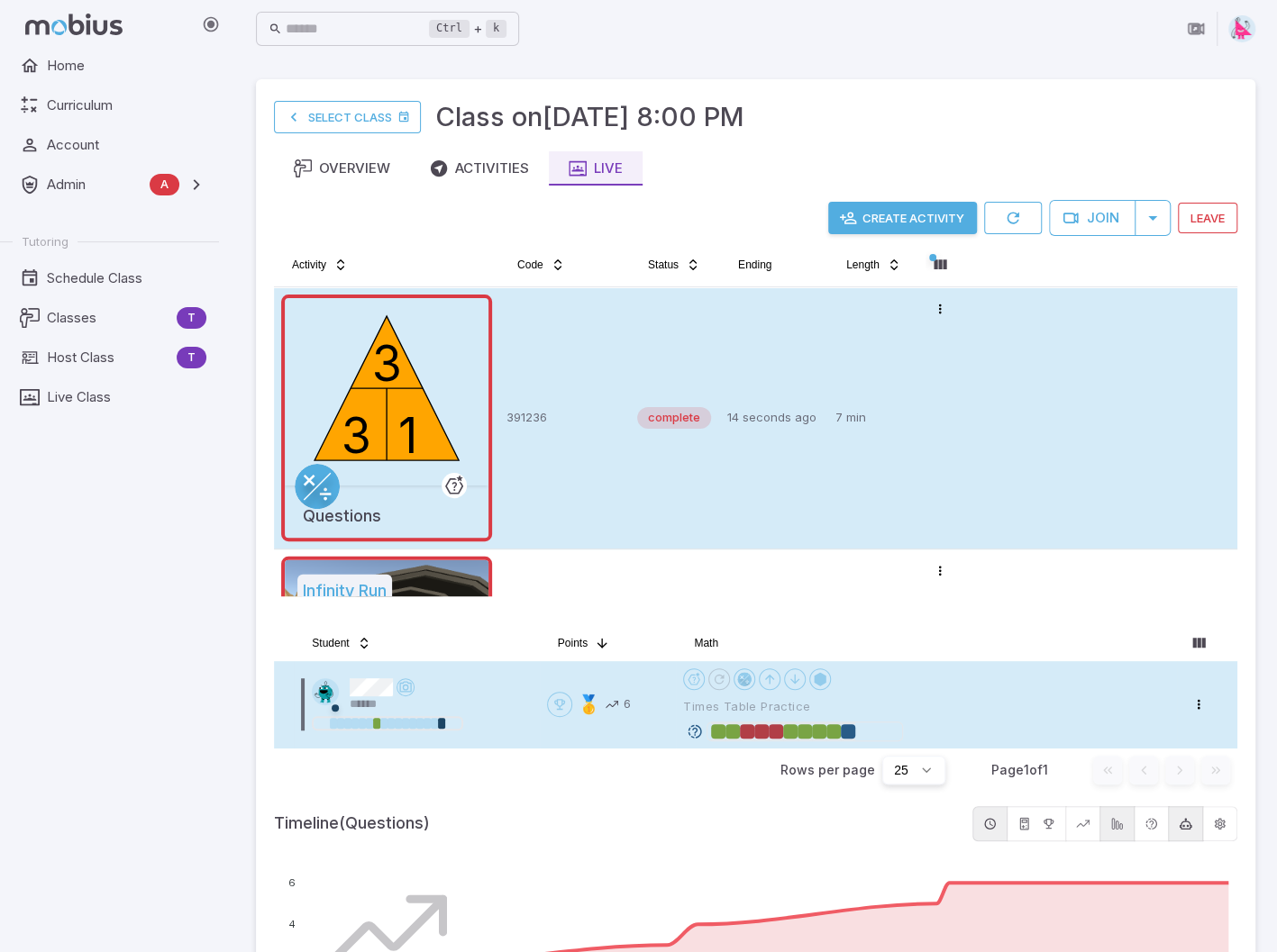
click at [899, 225] on button "Create Activity" at bounding box center [902, 217] width 148 height 32
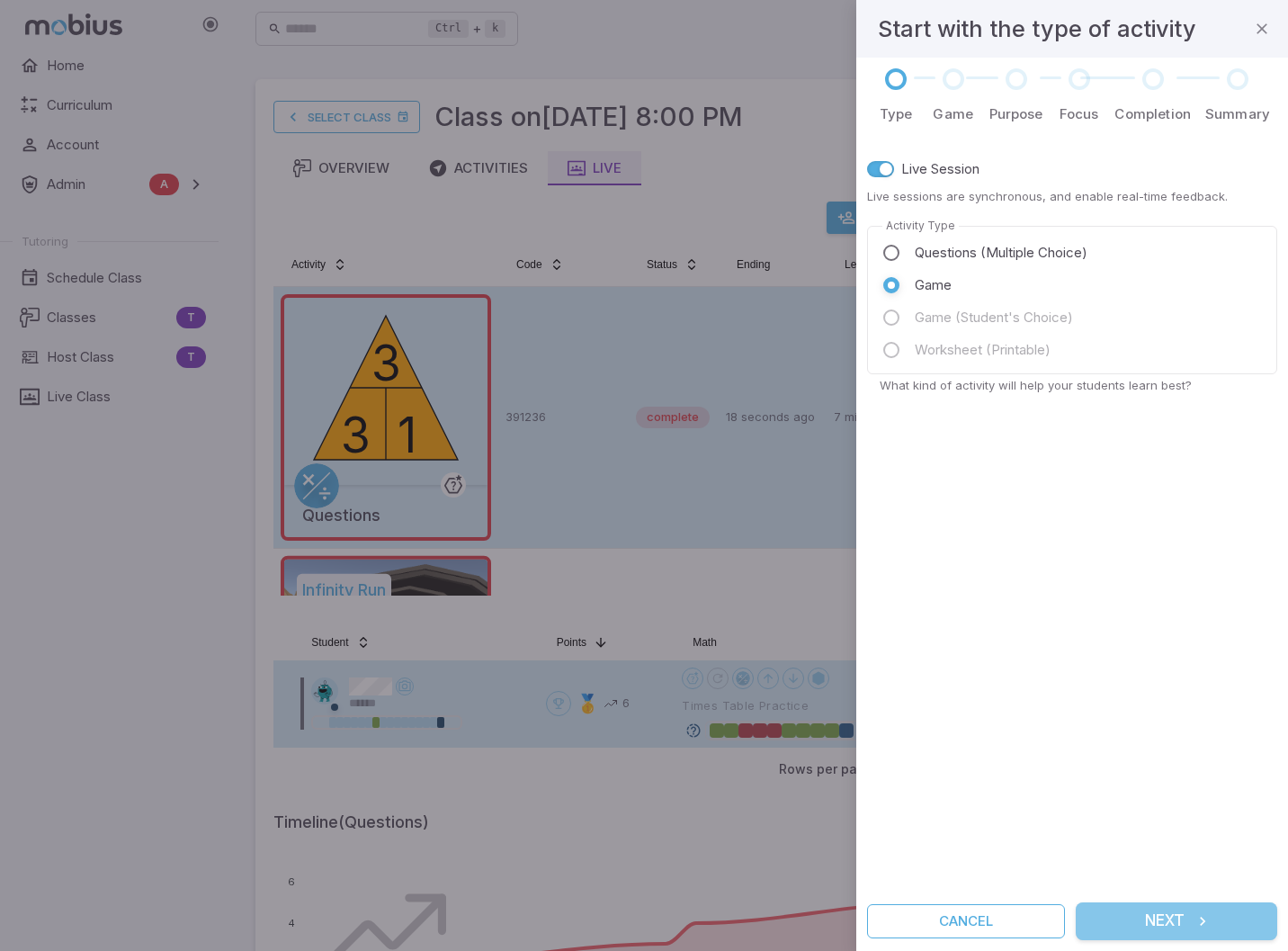
click at [1146, 920] on button "Next" at bounding box center [1176, 921] width 201 height 38
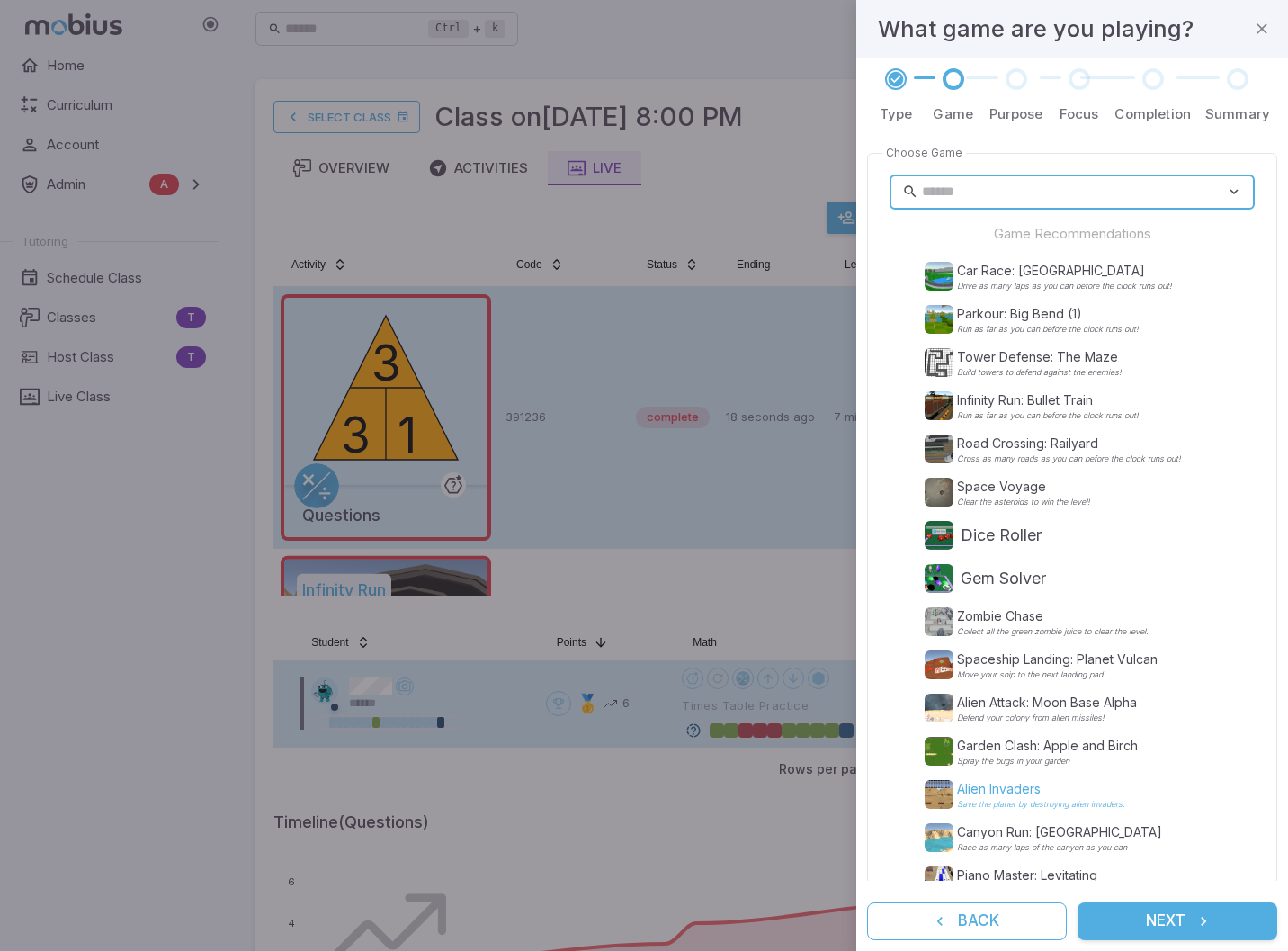
click at [990, 791] on p "Alien Invaders" at bounding box center [1042, 789] width 169 height 18
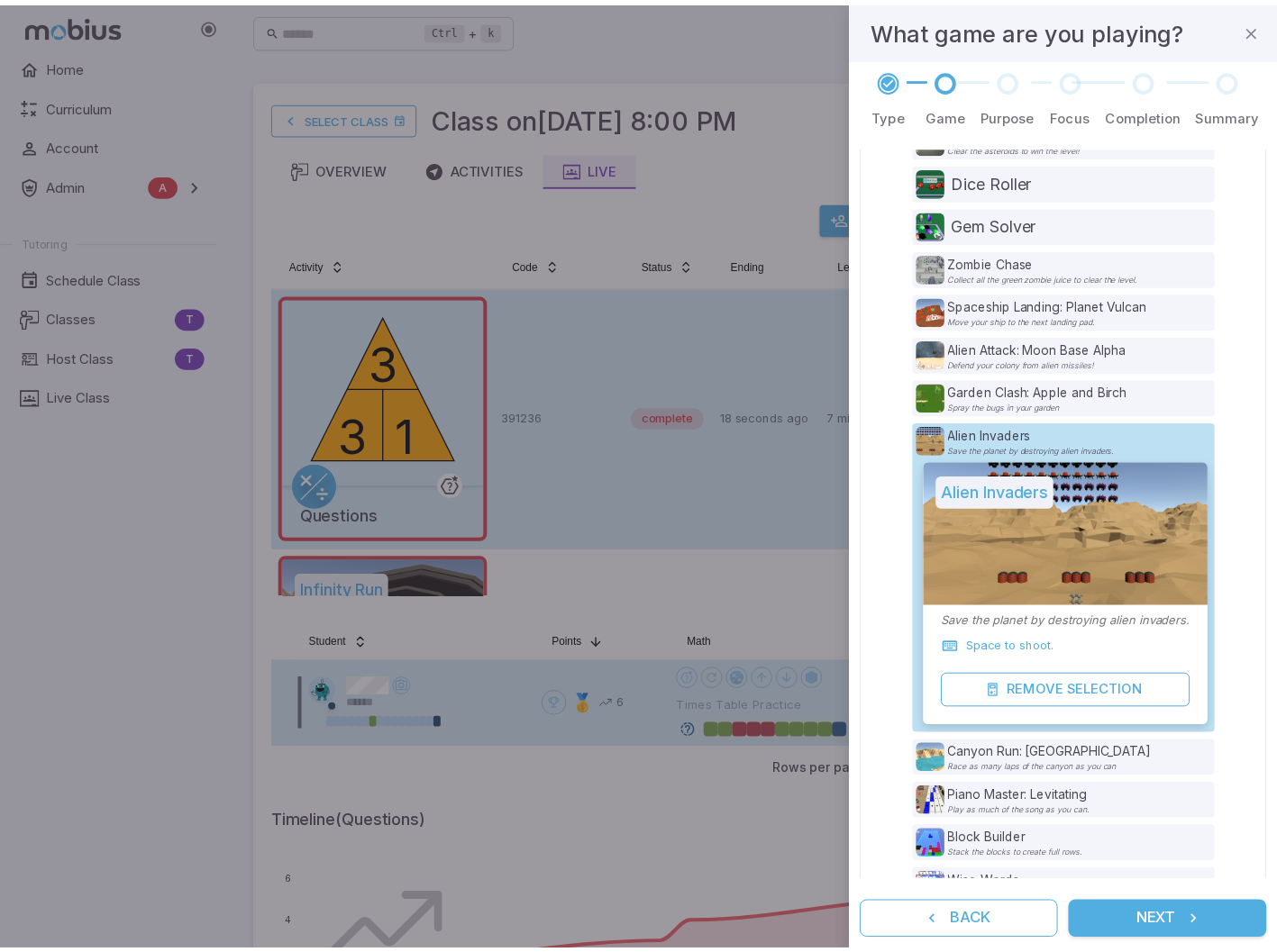
scroll to position [360, 0]
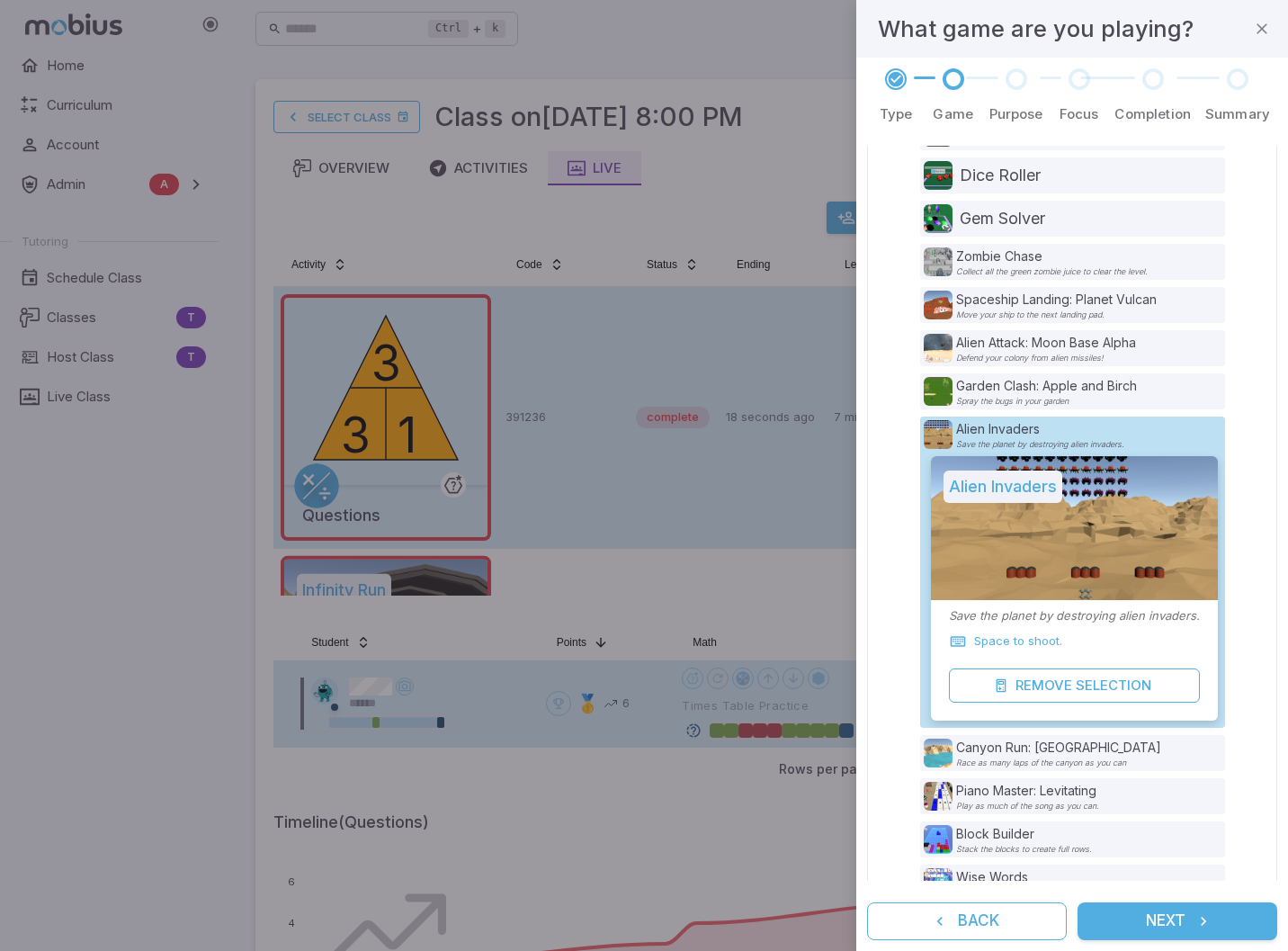
click at [1183, 924] on button "Next" at bounding box center [1178, 921] width 200 height 38
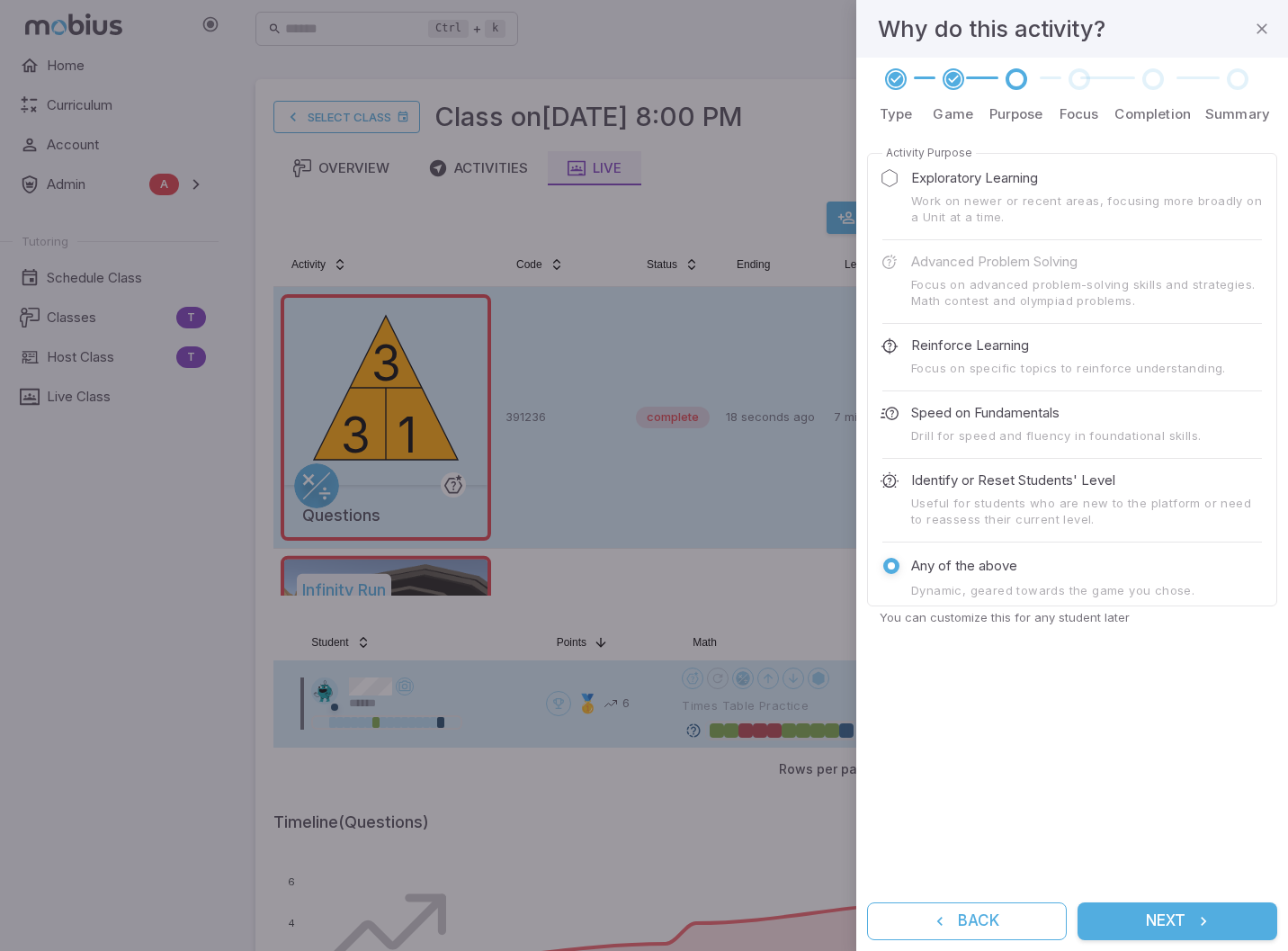
click at [1188, 920] on button "Next" at bounding box center [1178, 921] width 200 height 38
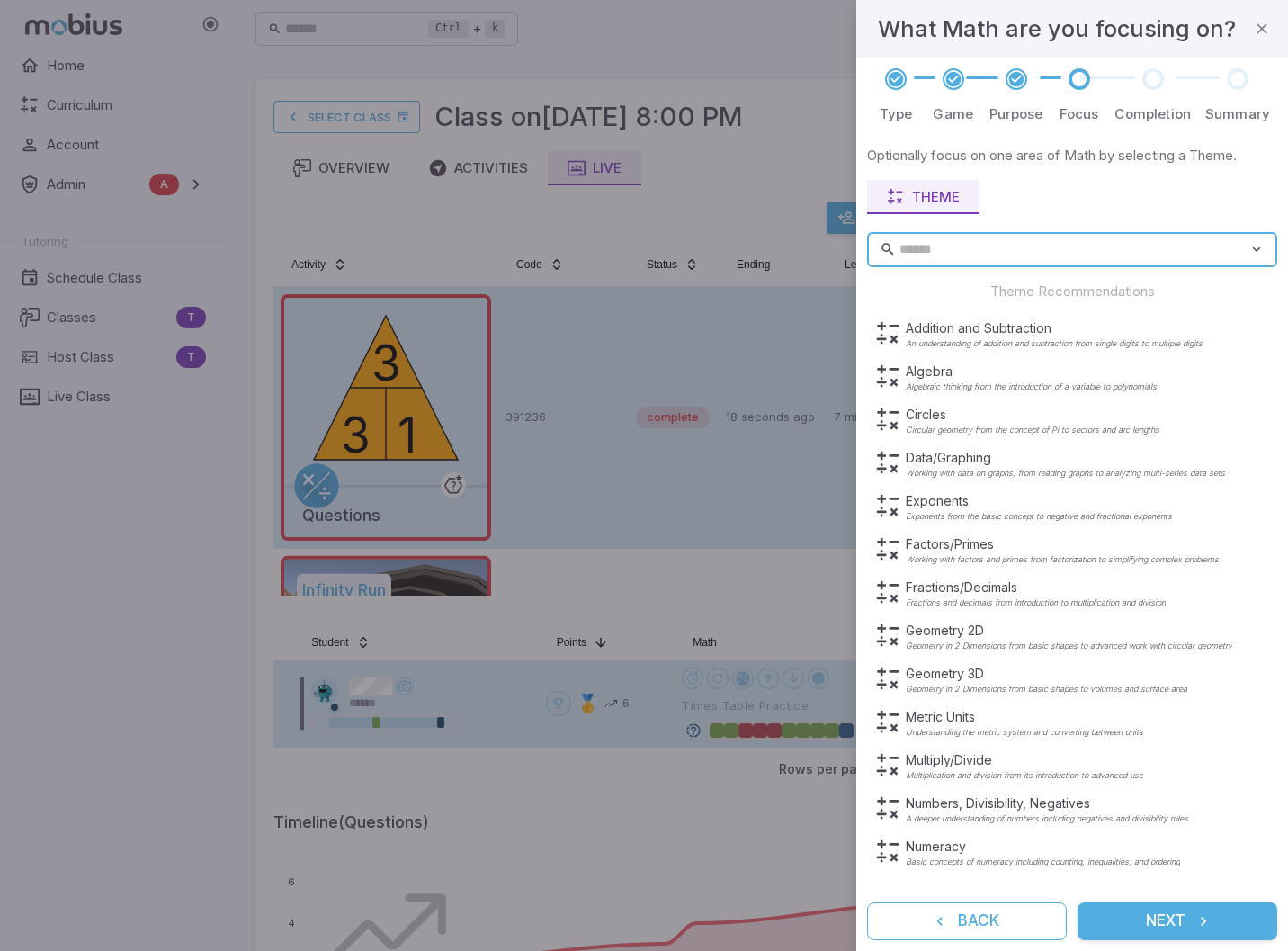
click at [1184, 931] on button "Next" at bounding box center [1178, 921] width 200 height 38
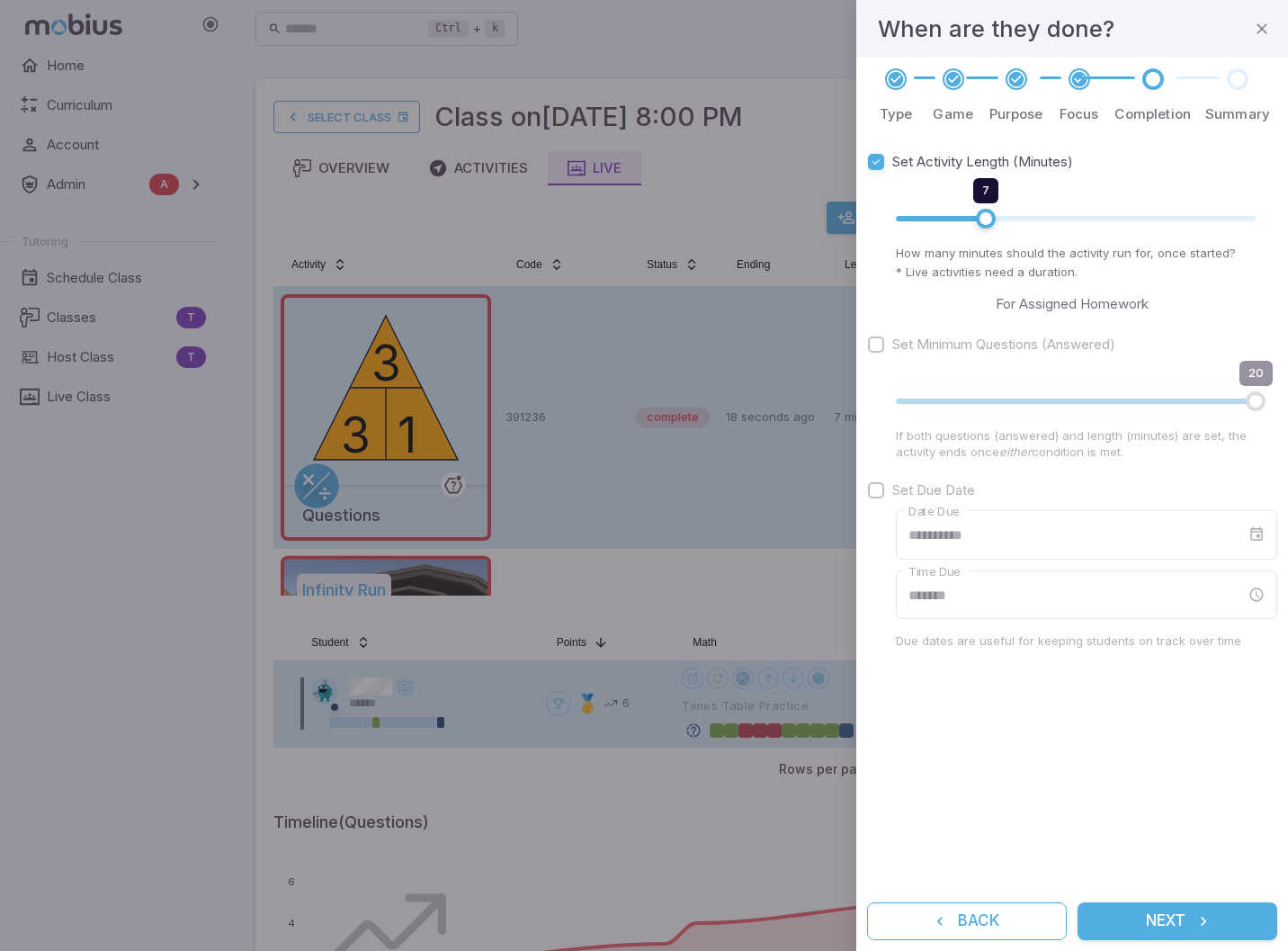
click at [1184, 931] on button "Next" at bounding box center [1178, 921] width 200 height 38
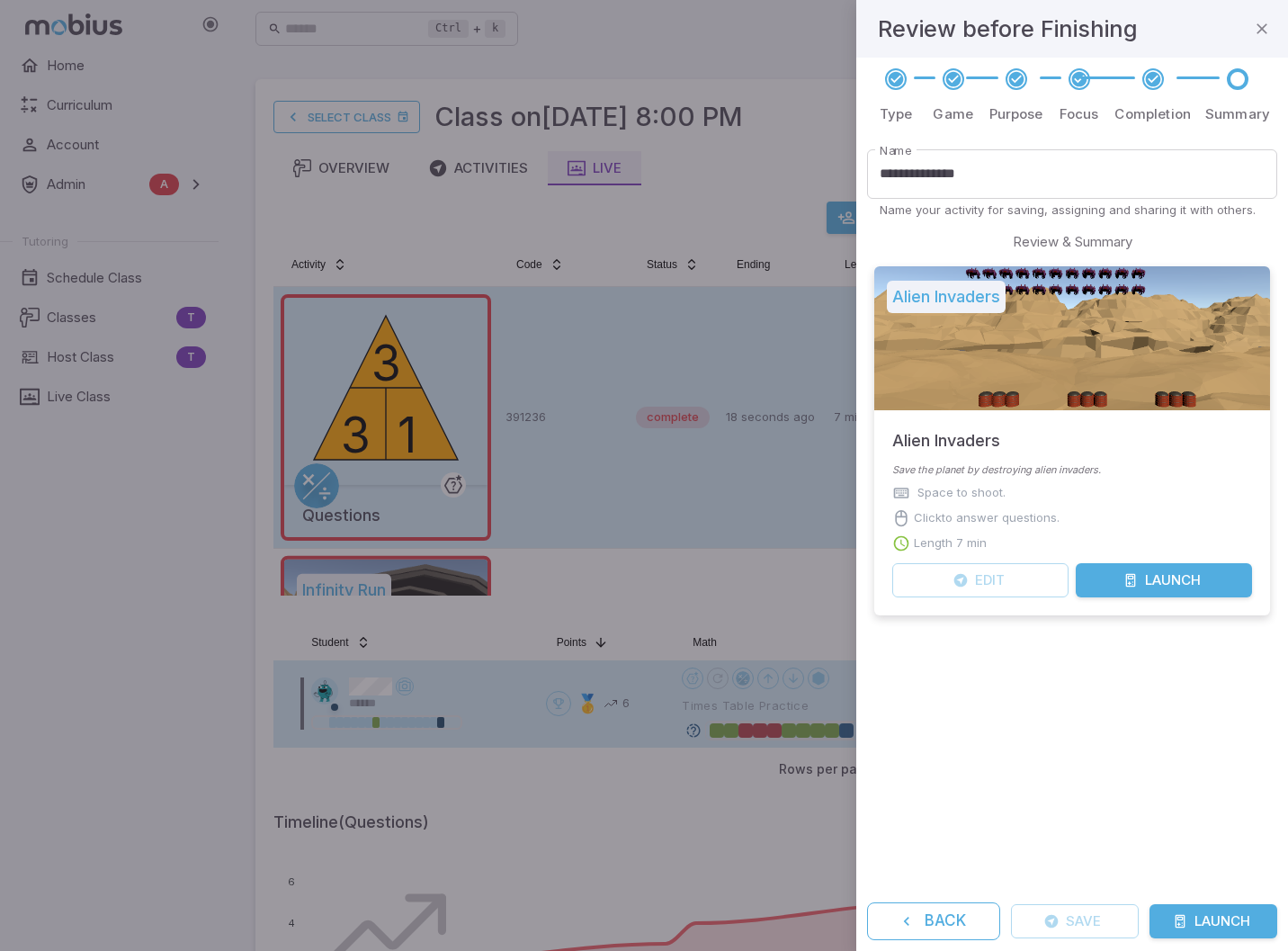
click at [1194, 919] on button "Launch" at bounding box center [1214, 921] width 128 height 34
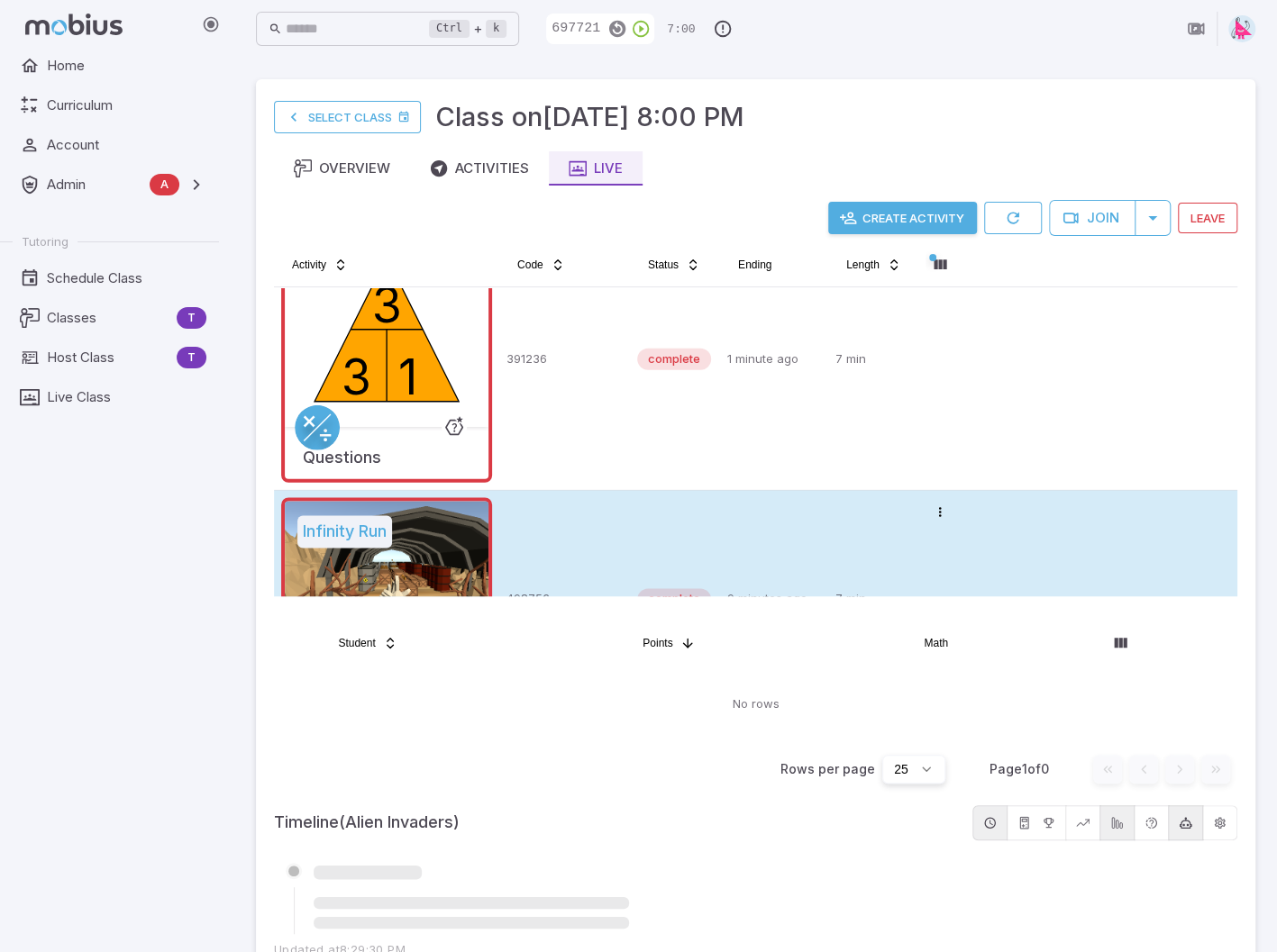
scroll to position [0, 0]
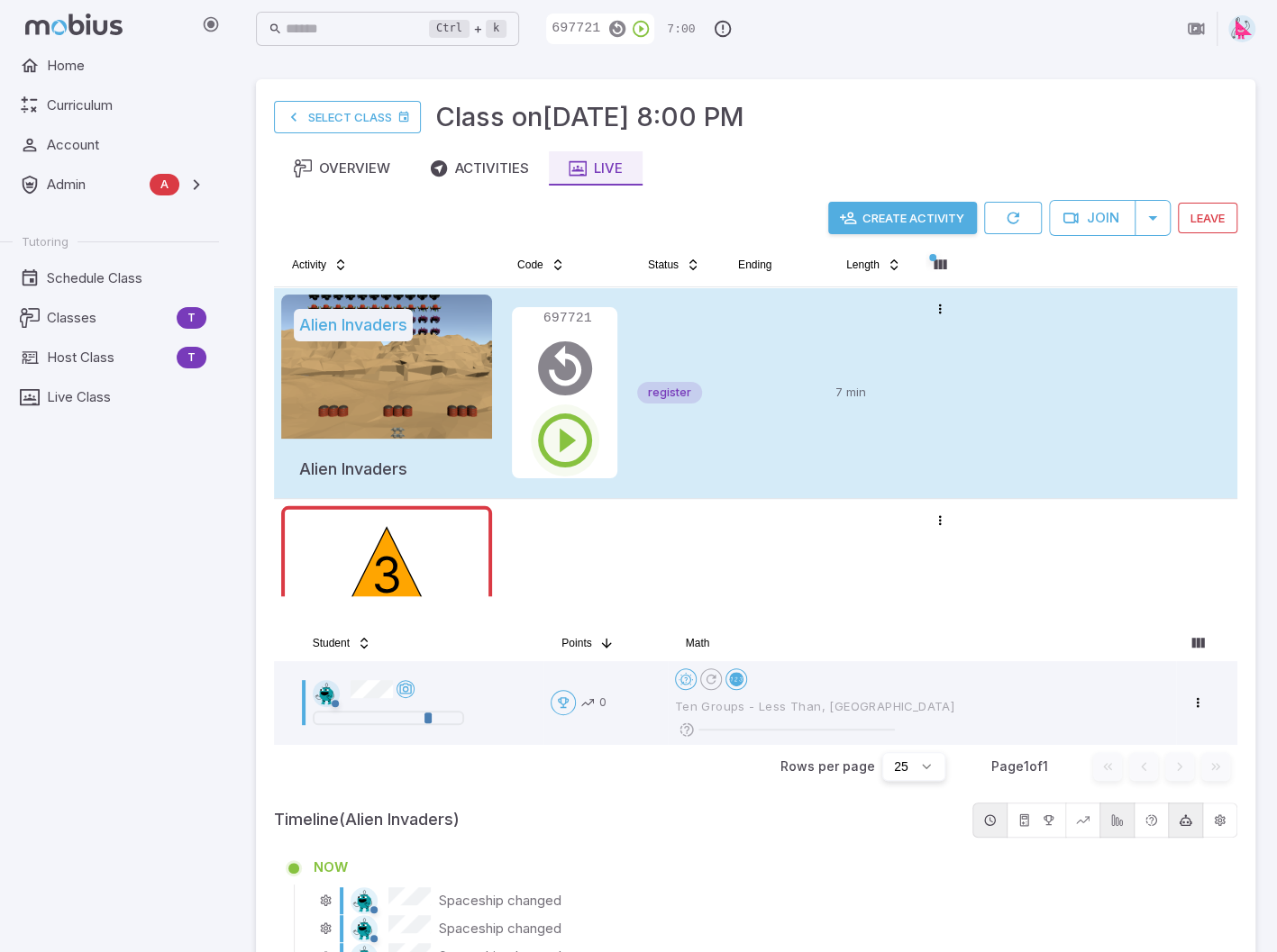
click at [567, 444] on icon "button" at bounding box center [565, 441] width 65 height 65
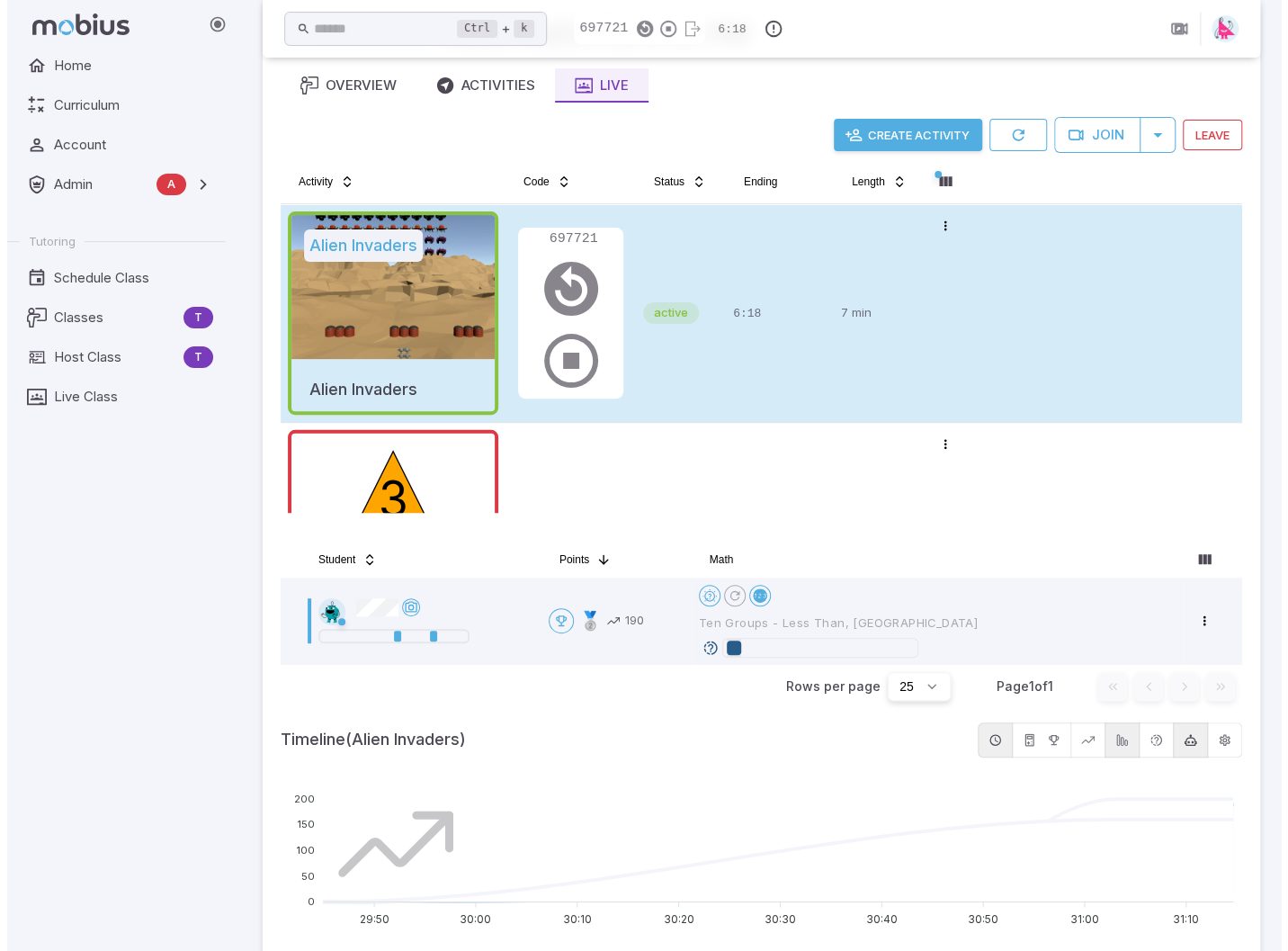
scroll to position [68, 0]
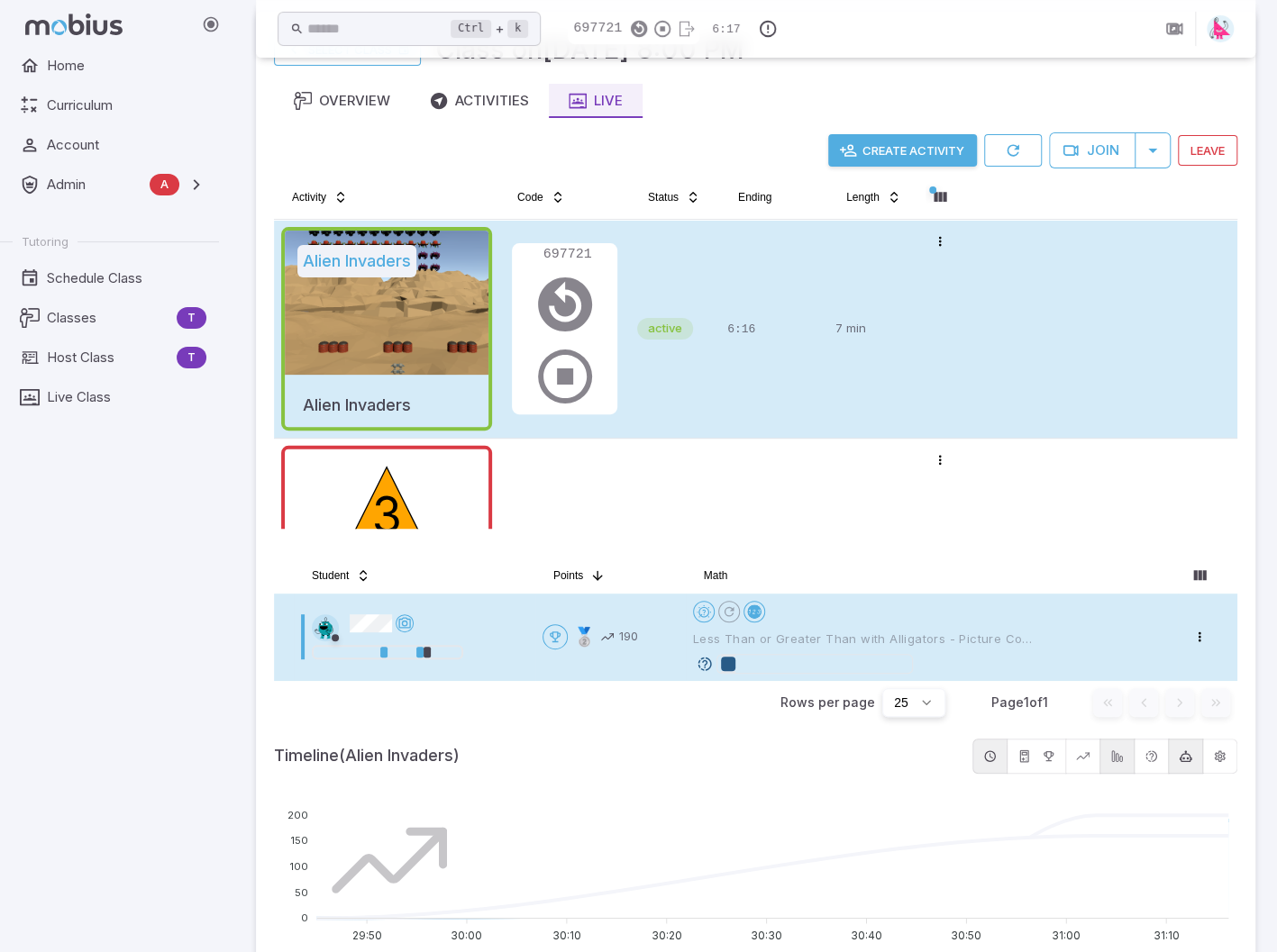
click at [708, 663] on icon at bounding box center [704, 663] width 16 height 16
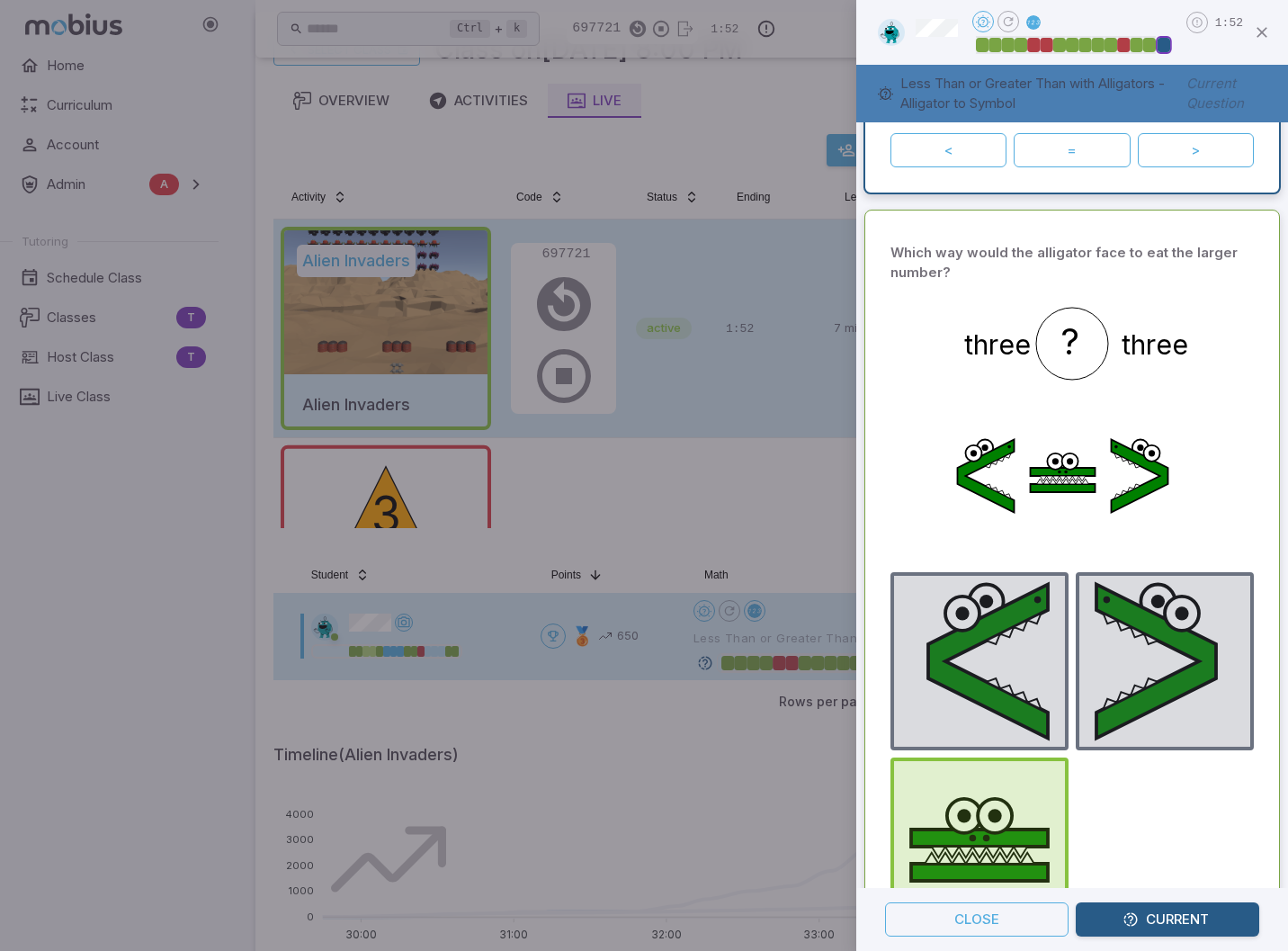
scroll to position [0, 0]
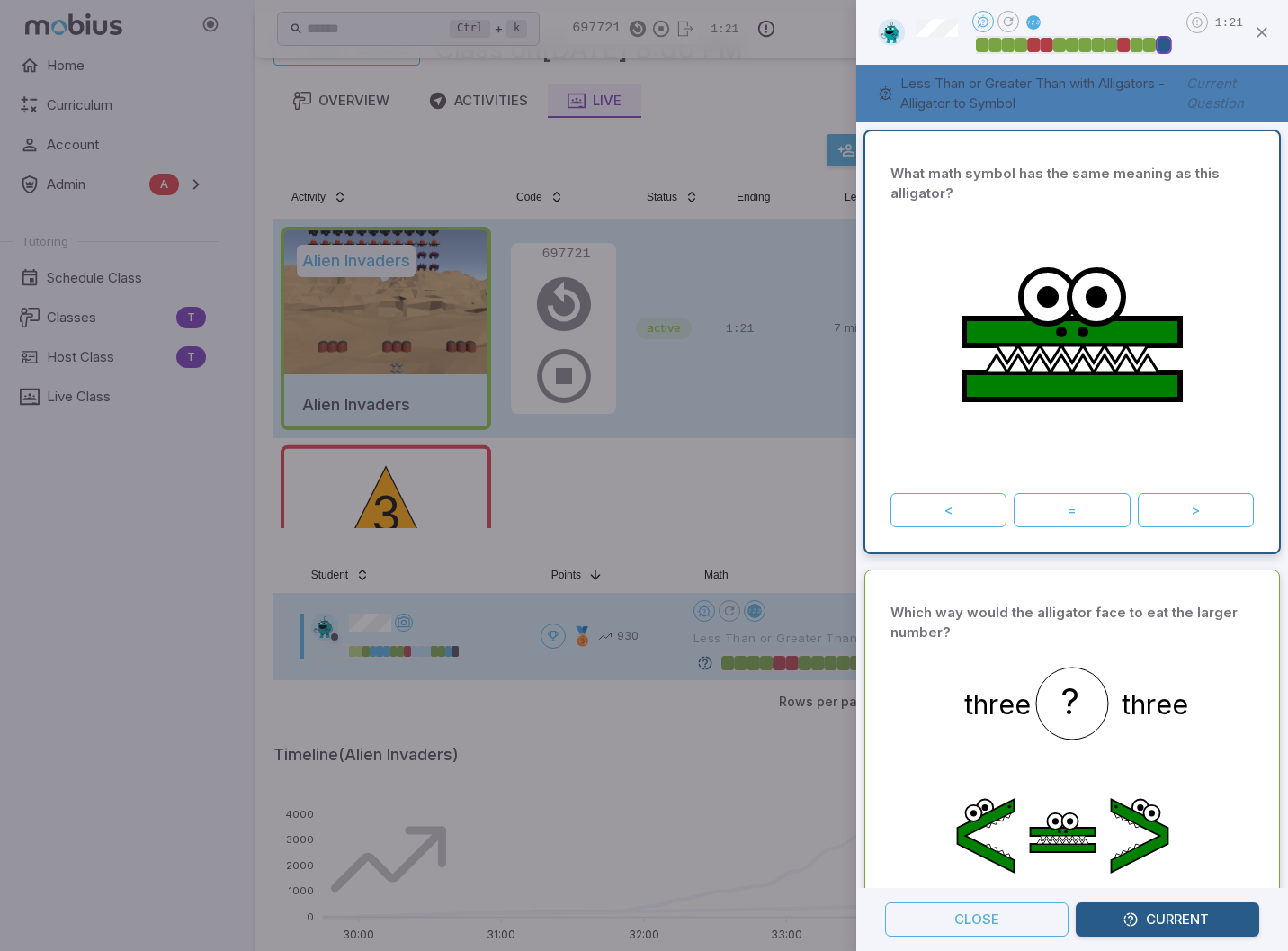
click at [664, 518] on div at bounding box center [644, 476] width 1288 height 951
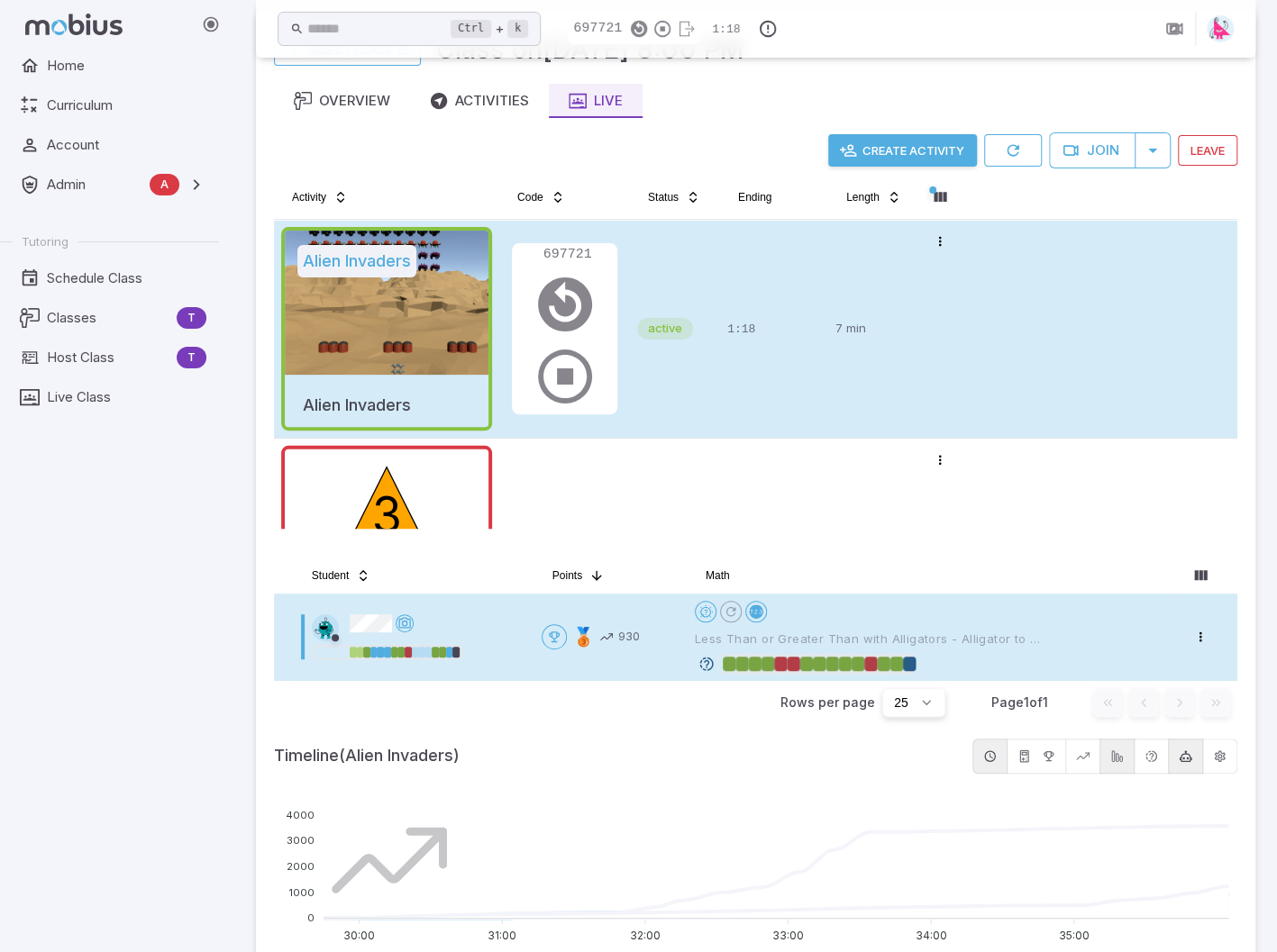
click at [710, 663] on icon at bounding box center [706, 663] width 16 height 16
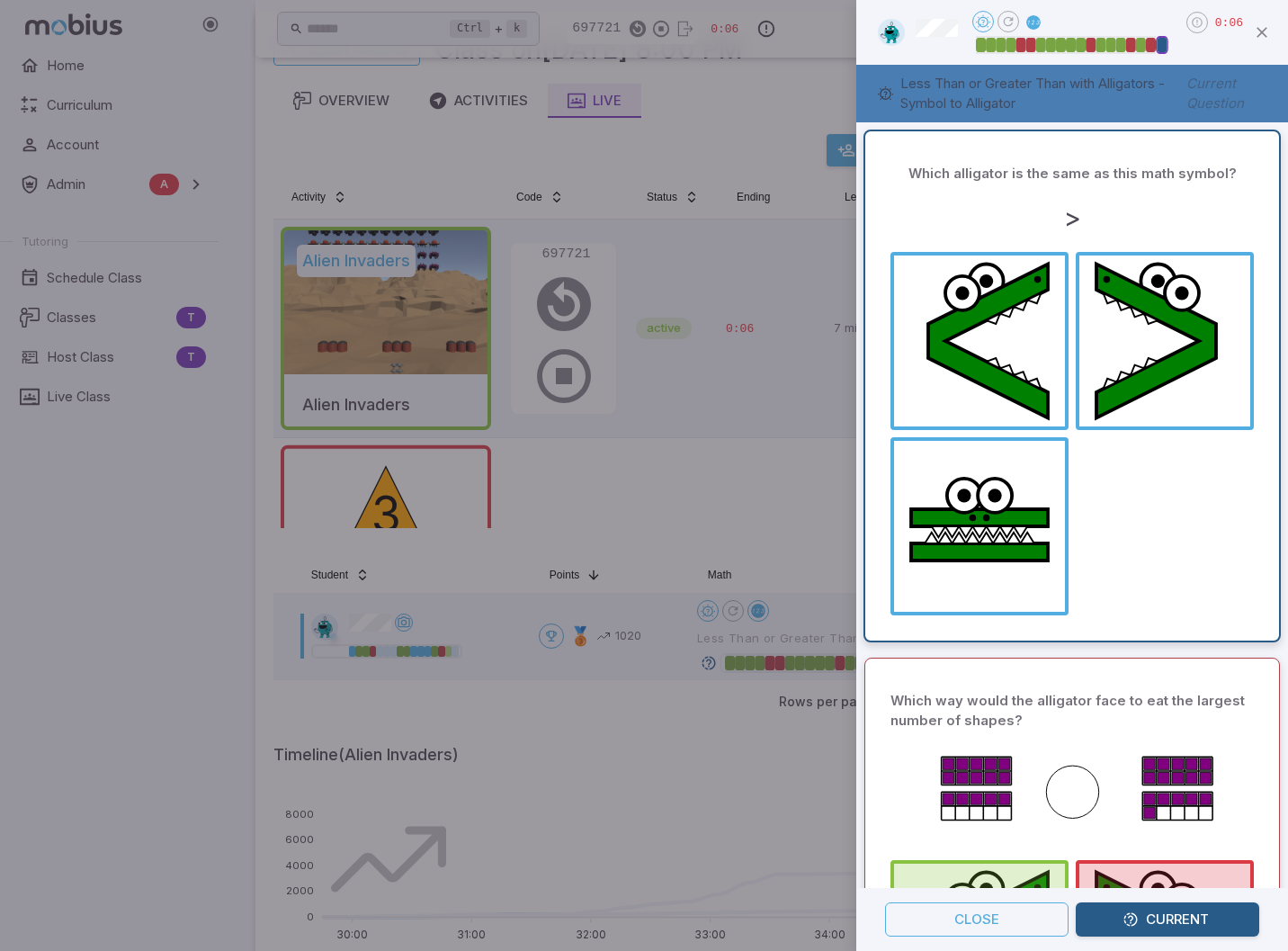
click at [718, 518] on div at bounding box center [644, 476] width 1288 height 951
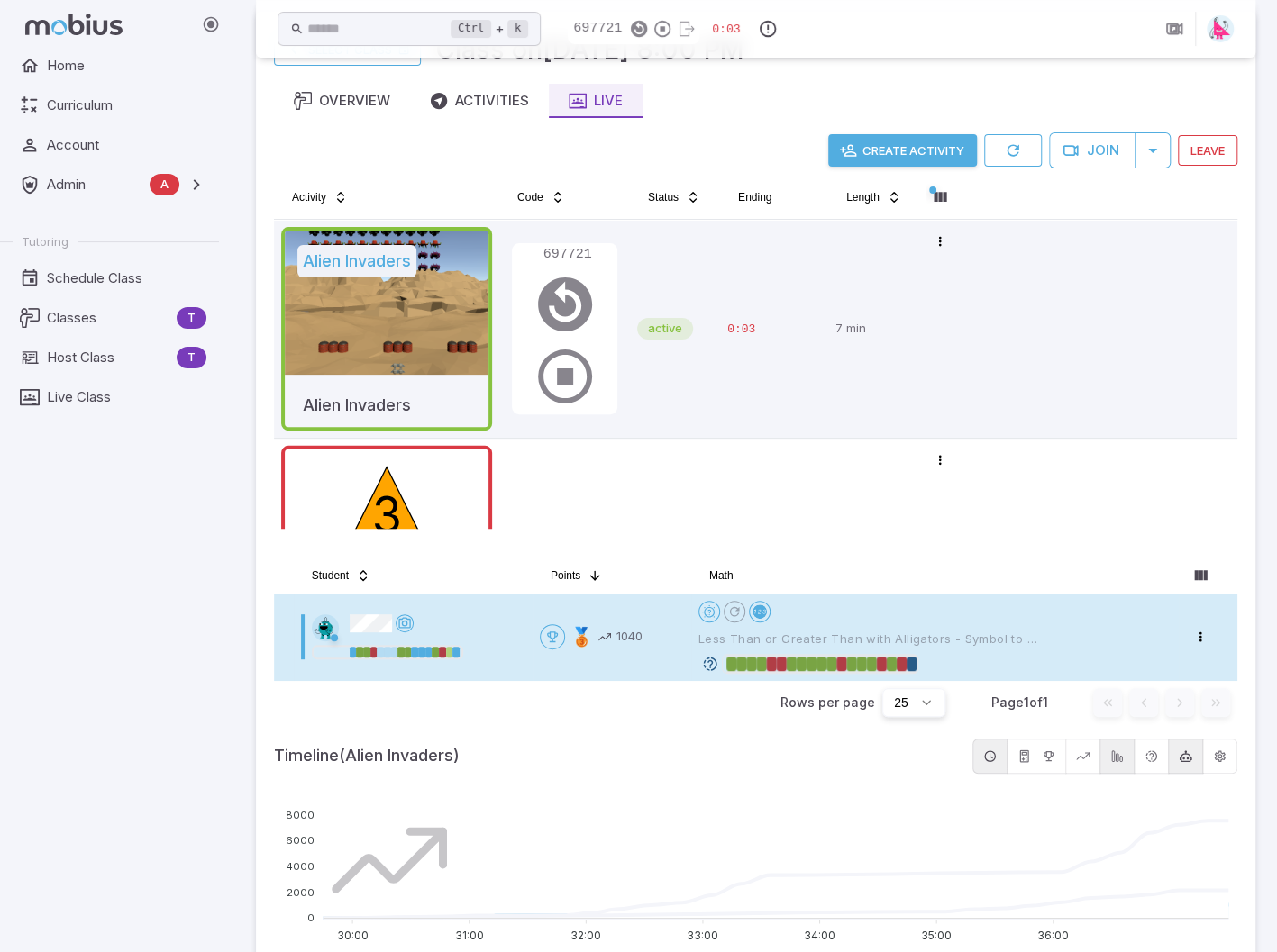
click at [712, 663] on icon at bounding box center [709, 663] width 16 height 16
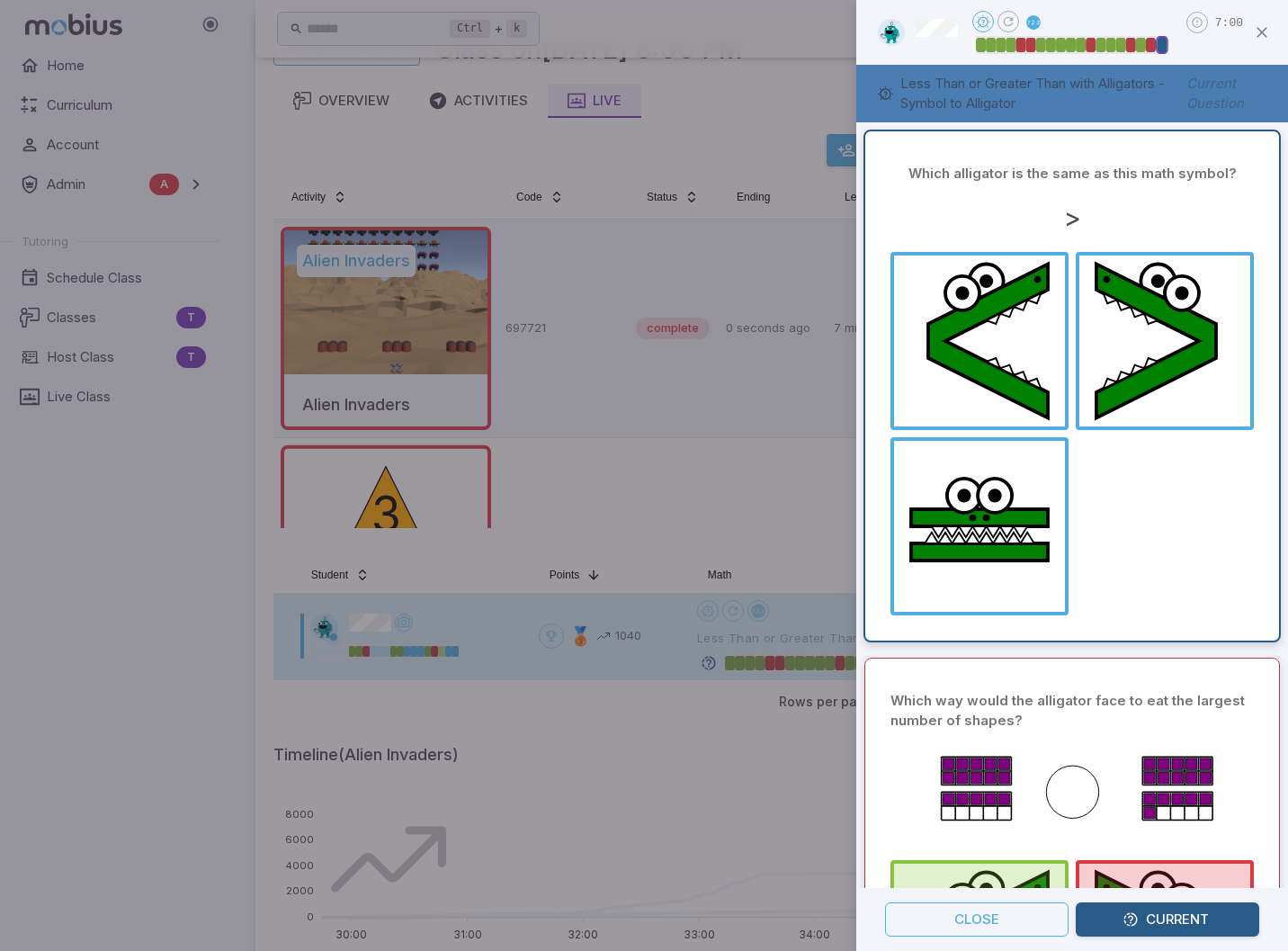
click at [763, 519] on div at bounding box center [644, 476] width 1288 height 951
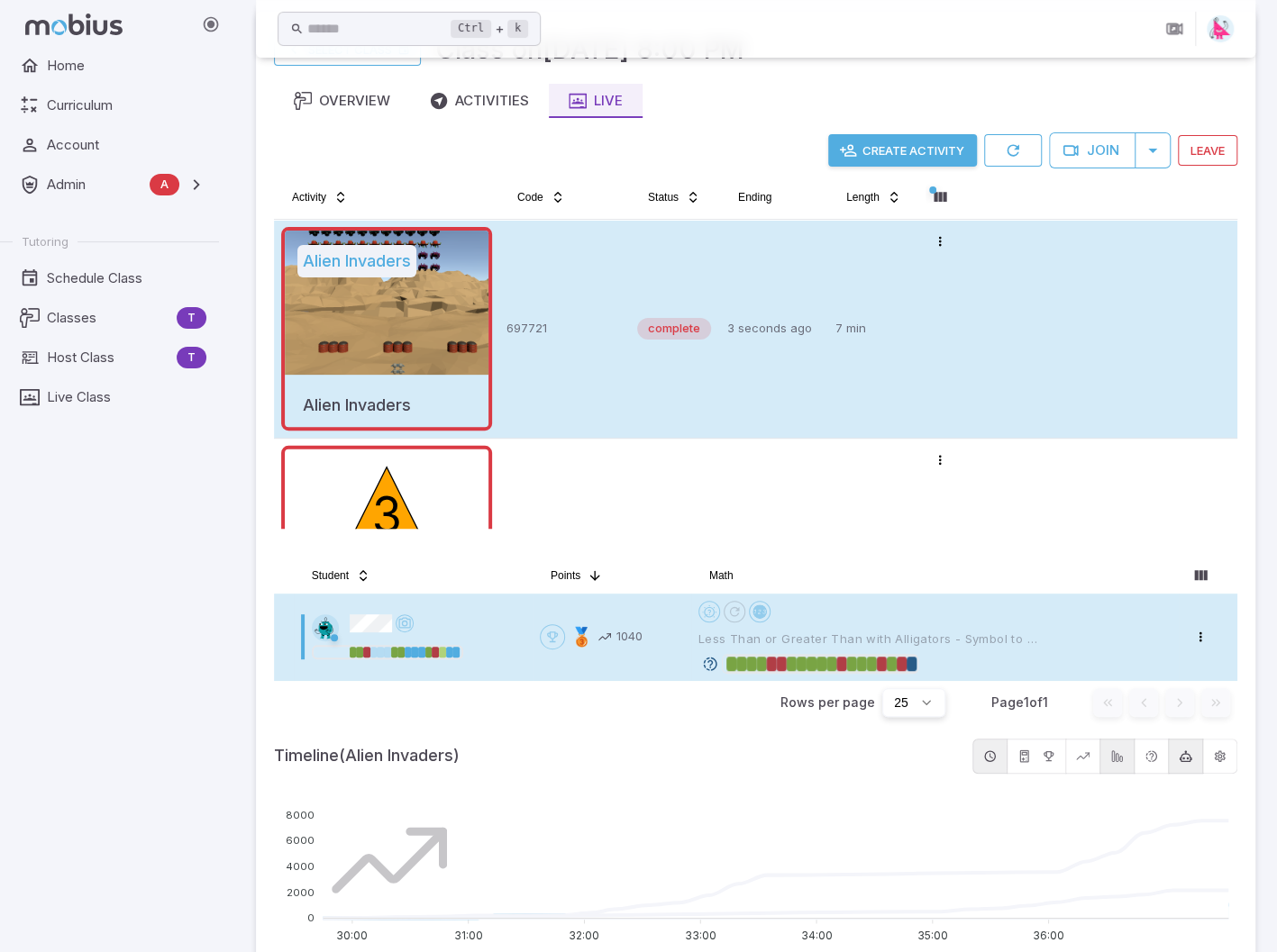
click at [618, 390] on p "697721" at bounding box center [564, 328] width 116 height 203
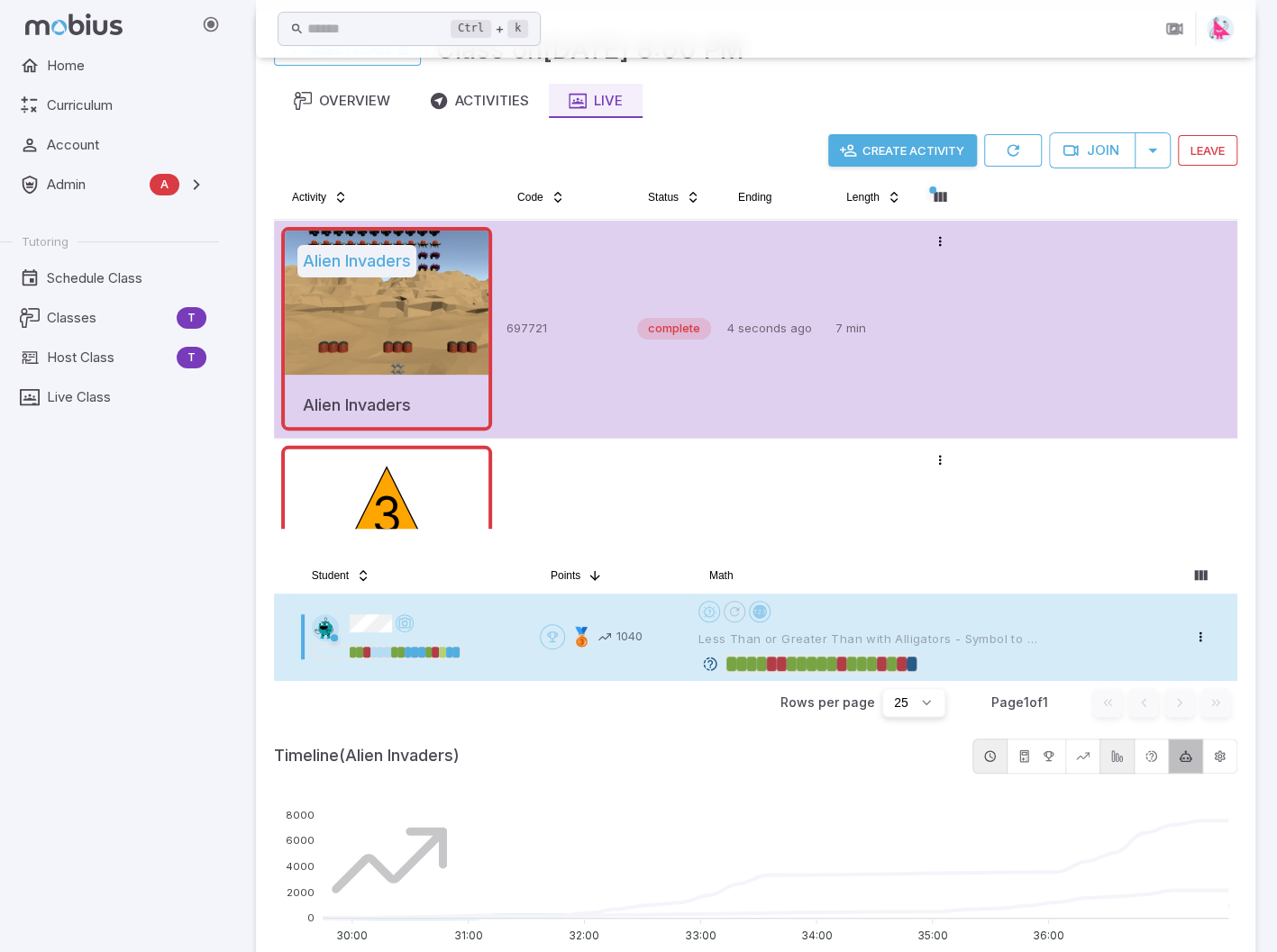
click at [1180, 750] on icon "button" at bounding box center [1185, 756] width 14 height 14
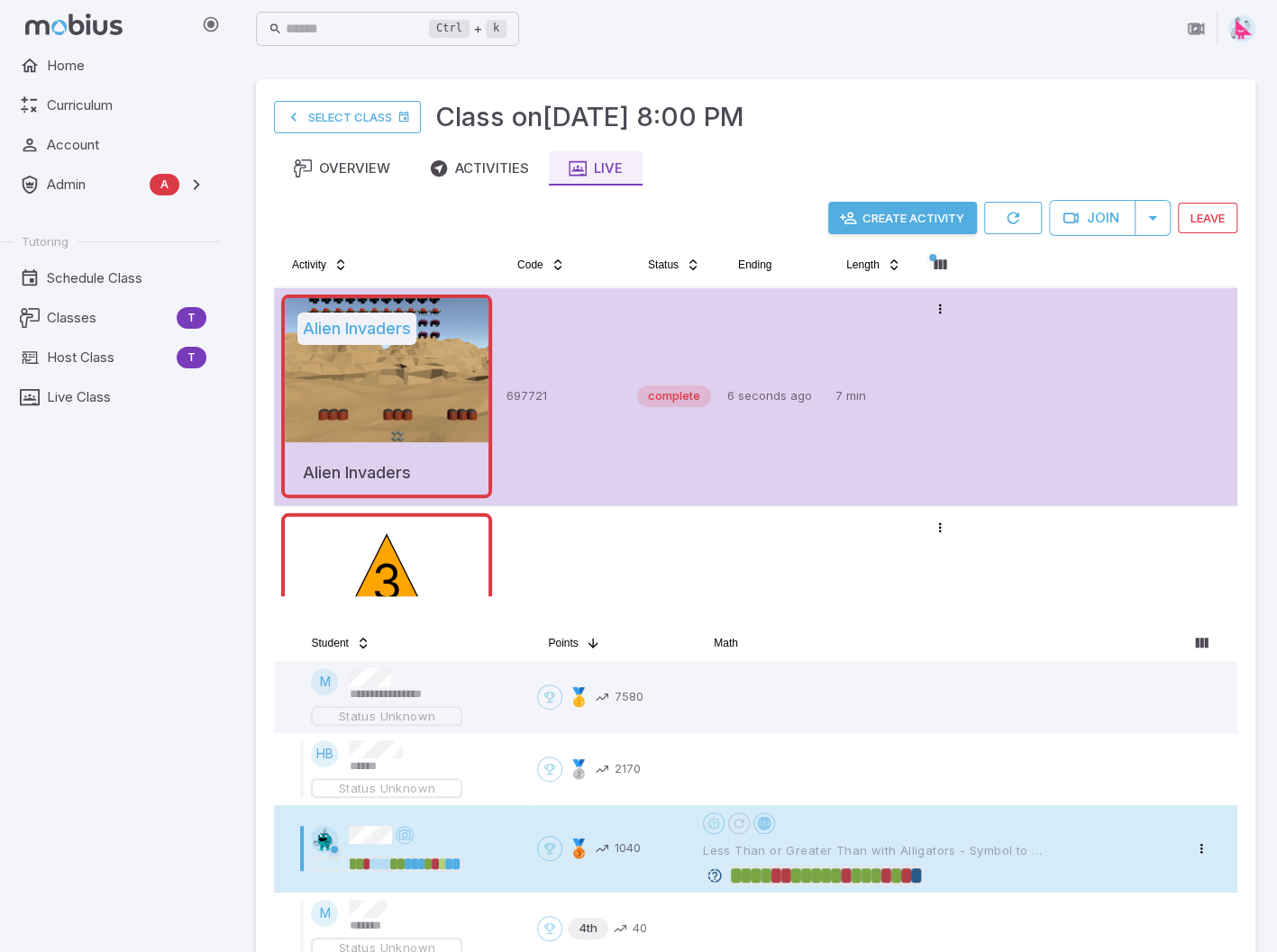
click at [917, 217] on button "Create Activity" at bounding box center [902, 217] width 148 height 32
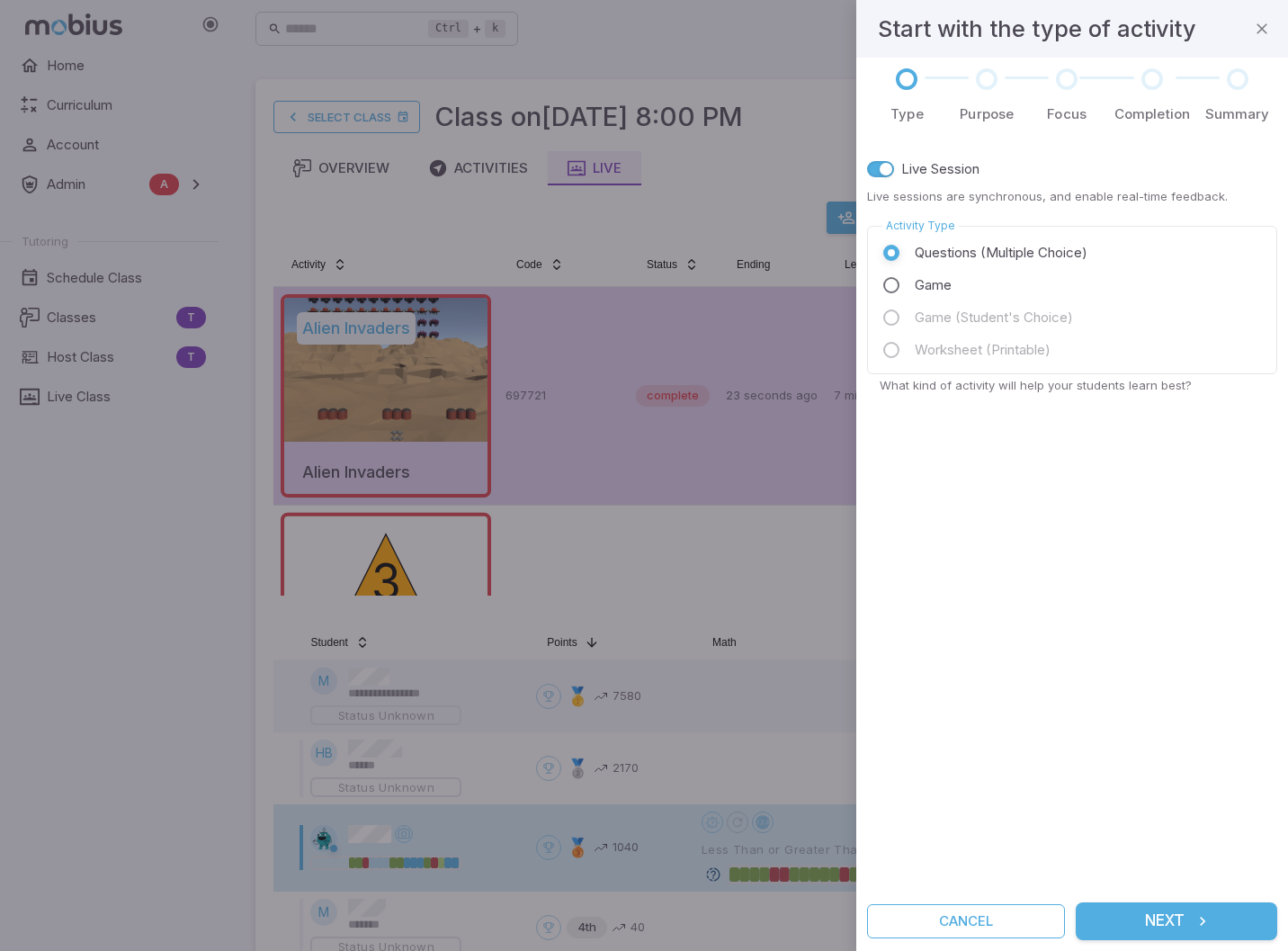
click at [1175, 917] on button "Next" at bounding box center [1176, 921] width 201 height 38
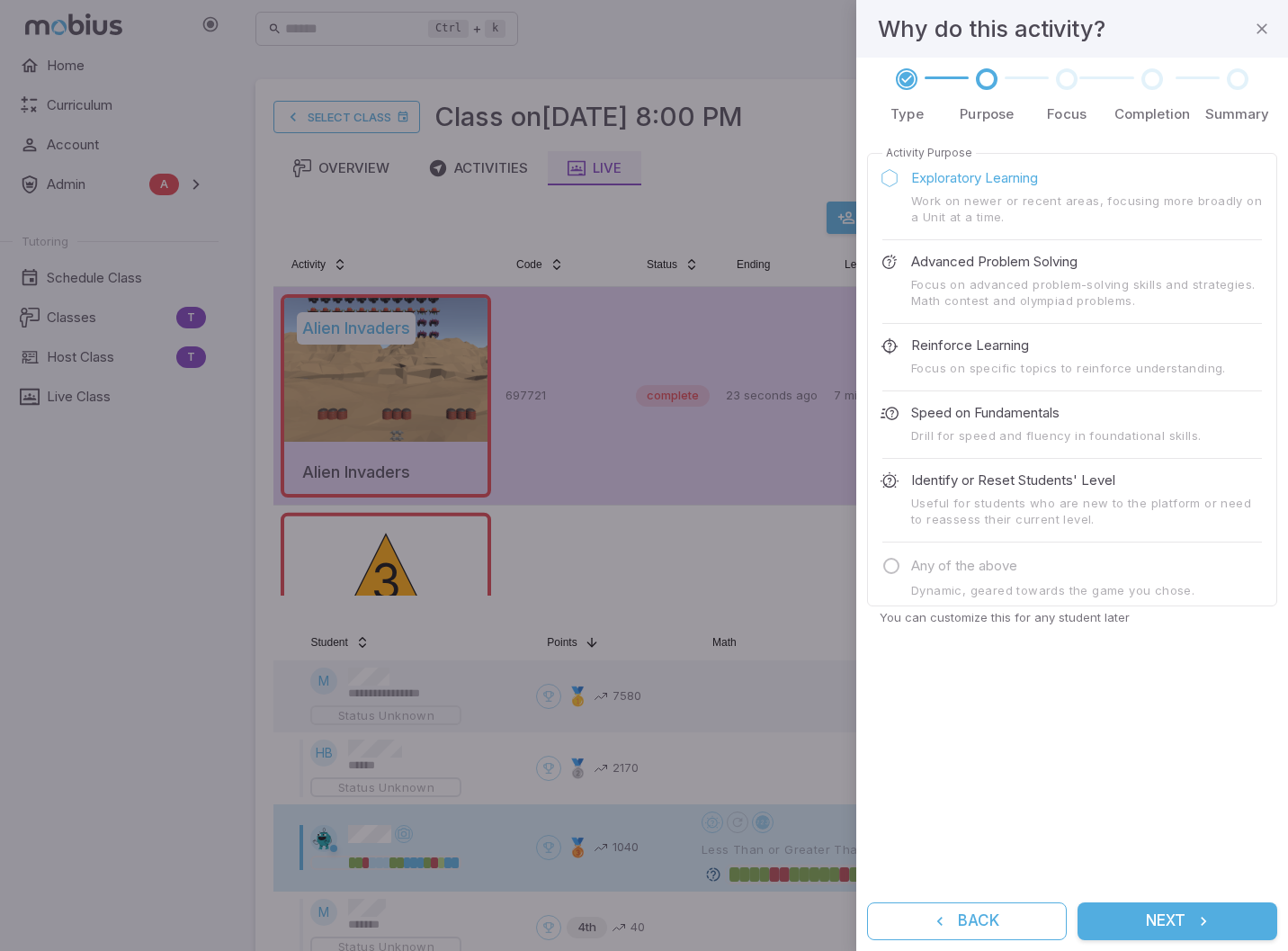
click at [1182, 924] on button "Next" at bounding box center [1178, 921] width 200 height 38
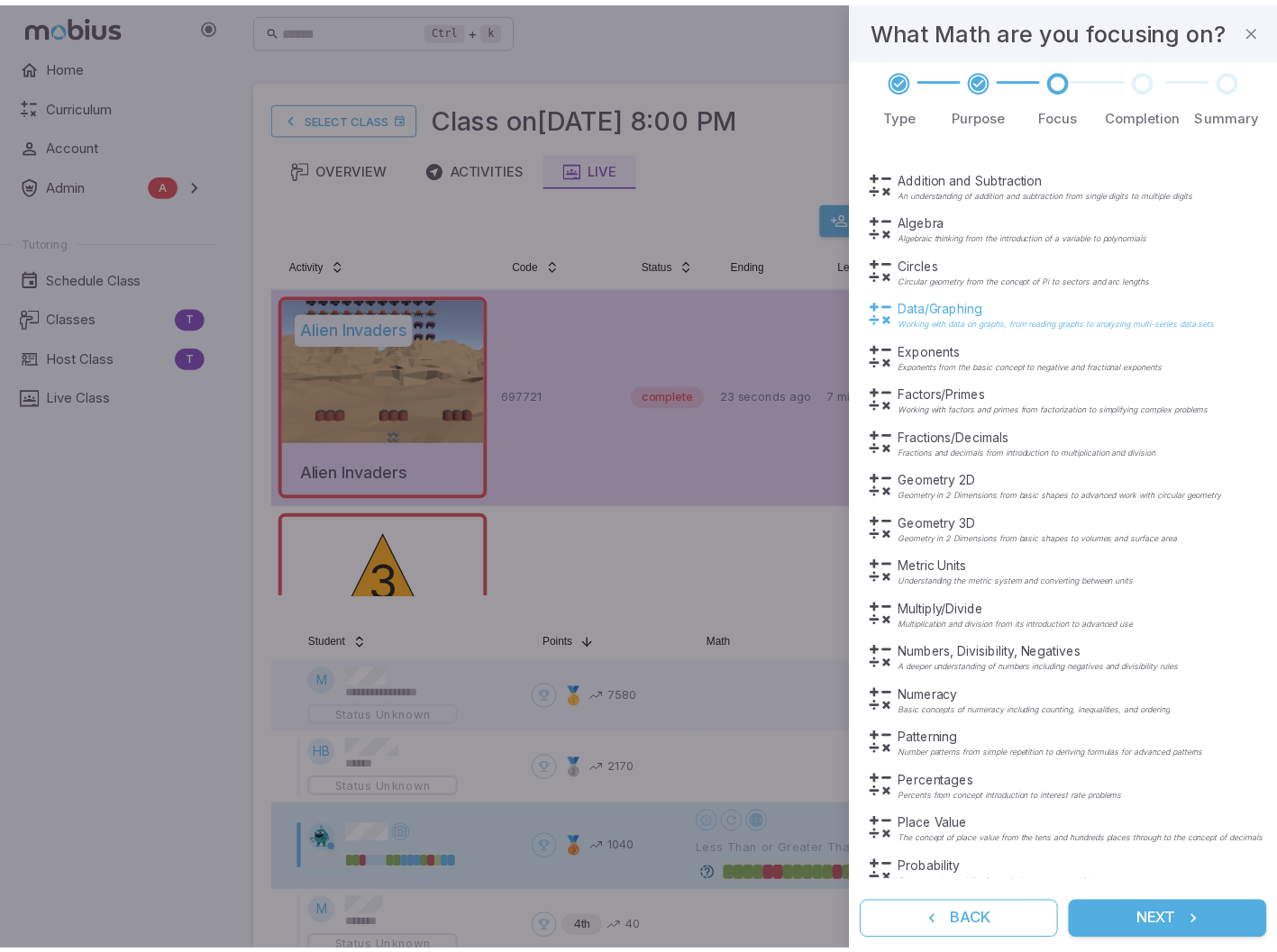
scroll to position [47, 0]
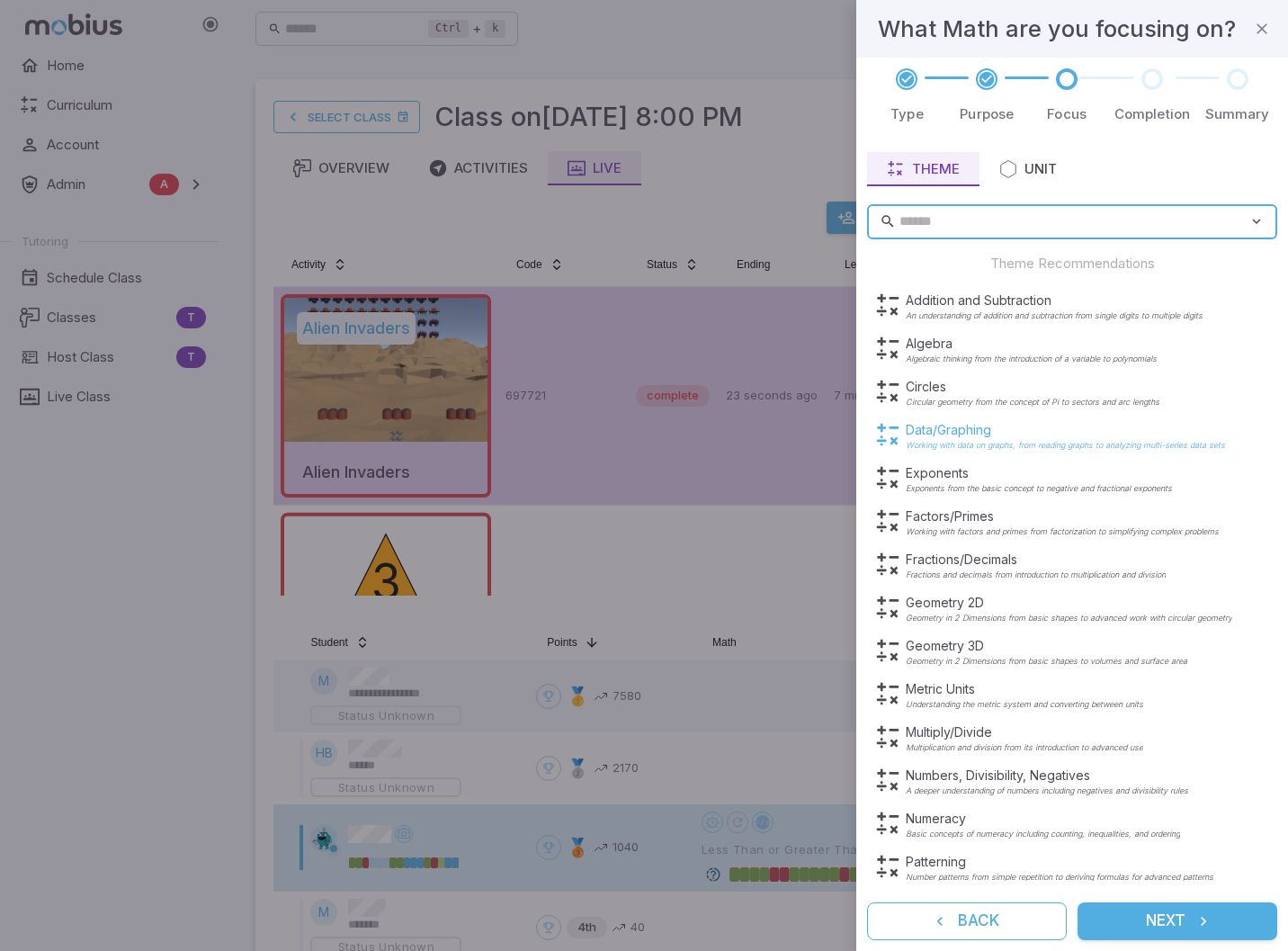
click at [952, 430] on p "Data/Graphing" at bounding box center [1066, 429] width 320 height 18
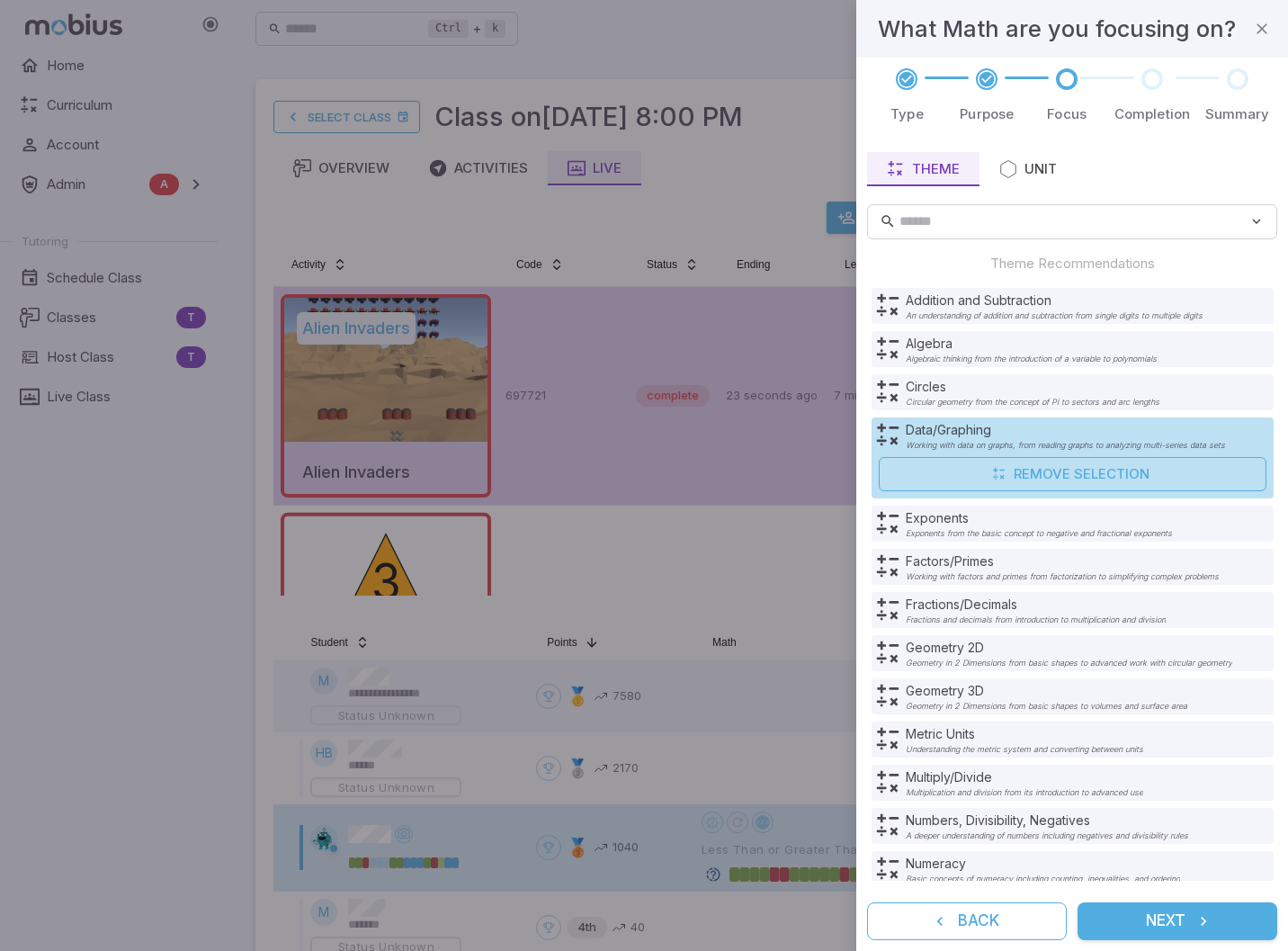
click at [1193, 914] on button "Next" at bounding box center [1178, 921] width 200 height 38
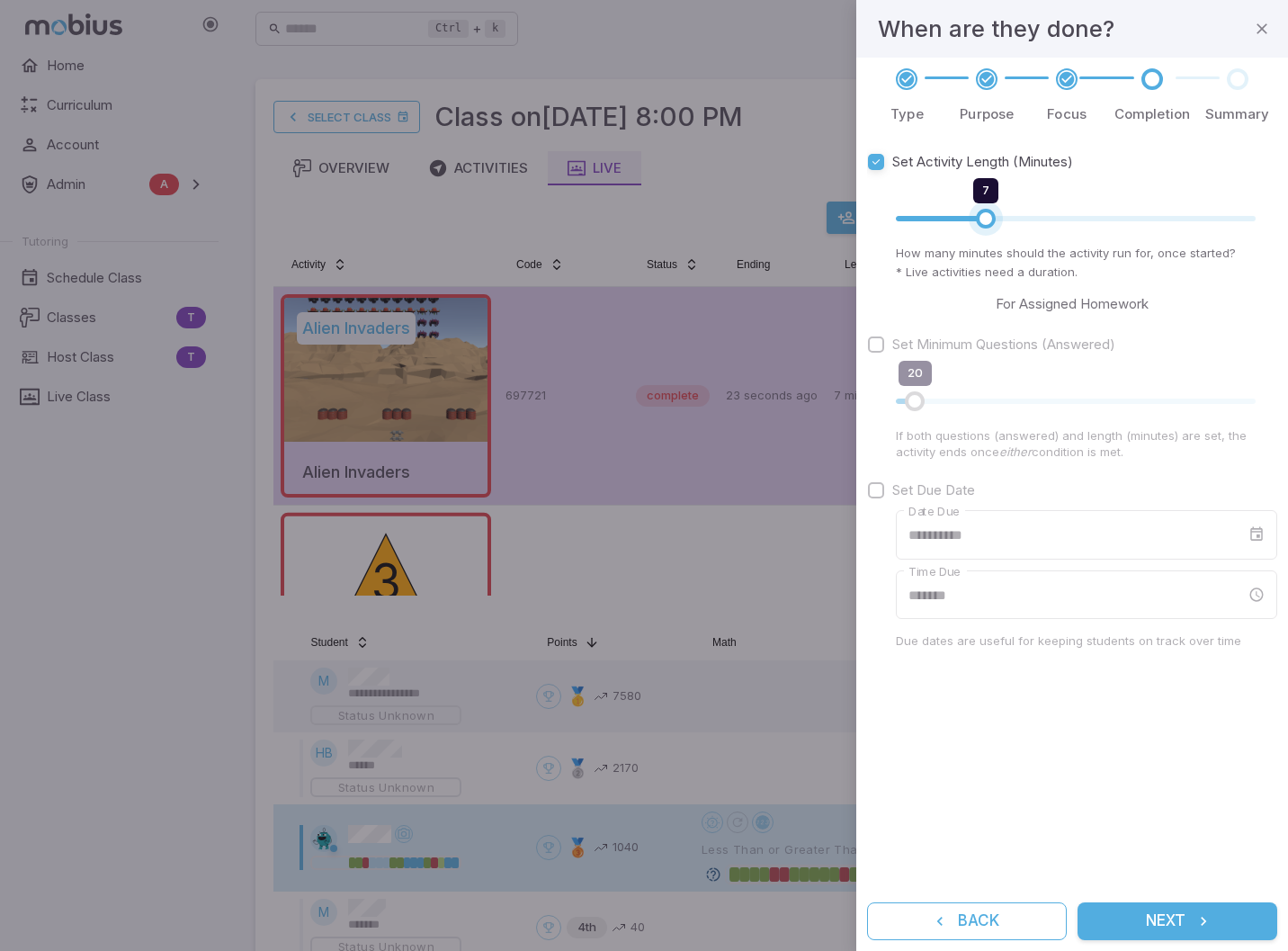
type input "*"
drag, startPoint x: 1028, startPoint y: 213, endPoint x: 973, endPoint y: 210, distance: 55.1
click at [973, 210] on span "6" at bounding box center [970, 218] width 19 height 19
click at [1167, 928] on button "Next" at bounding box center [1178, 921] width 200 height 38
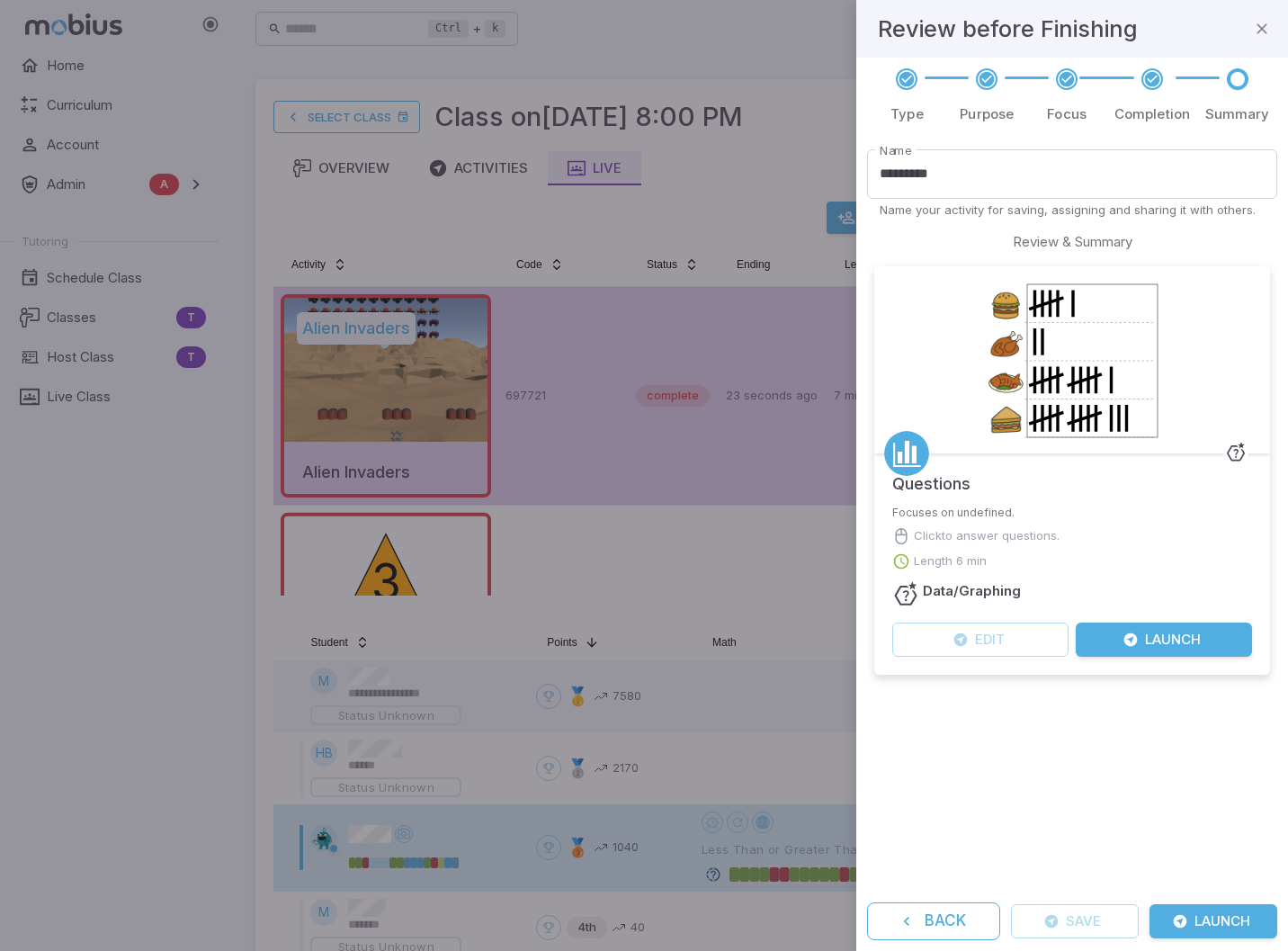
click at [1215, 928] on button "Launch" at bounding box center [1214, 921] width 128 height 34
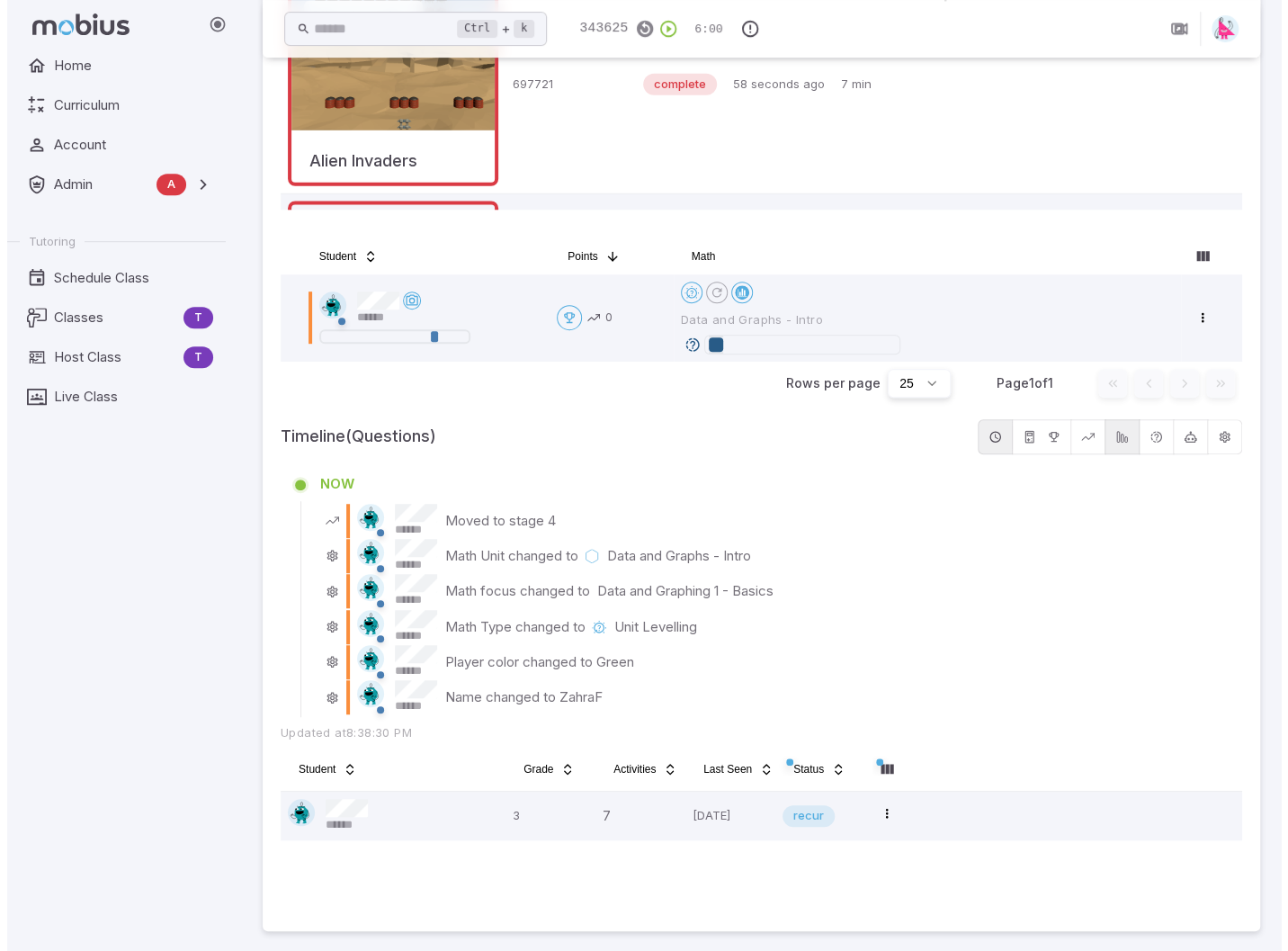
scroll to position [0, 0]
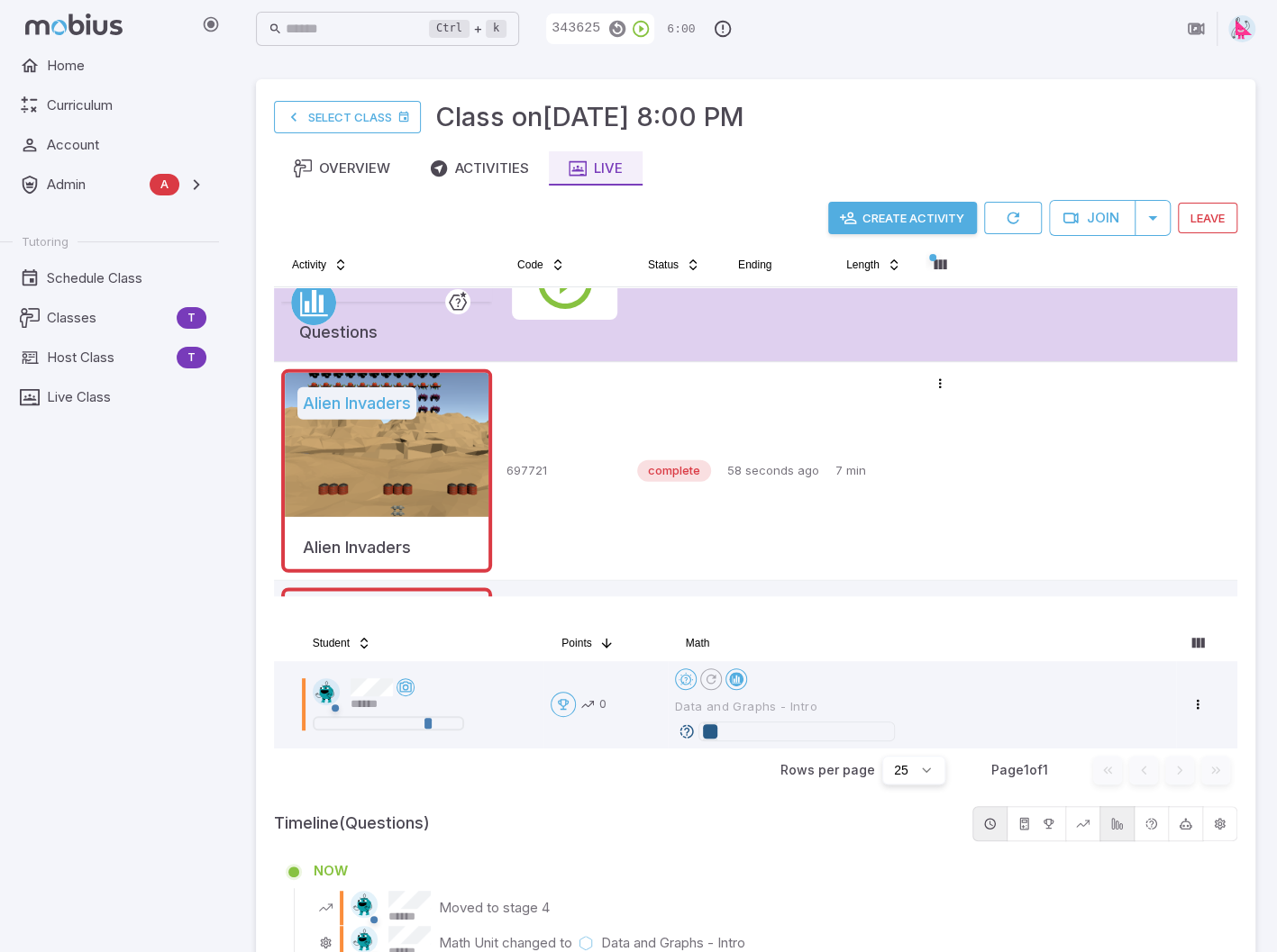
click at [787, 334] on td at bounding box center [774, 235] width 109 height 254
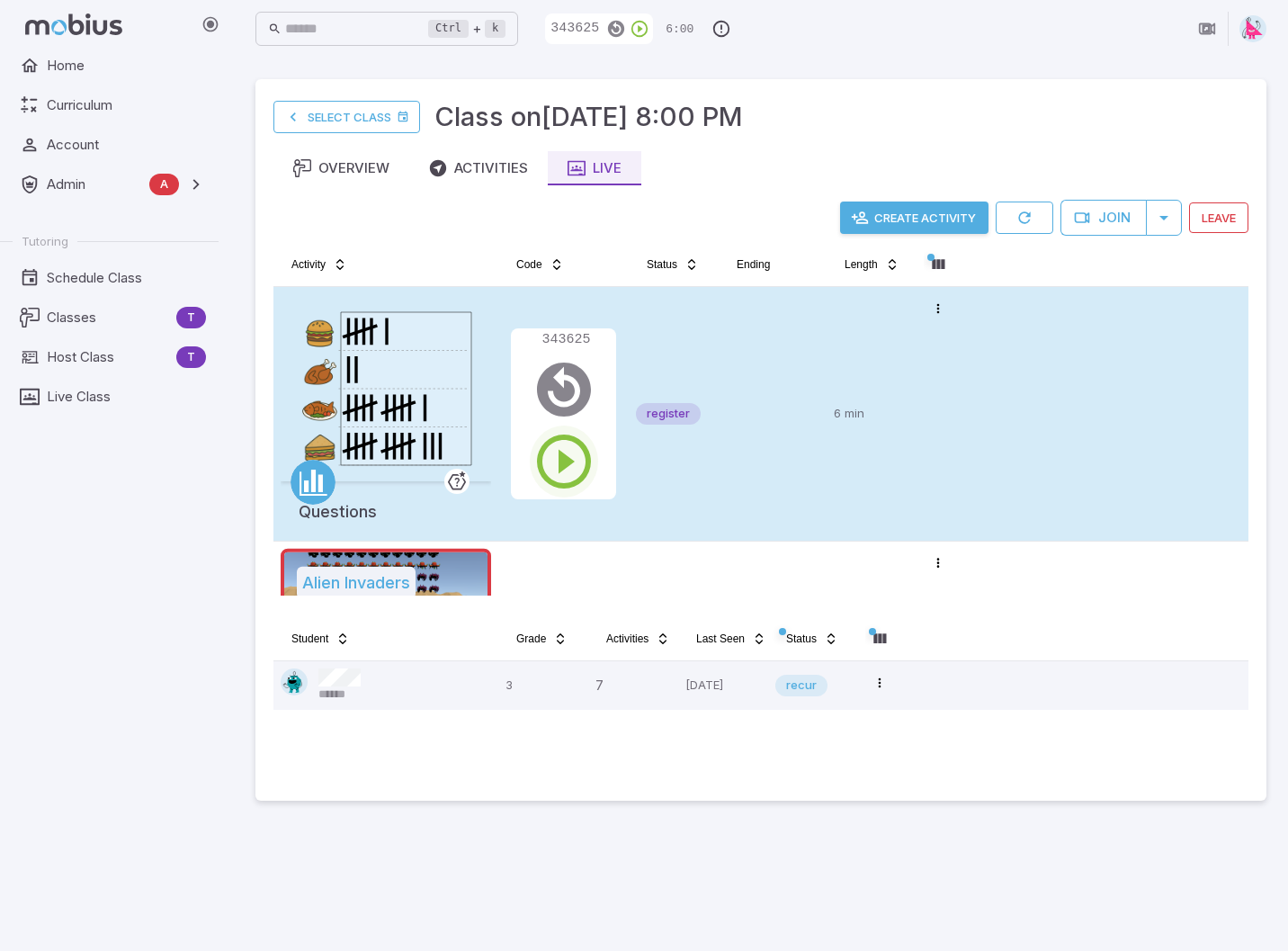
click at [560, 458] on icon "button" at bounding box center [564, 462] width 65 height 65
click at [774, 482] on td at bounding box center [773, 414] width 108 height 254
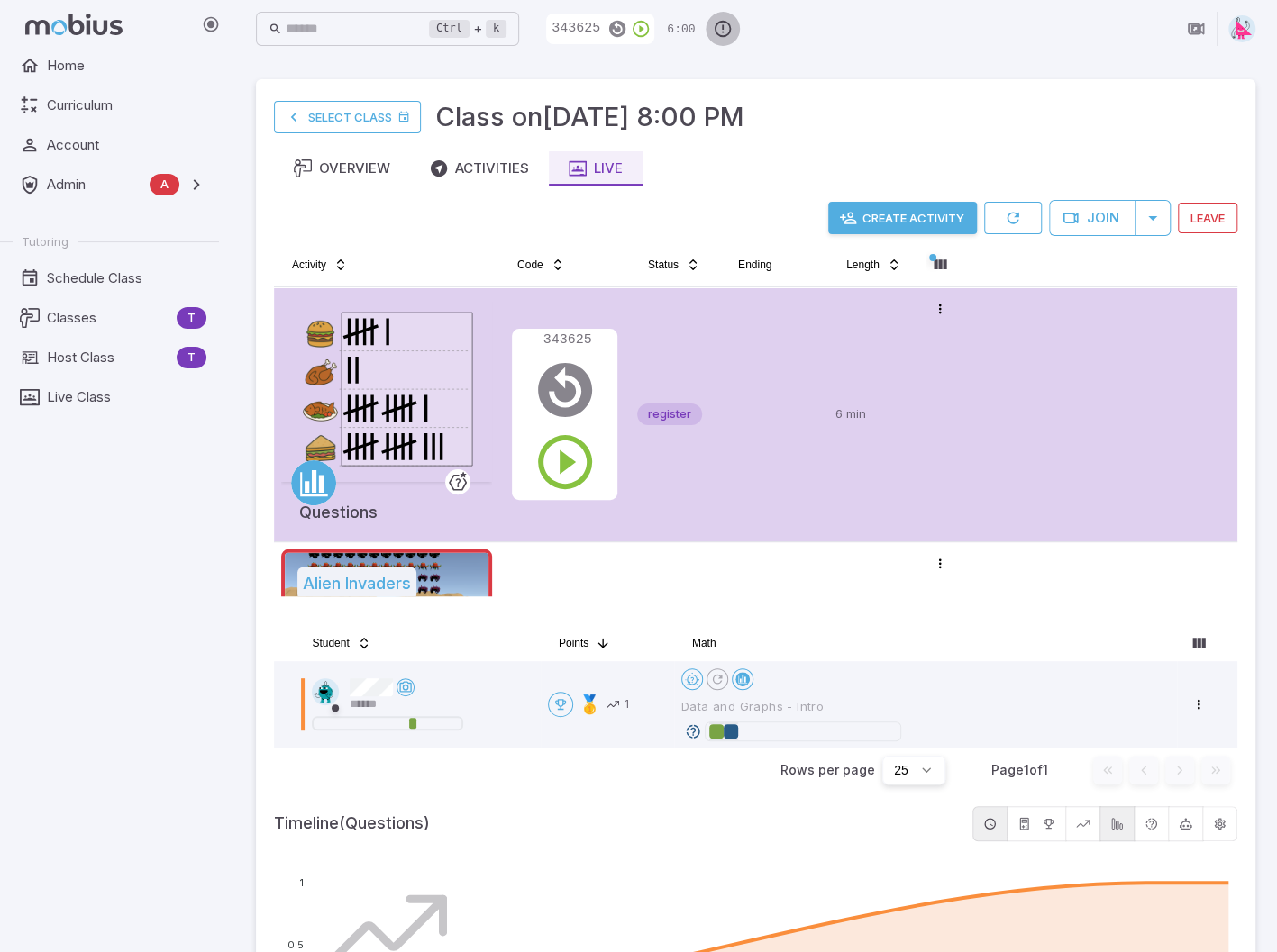
click at [732, 27] on icon "button" at bounding box center [722, 28] width 19 height 19
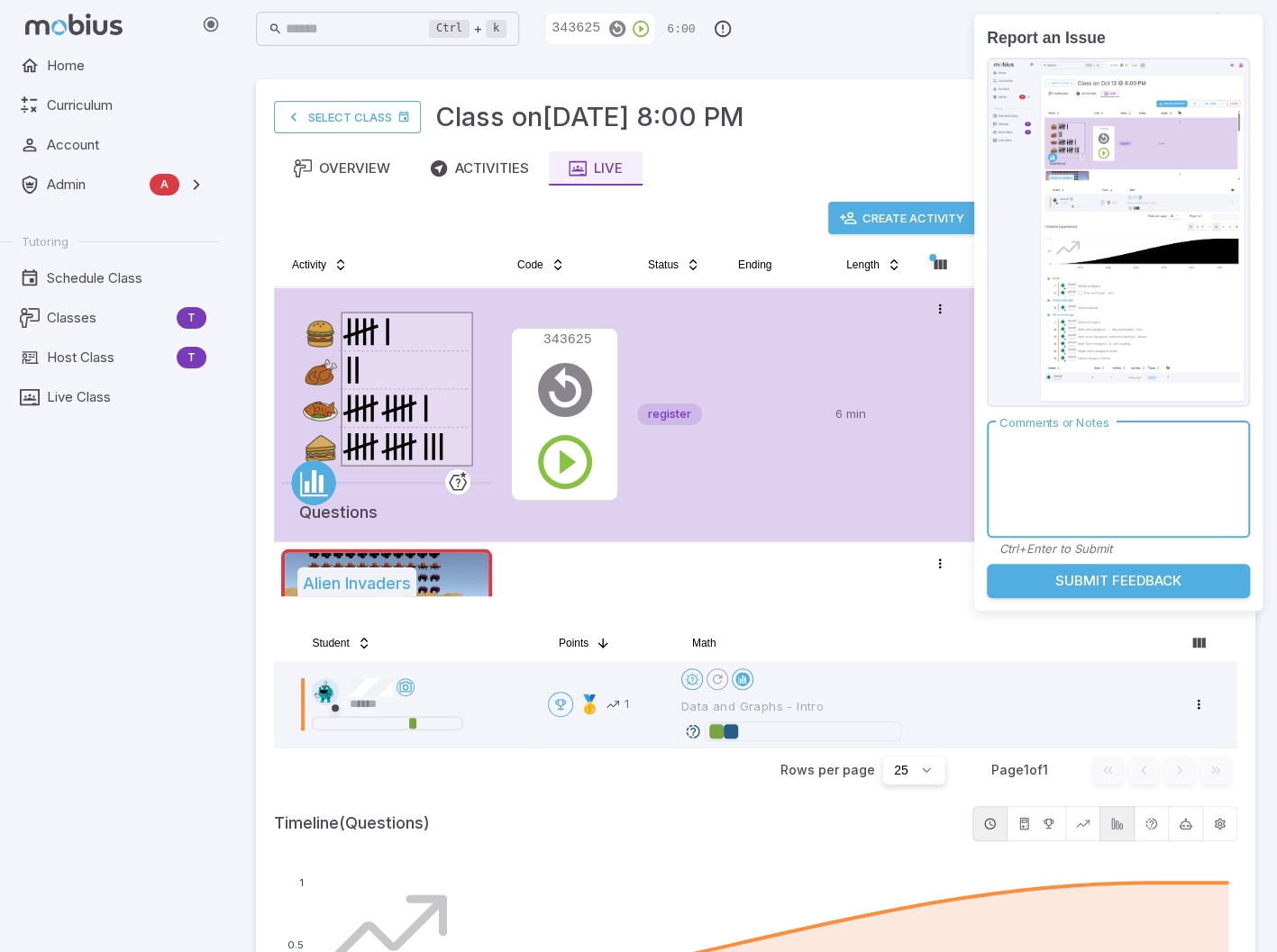
click at [1104, 485] on textarea "Comments or Notes" at bounding box center [1118, 479] width 238 height 86
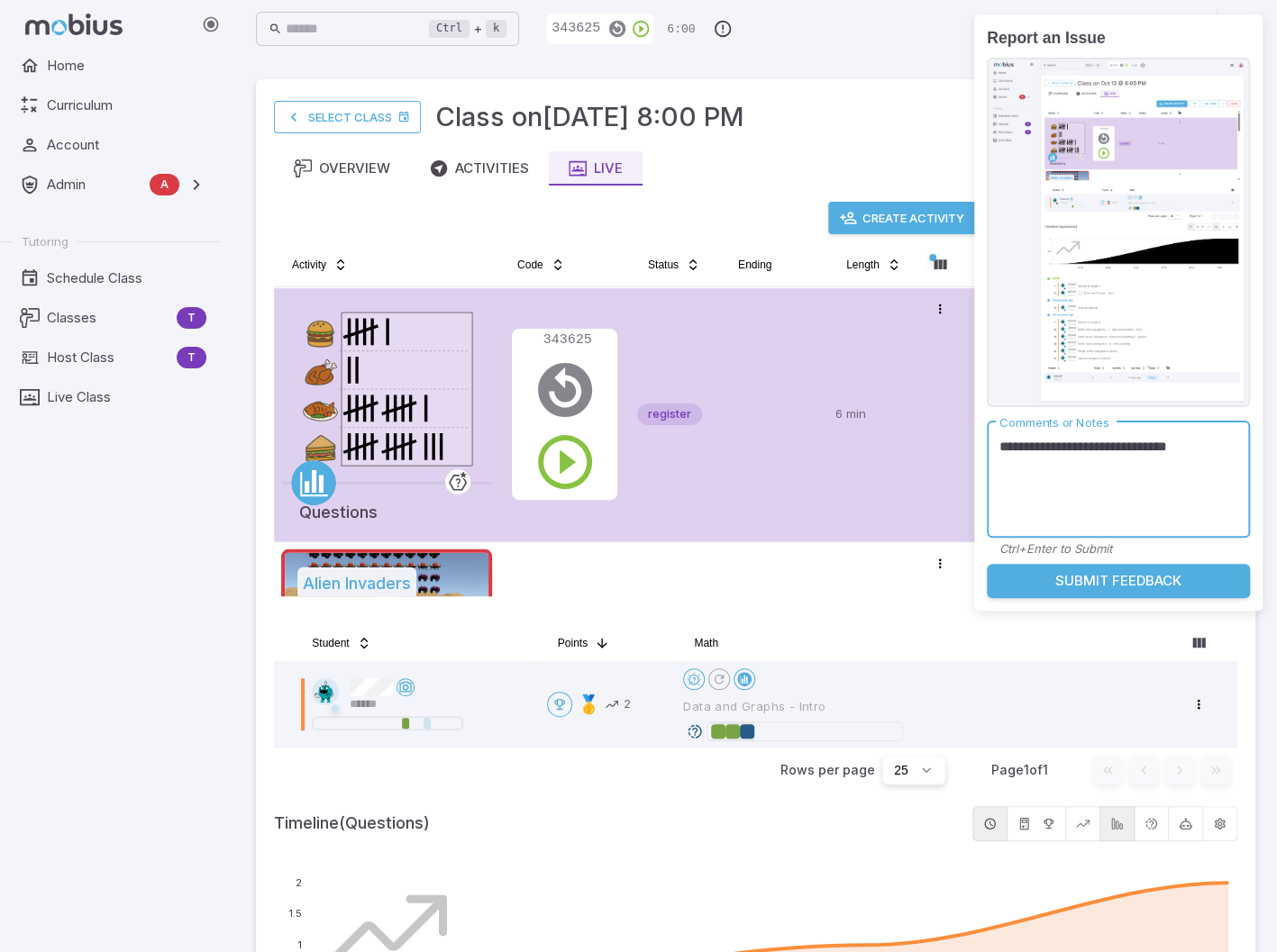
type textarea "**********"
click at [1097, 580] on button "Submit Feedback" at bounding box center [1118, 581] width 264 height 34
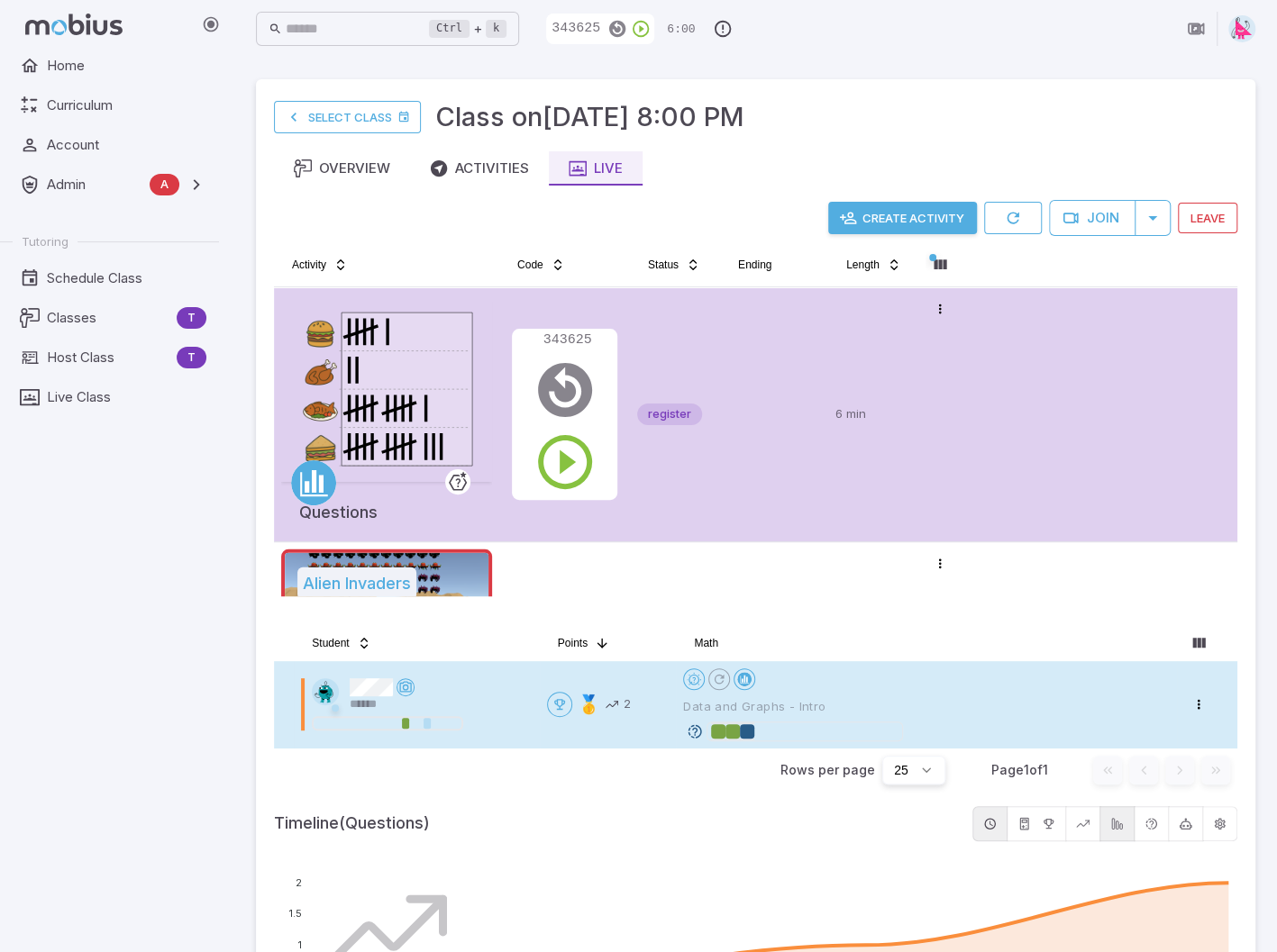
click at [698, 729] on icon at bounding box center [694, 731] width 16 height 16
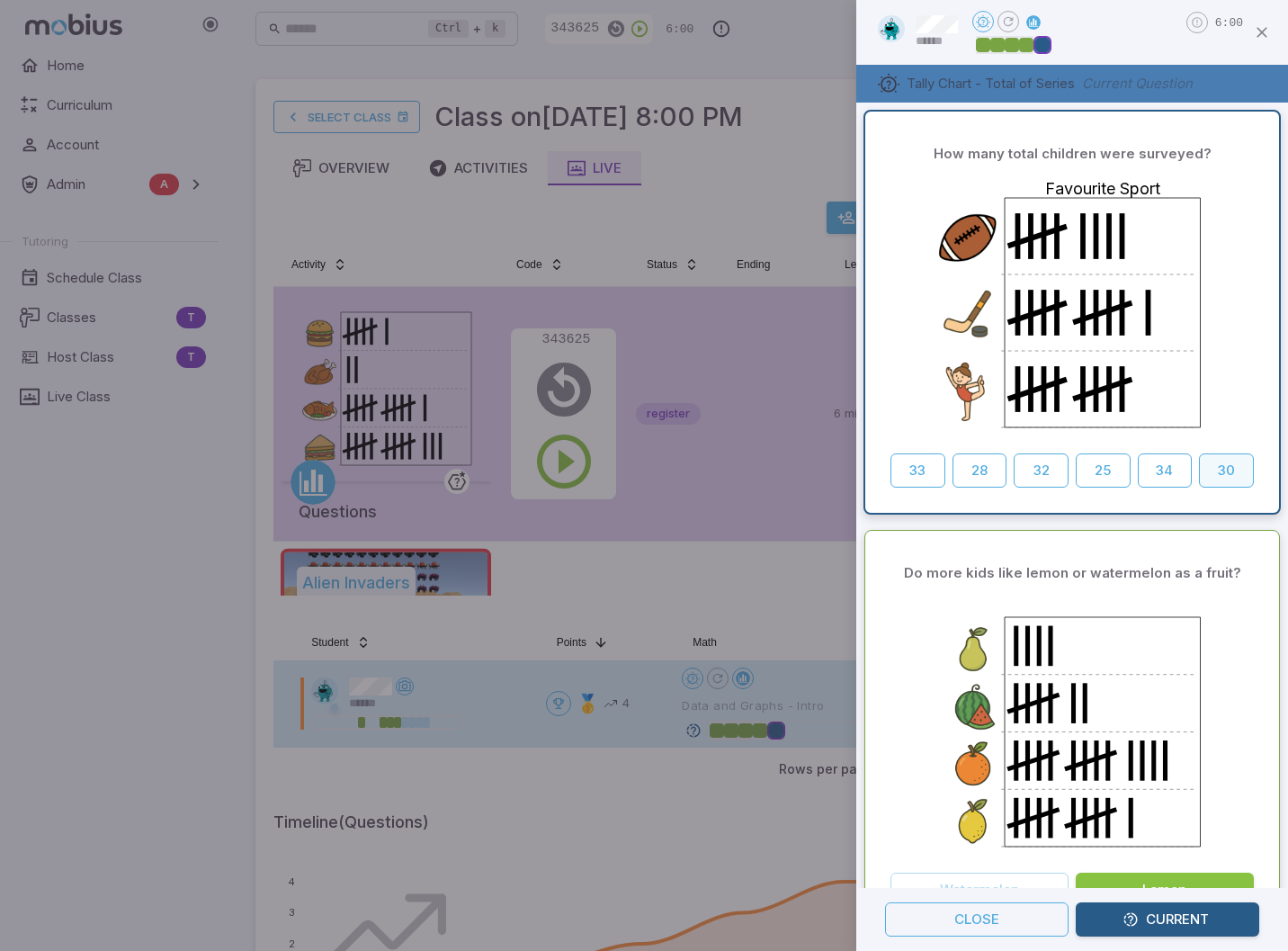
click at [1215, 475] on button "30" at bounding box center [1226, 470] width 55 height 34
